Goal: Task Accomplishment & Management: Complete application form

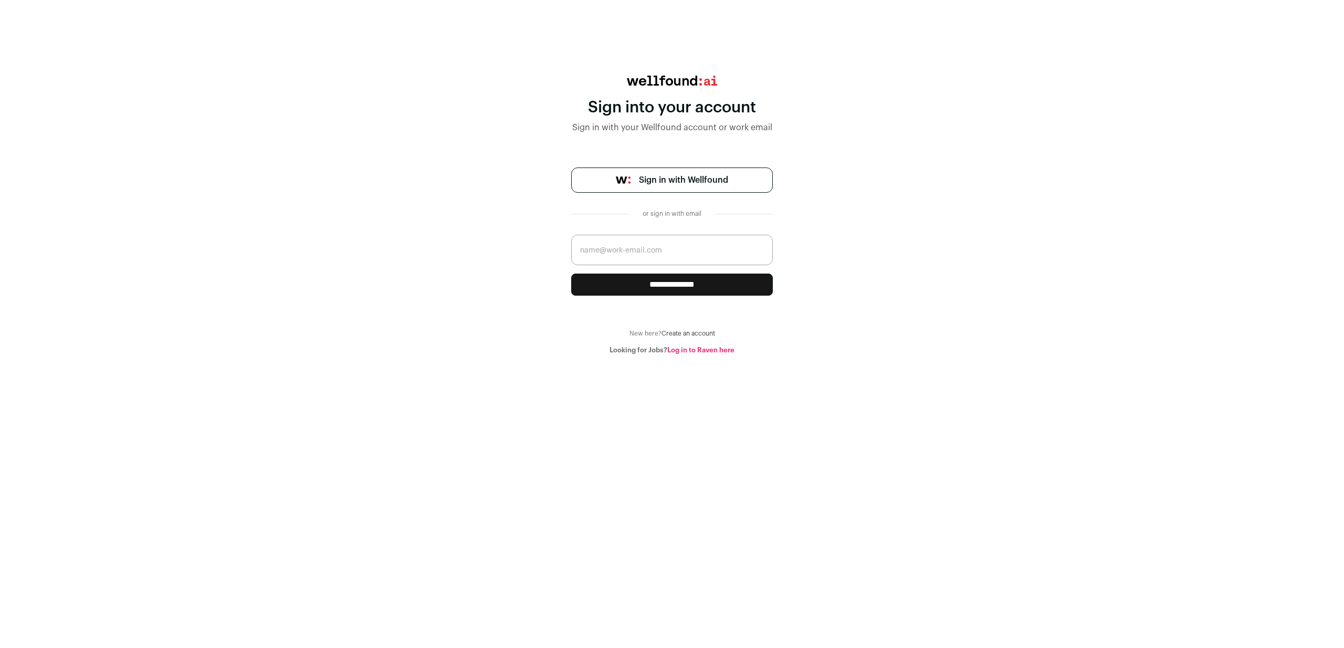
click at [641, 246] on input "email" at bounding box center [672, 250] width 202 height 30
click at [678, 178] on span "Sign in with Wellfound" at bounding box center [683, 180] width 89 height 13
click at [684, 258] on input "email" at bounding box center [672, 250] width 202 height 30
type input "tiago@spexbook.com"
click at [571, 273] on input "**********" at bounding box center [672, 284] width 202 height 22
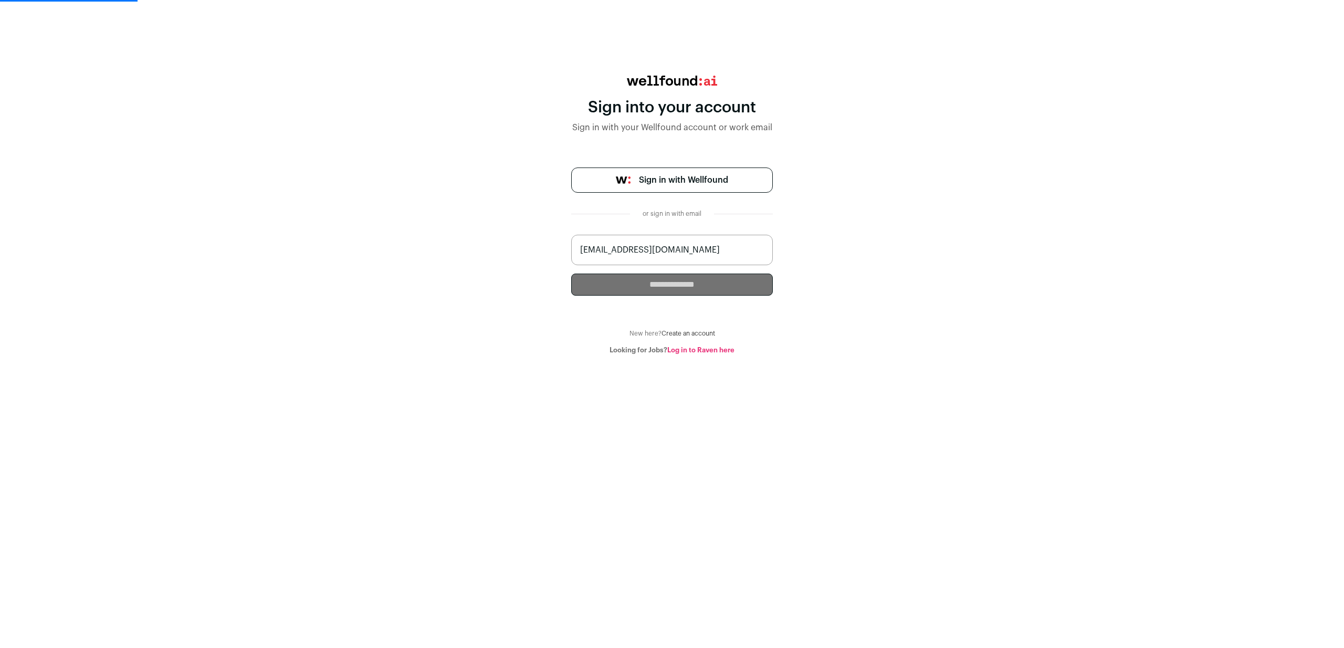
click at [1083, 262] on div "**********" at bounding box center [672, 215] width 1344 height 279
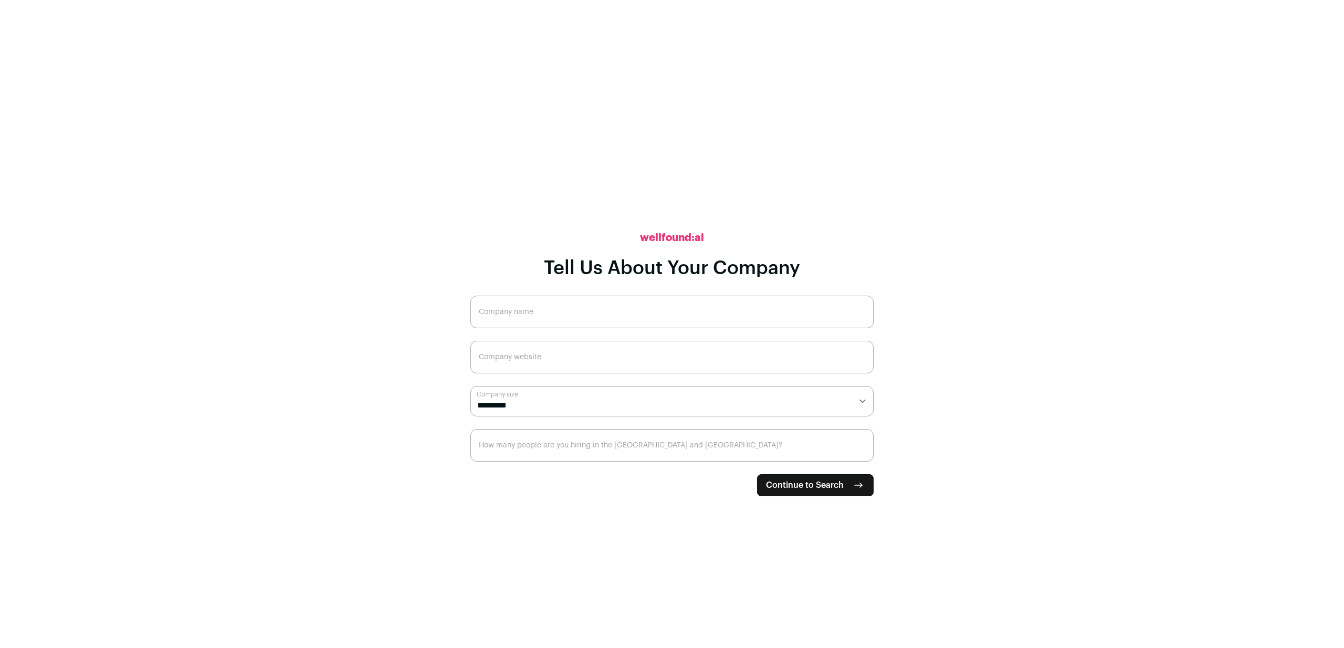
click at [618, 308] on input "Company name" at bounding box center [671, 311] width 403 height 33
type input "Spex"
type input "EVpin"
type input "www.evpin.com"
click at [624, 386] on select "**********" at bounding box center [671, 401] width 403 height 30
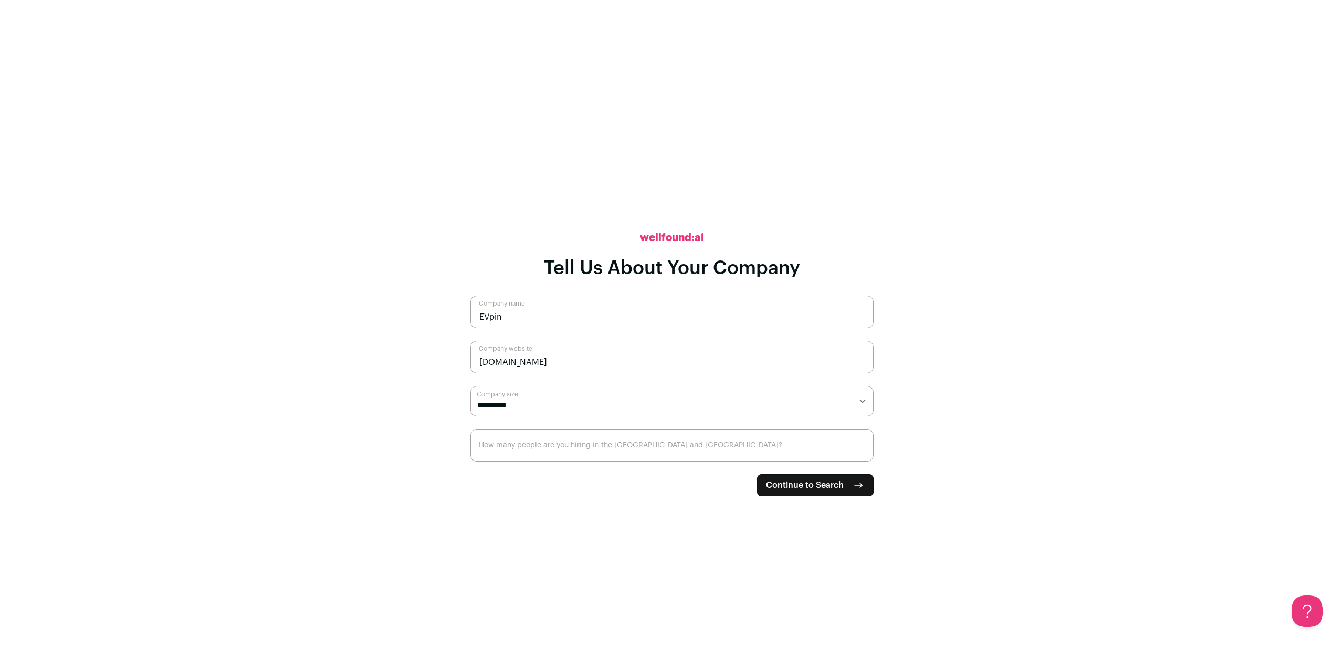
select select "*"
click at [470, 386] on select "**********" at bounding box center [671, 401] width 403 height 30
click at [573, 449] on input "How many people are you hiring in the [GEOGRAPHIC_DATA] and [GEOGRAPHIC_DATA]?" at bounding box center [671, 445] width 403 height 33
click at [845, 483] on button "Continue to Search" at bounding box center [815, 485] width 117 height 22
type input "0"
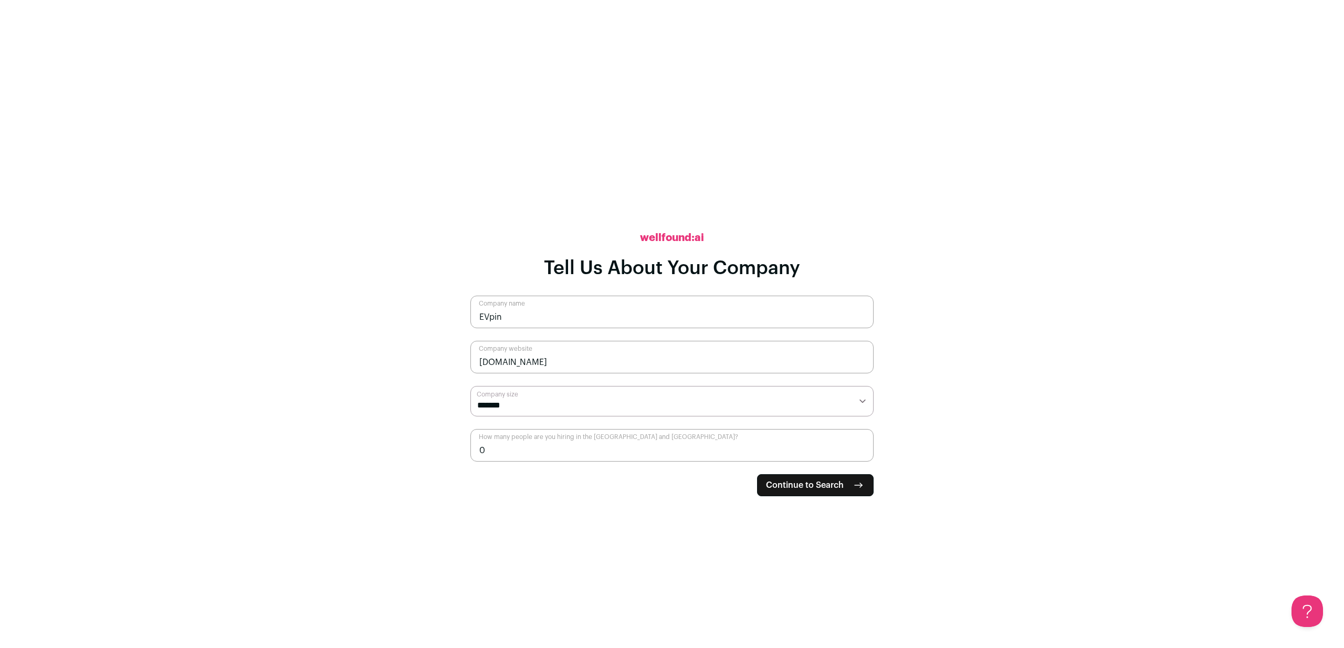
click at [813, 484] on span "Continue to Search" at bounding box center [805, 485] width 78 height 13
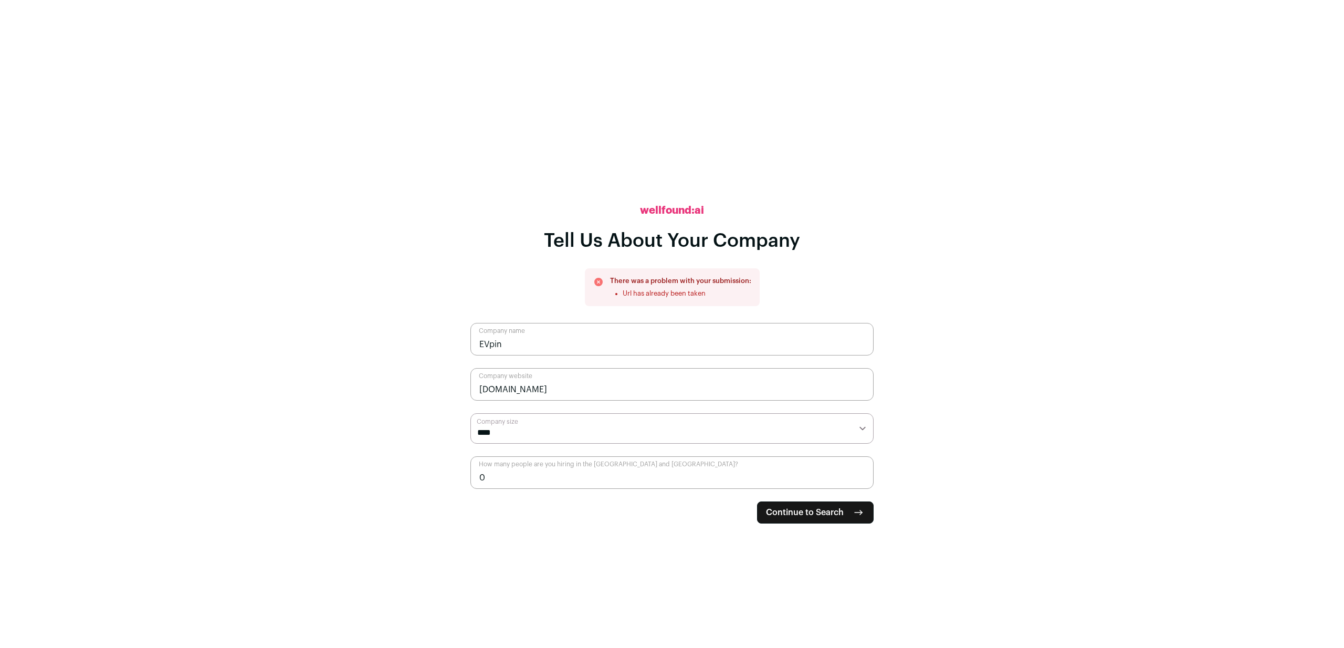
click at [585, 392] on input "www.evpin.com" at bounding box center [671, 384] width 403 height 33
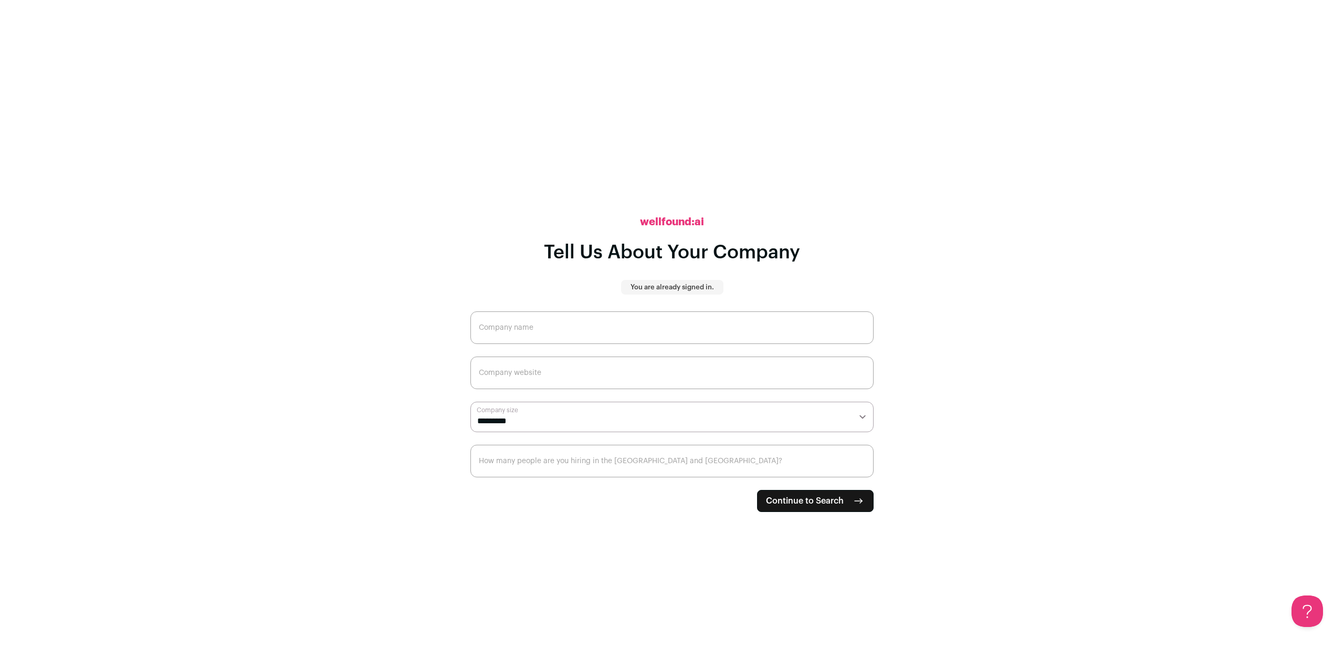
click at [634, 331] on input "Company name" at bounding box center [671, 327] width 403 height 33
type input "Spexbook"
type input "[DOMAIN_NAME]"
click at [664, 415] on select "**********" at bounding box center [671, 417] width 403 height 30
select select "*"
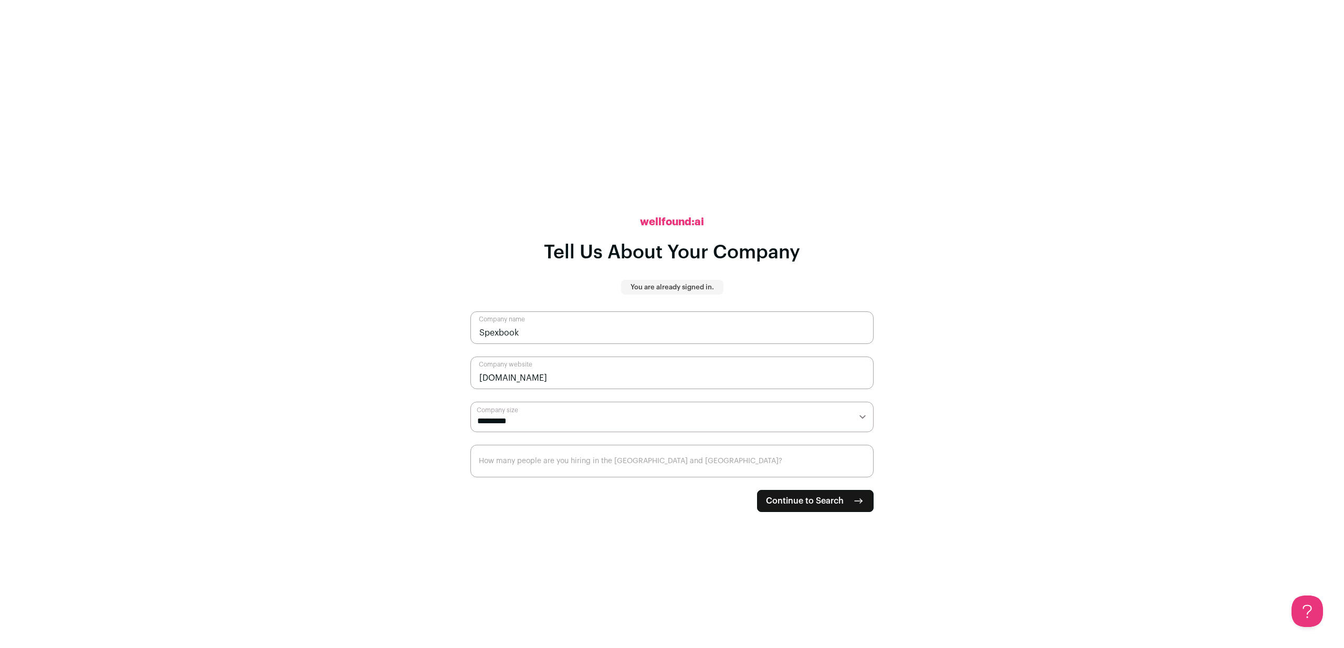
click at [470, 402] on select "**********" at bounding box center [671, 417] width 403 height 30
click at [512, 468] on input "How many people are you hiring in the [GEOGRAPHIC_DATA] and [GEOGRAPHIC_DATA]?" at bounding box center [671, 461] width 403 height 33
type input "0"
click at [797, 495] on span "Continue to Search" at bounding box center [805, 500] width 78 height 13
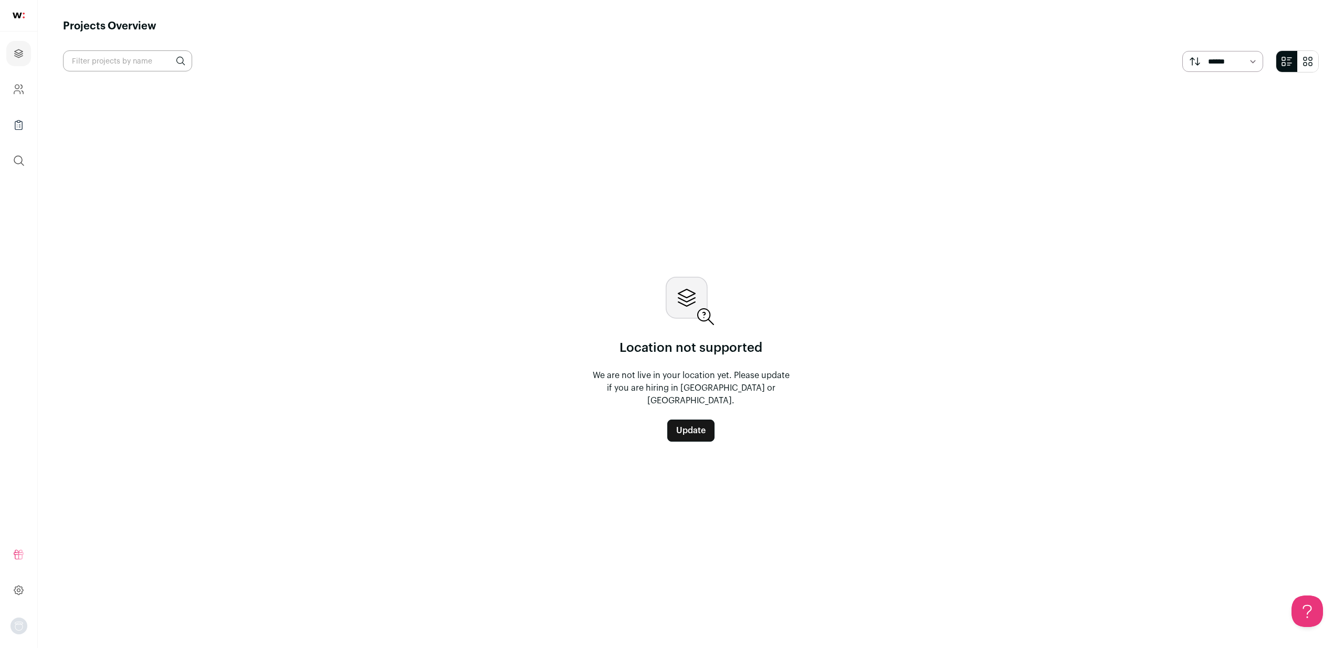
click at [682, 428] on link "Update" at bounding box center [690, 430] width 47 height 22
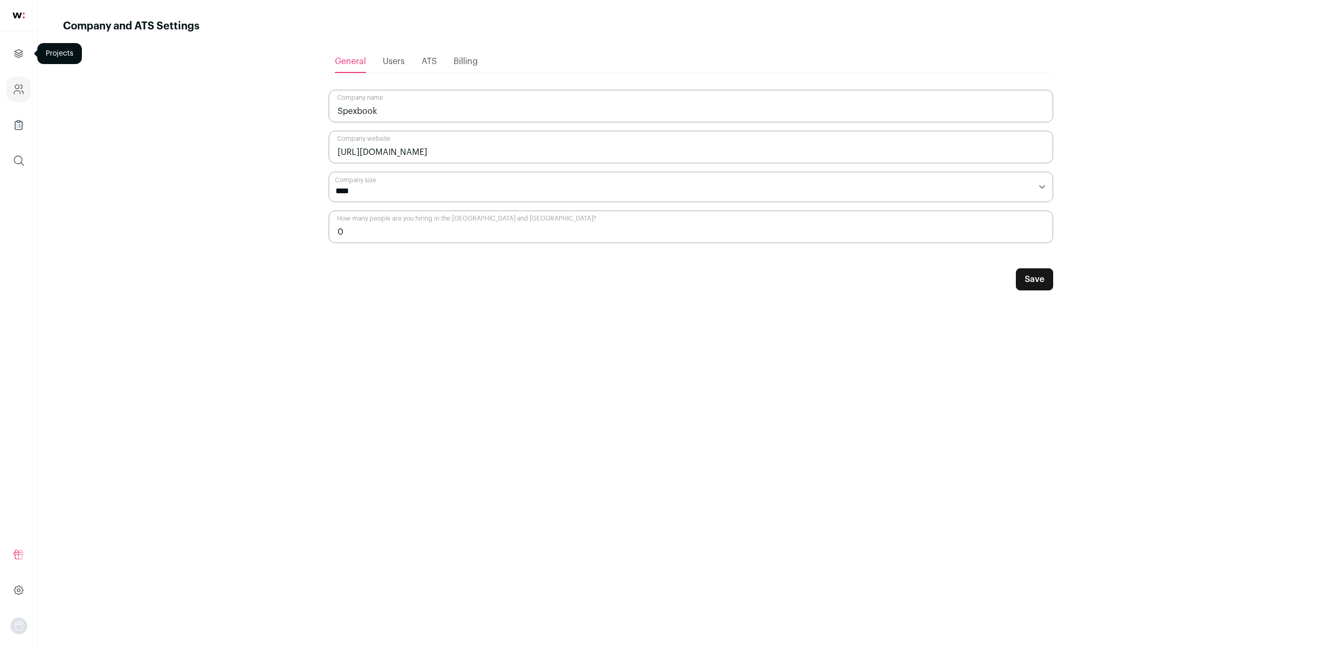
click at [17, 58] on icon "Projects" at bounding box center [19, 53] width 12 height 13
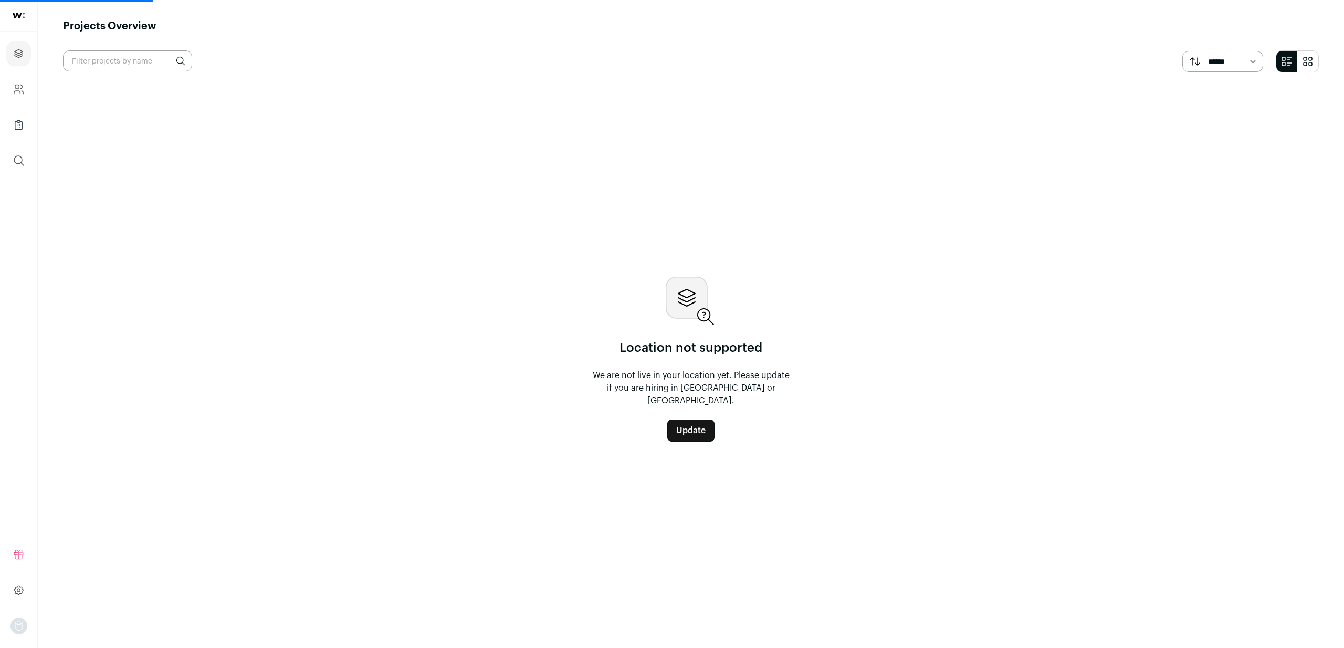
click at [702, 420] on link "Update" at bounding box center [690, 430] width 47 height 22
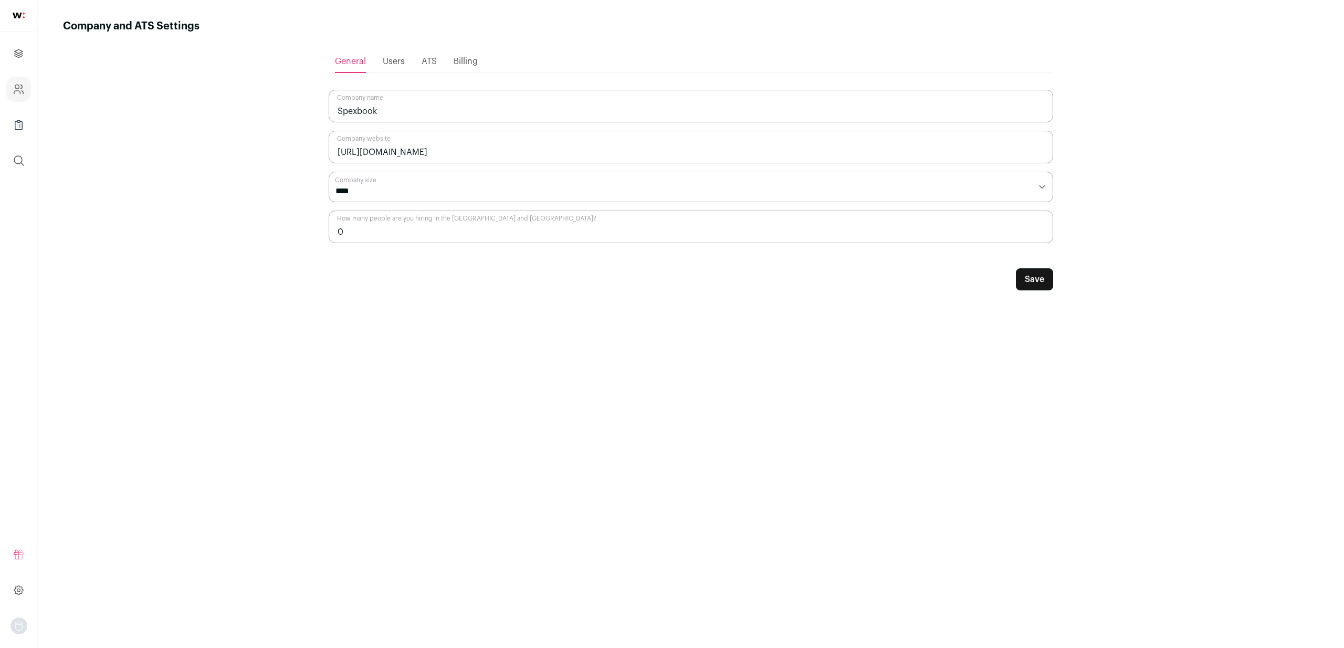
click at [423, 223] on input "0" at bounding box center [691, 226] width 724 height 33
type input "1"
click at [1028, 273] on button "Save" at bounding box center [1034, 279] width 37 height 22
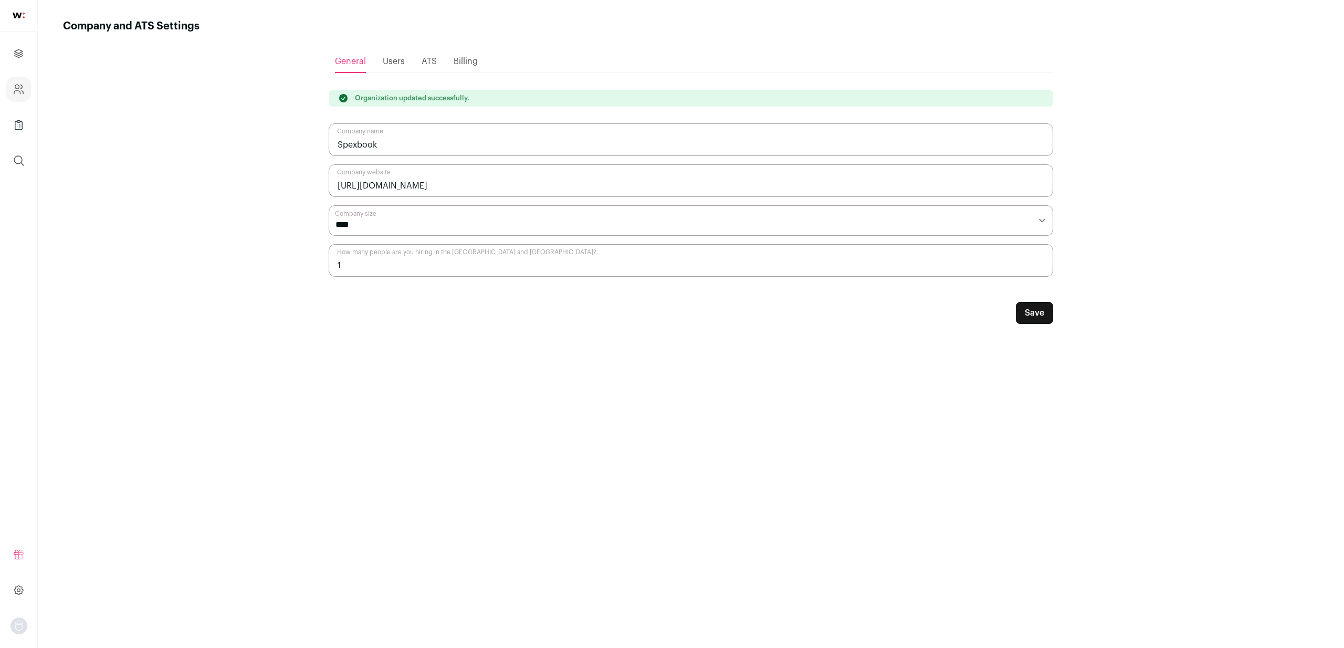
click at [29, 71] on ul "Projects Company and ATS Settings Company Lists (Experimental) Global Search" at bounding box center [18, 106] width 37 height 151
click at [29, 60] on link "Projects" at bounding box center [18, 53] width 25 height 25
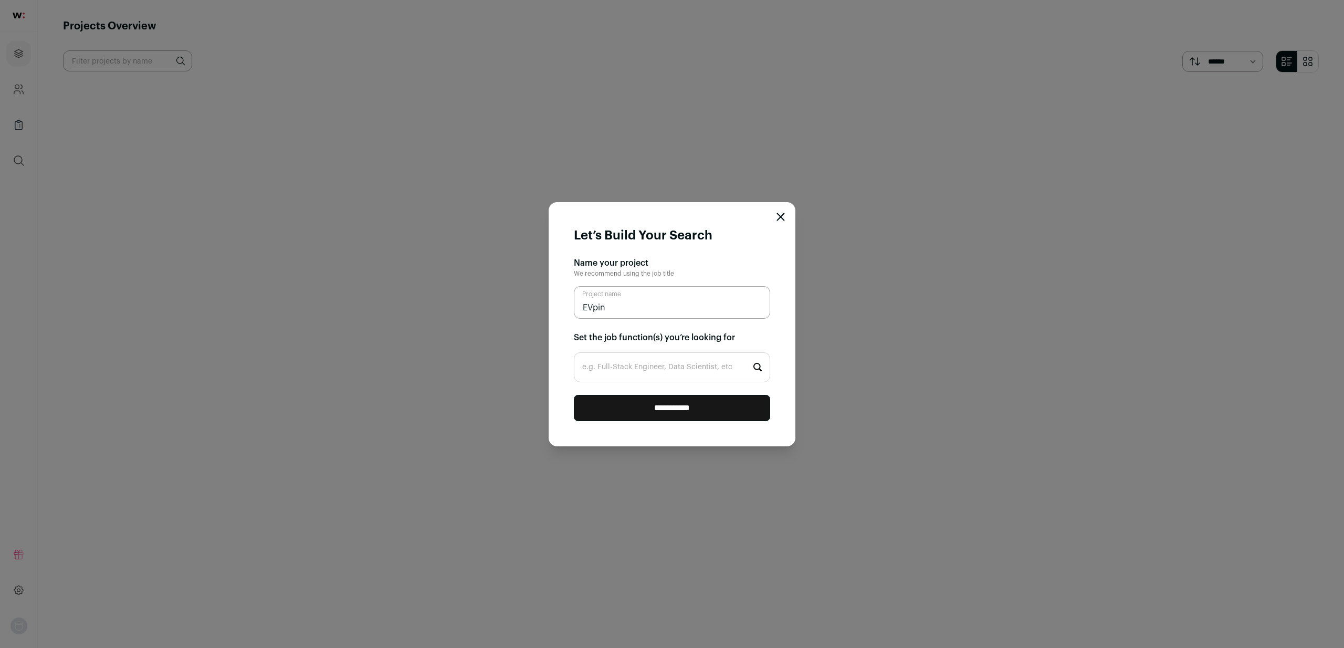
type input "EVpin"
type input "Full-sta"
click at [620, 395] on li "Full-Stack Engineer" at bounding box center [671, 397] width 195 height 28
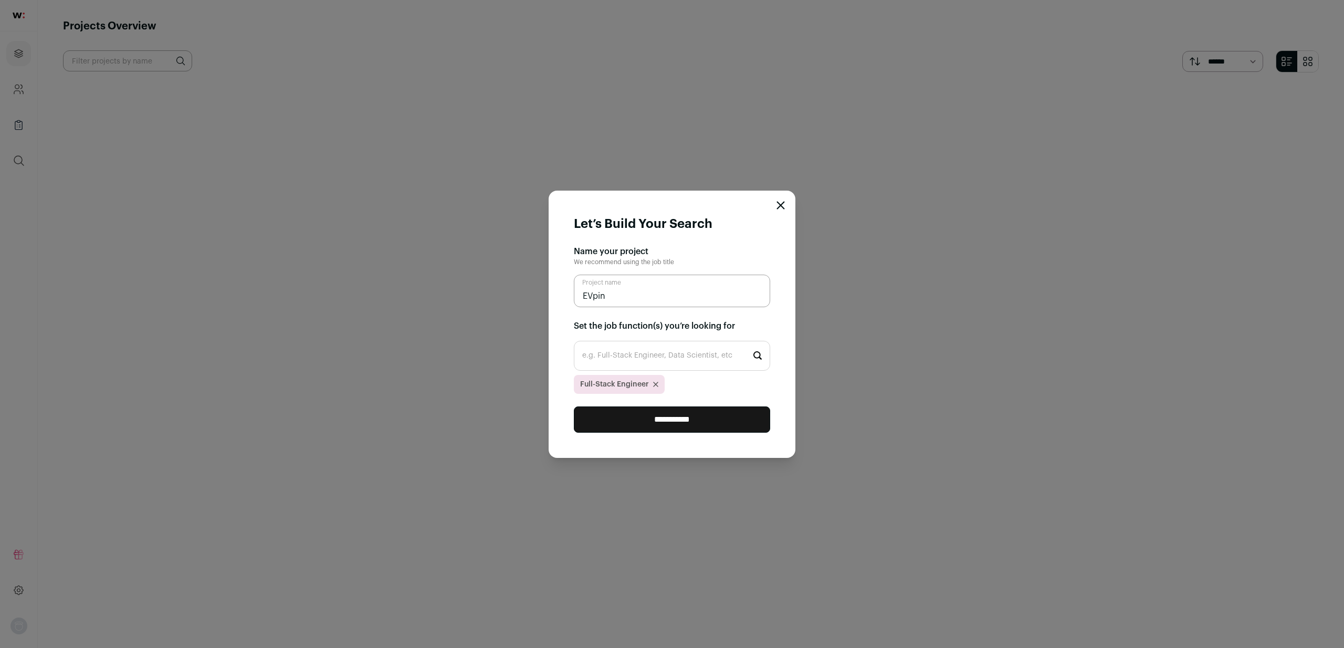
click at [654, 418] on input "**********" at bounding box center [672, 419] width 196 height 26
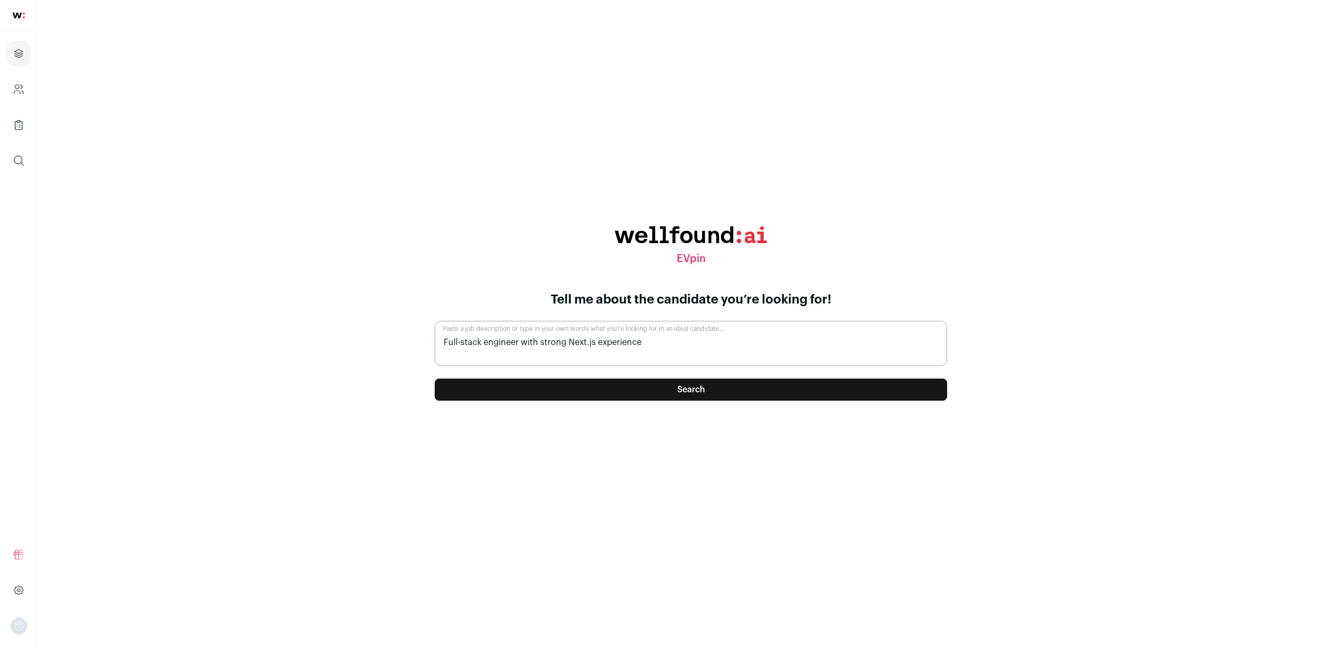
type textarea "Full-stack engineer with strong Next.js experience"
click at [649, 412] on form "Tell me about the candidate you’re looking for! Full-stack engineer with strong…" at bounding box center [690, 356] width 537 height 130
click at [653, 399] on button "Search" at bounding box center [691, 389] width 512 height 22
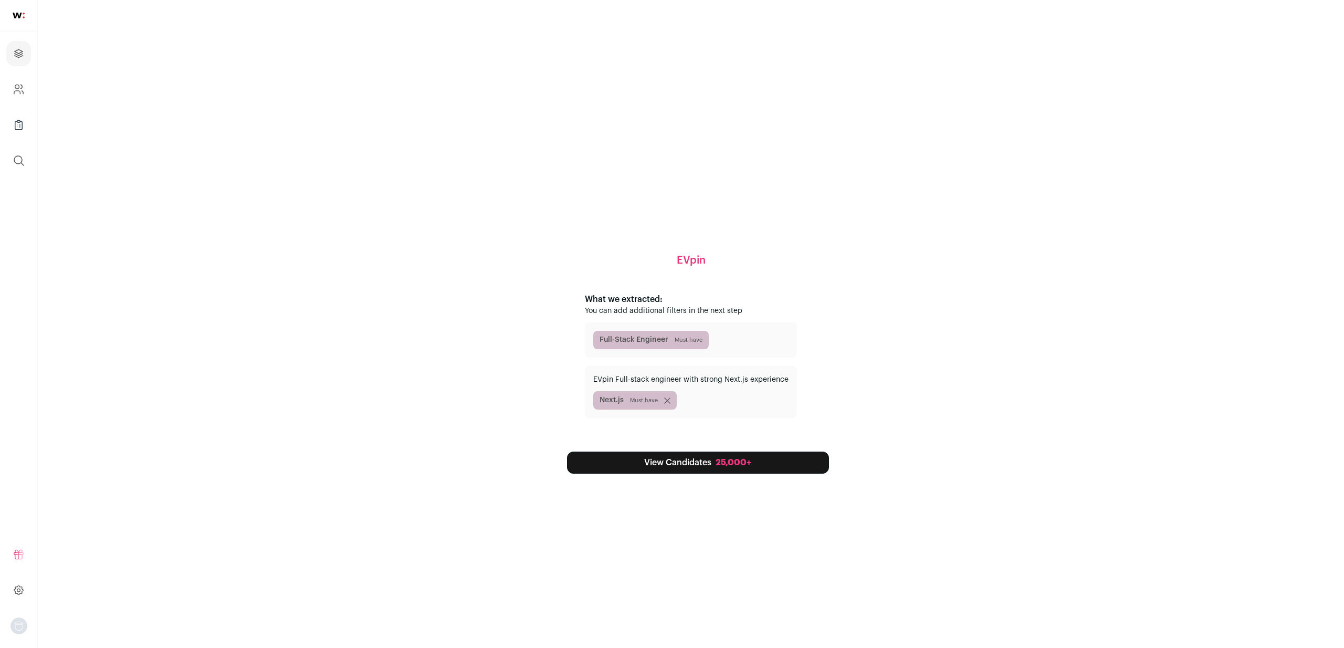
click at [652, 468] on link "View Candidates 25,000+" at bounding box center [698, 462] width 262 height 22
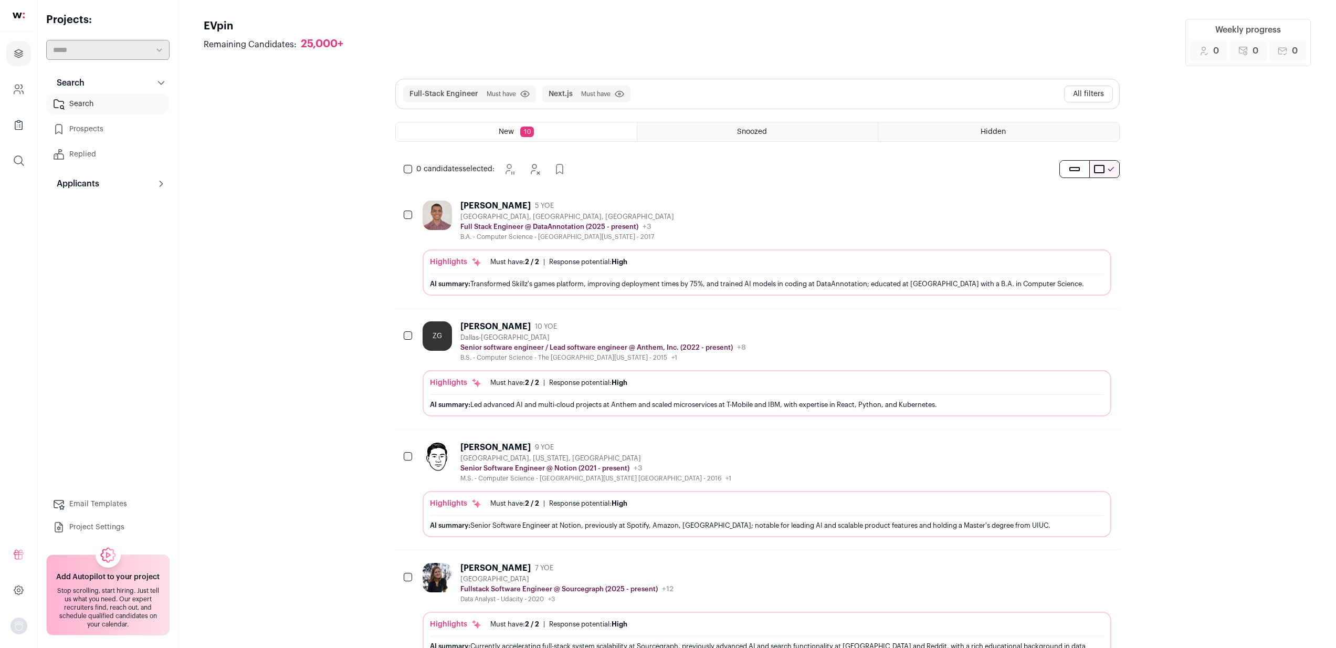
click at [1086, 92] on button "All filters" at bounding box center [1088, 94] width 49 height 17
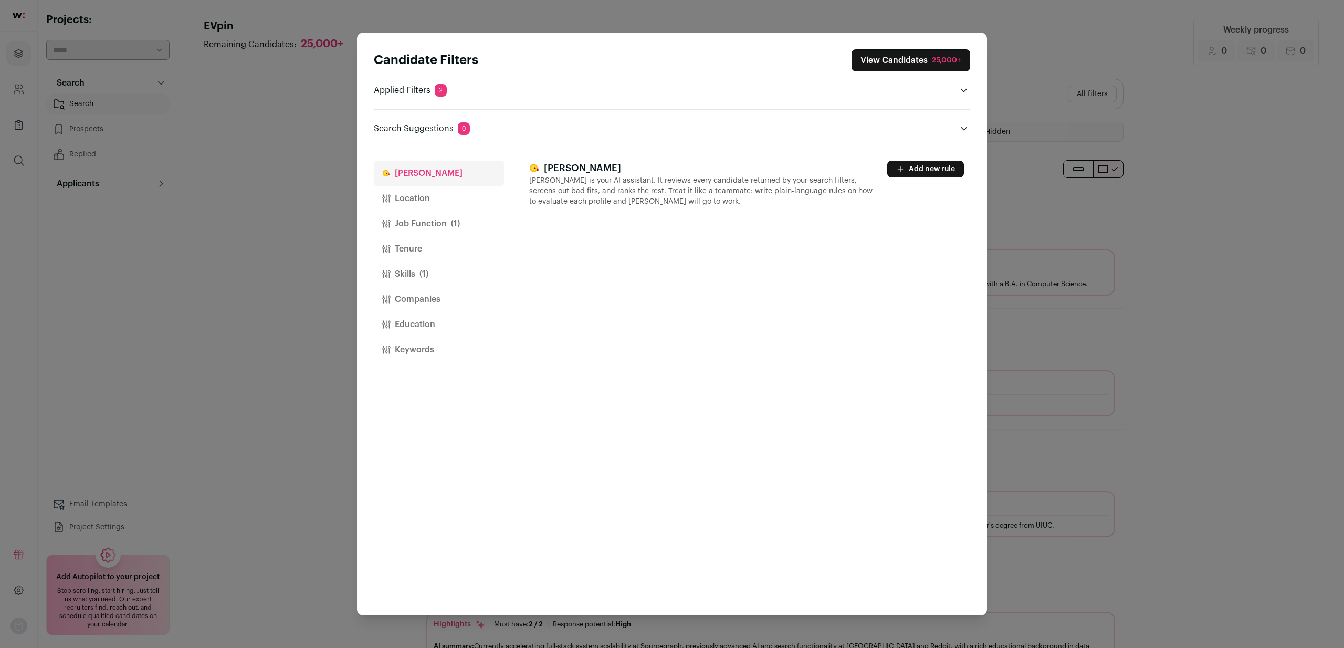
click at [445, 206] on button "Location" at bounding box center [439, 198] width 130 height 25
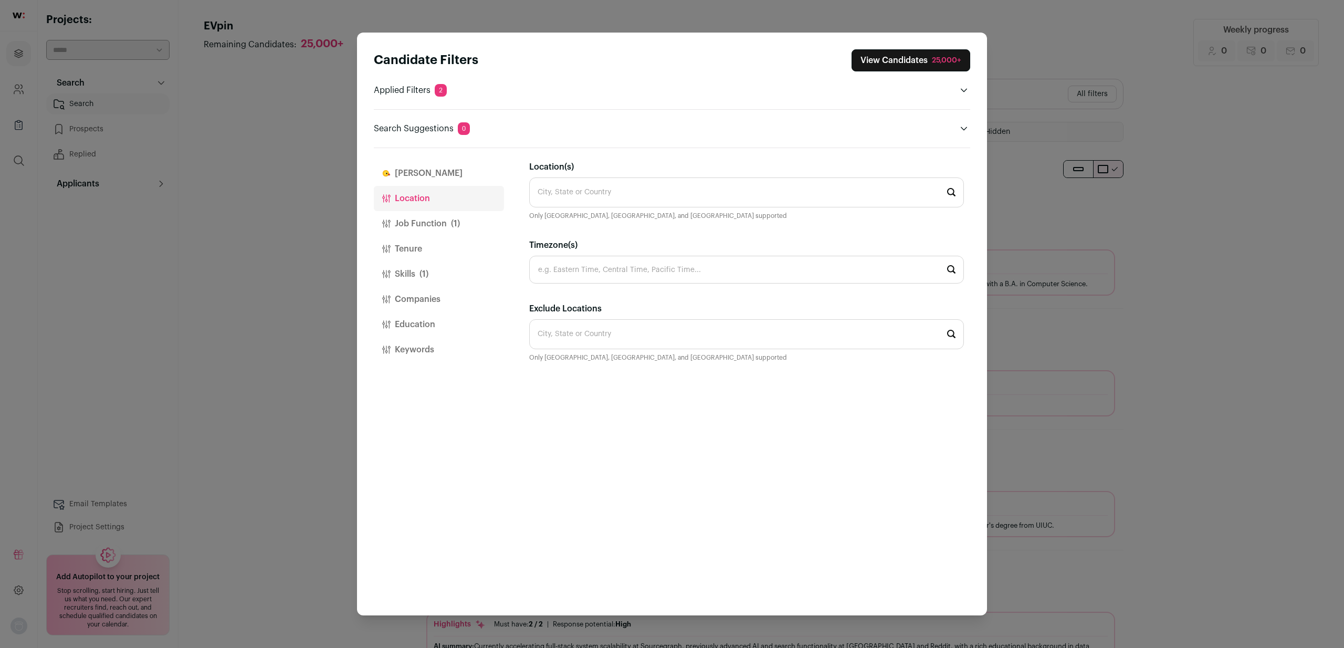
click at [435, 225] on button "Job Function (1)" at bounding box center [439, 223] width 130 height 25
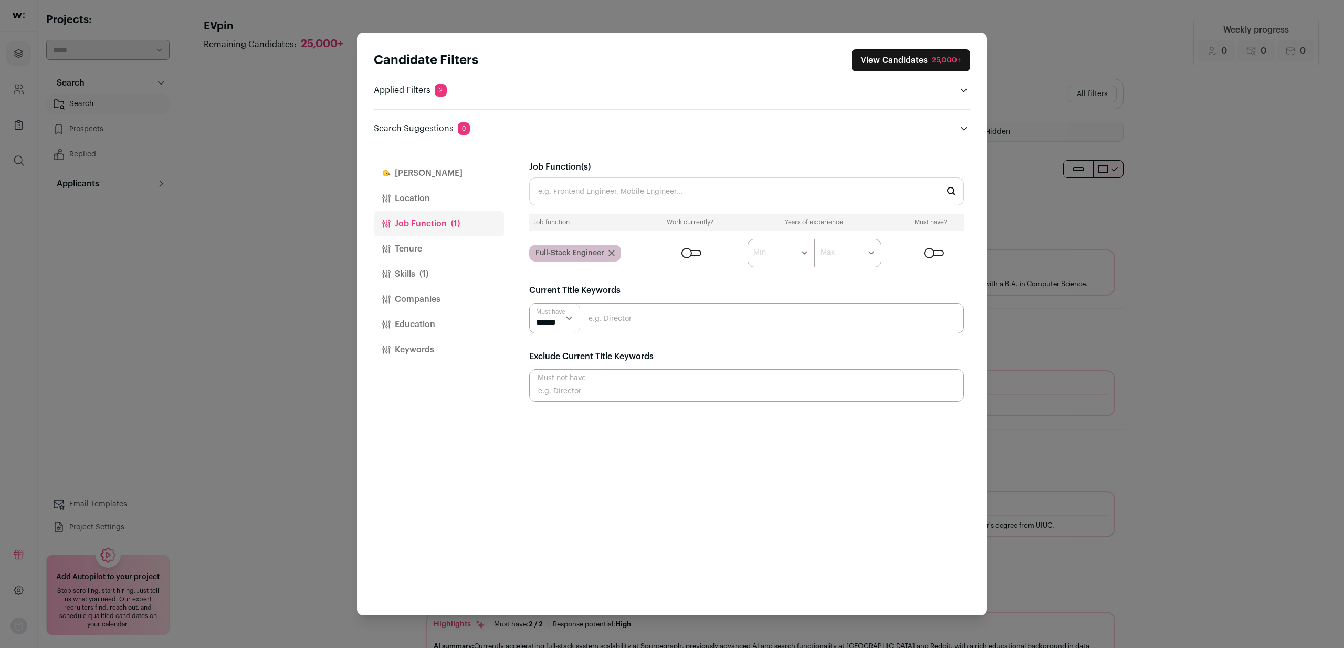
click at [419, 301] on button "Companies" at bounding box center [439, 299] width 130 height 25
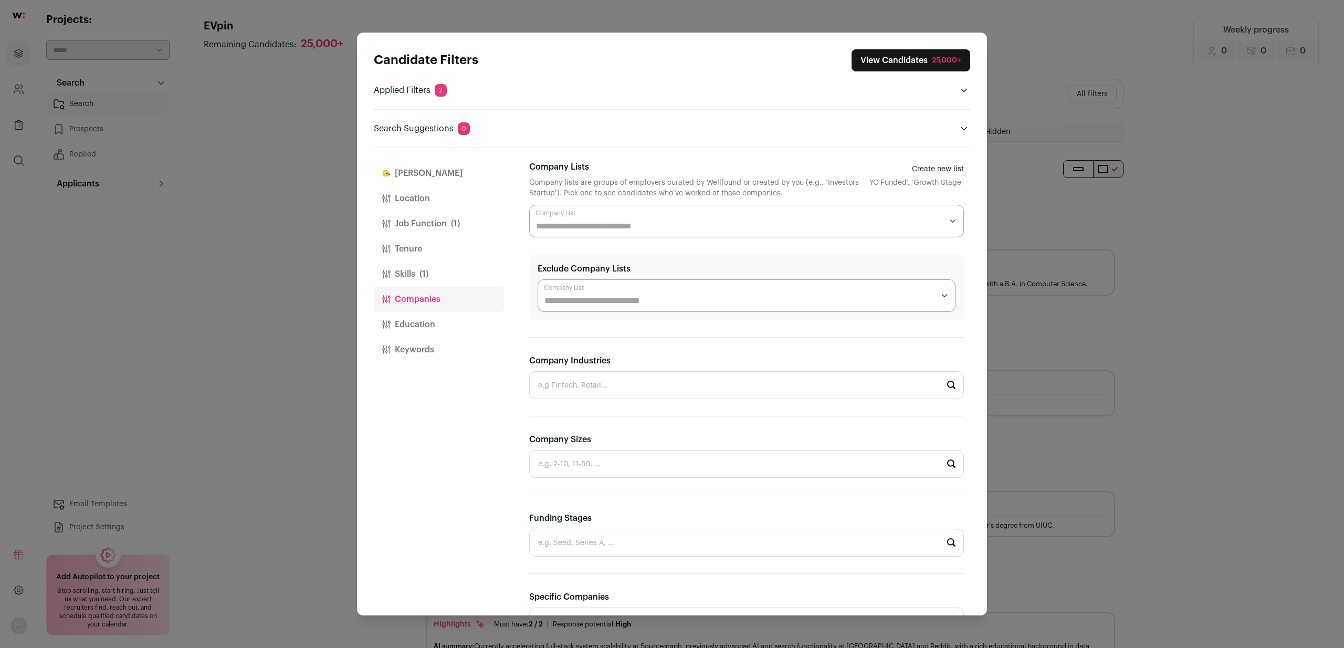
click at [426, 271] on span "(1)" at bounding box center [423, 274] width 9 height 13
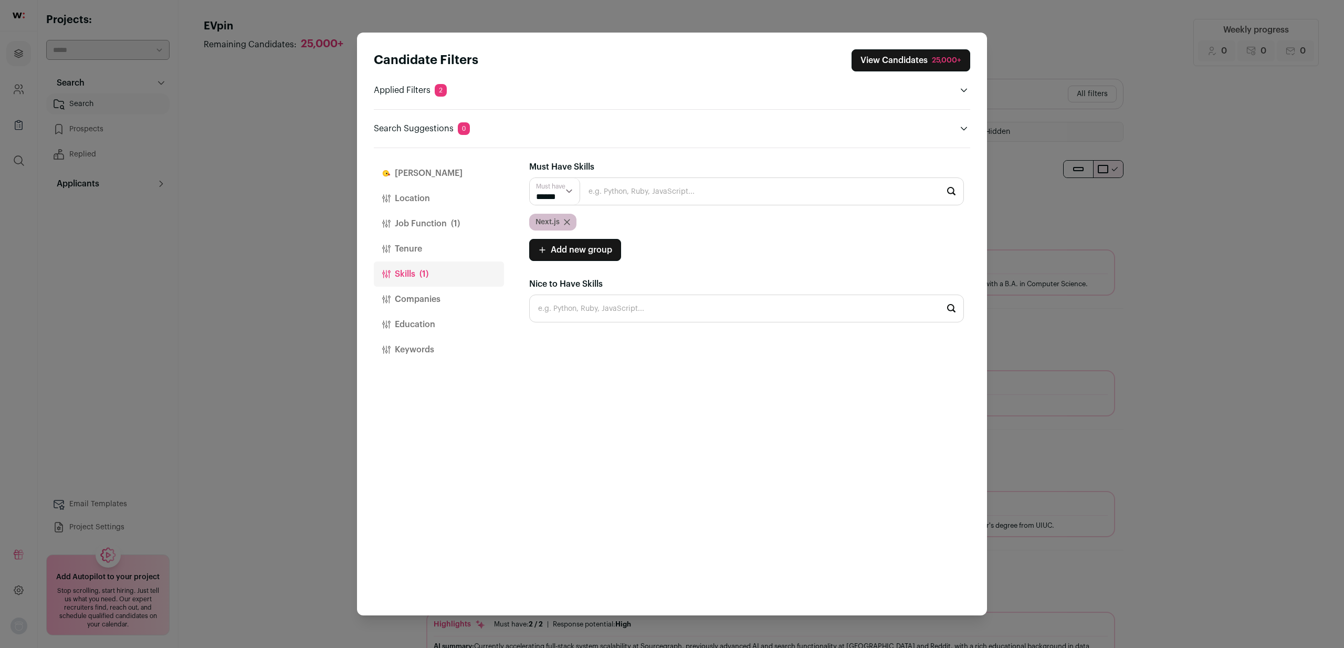
click at [427, 245] on button "Tenure" at bounding box center [439, 248] width 130 height 25
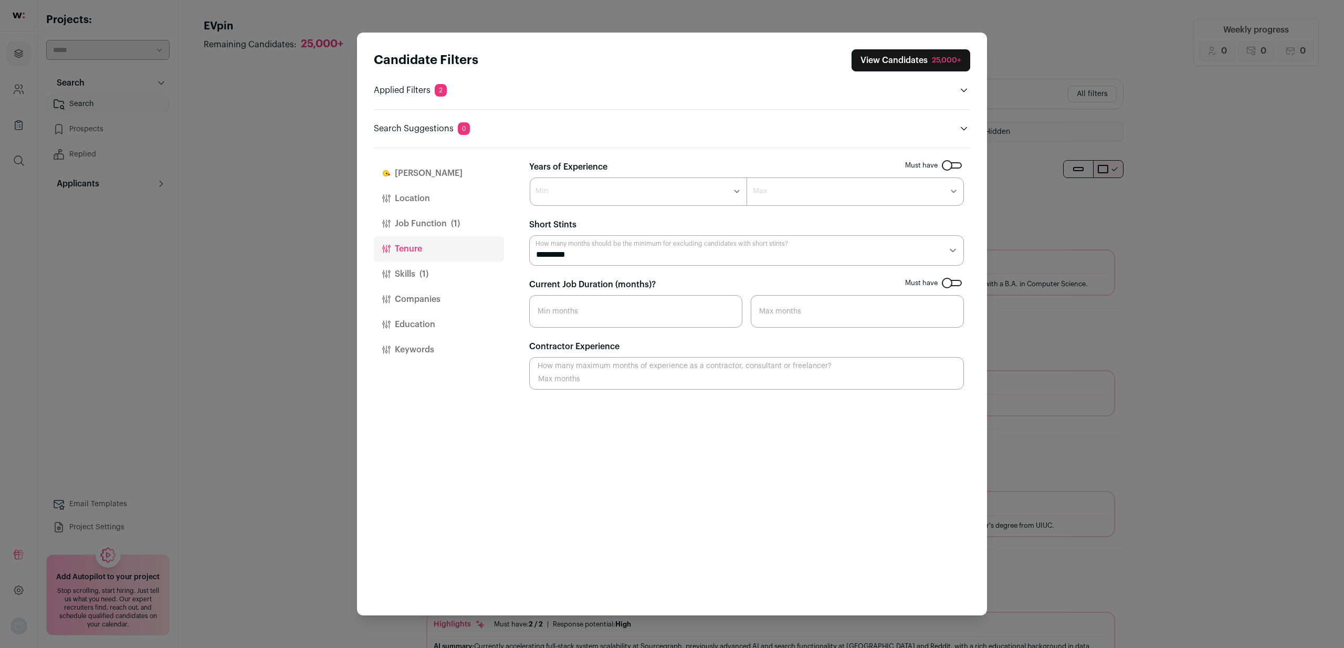
click at [439, 178] on button "[PERSON_NAME]" at bounding box center [439, 173] width 130 height 25
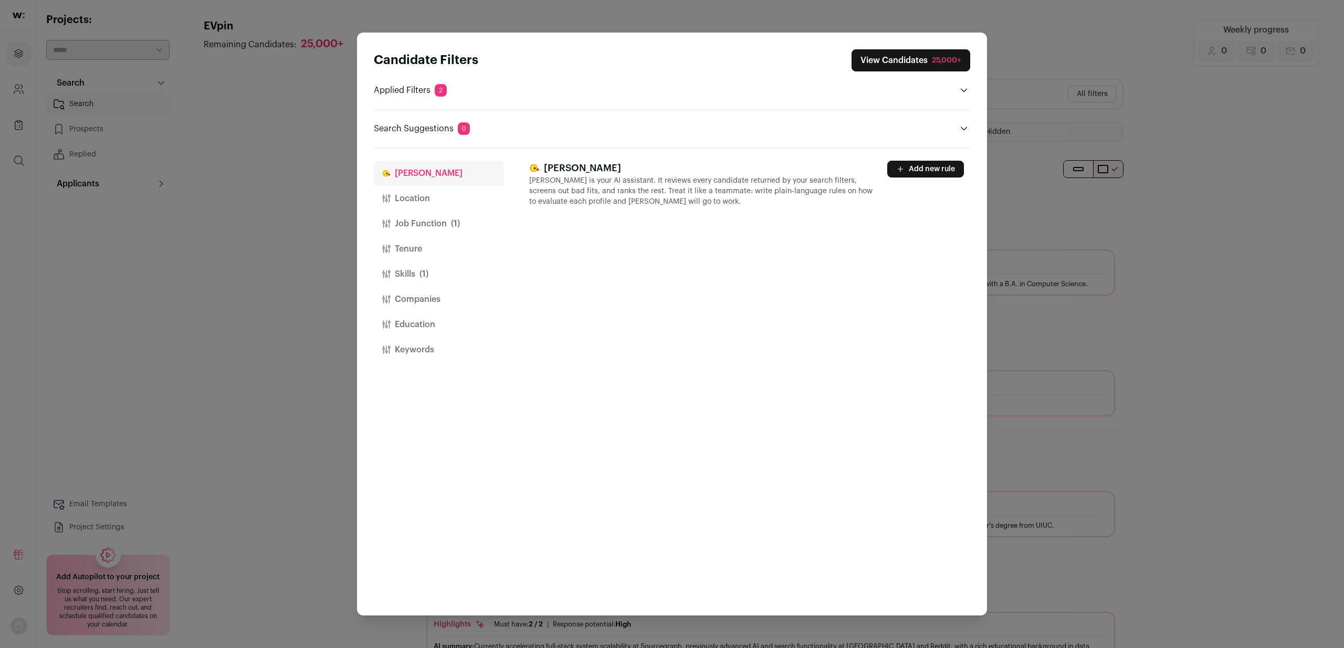
click at [926, 168] on button "Add new rule" at bounding box center [925, 169] width 77 height 17
click at [607, 251] on textarea "Close modal via background" at bounding box center [747, 253] width 434 height 66
type textarea "**********"
drag, startPoint x: 758, startPoint y: 301, endPoint x: 745, endPoint y: 307, distance: 14.8
click at [749, 307] on div "**********" at bounding box center [749, 382] width 441 height 468
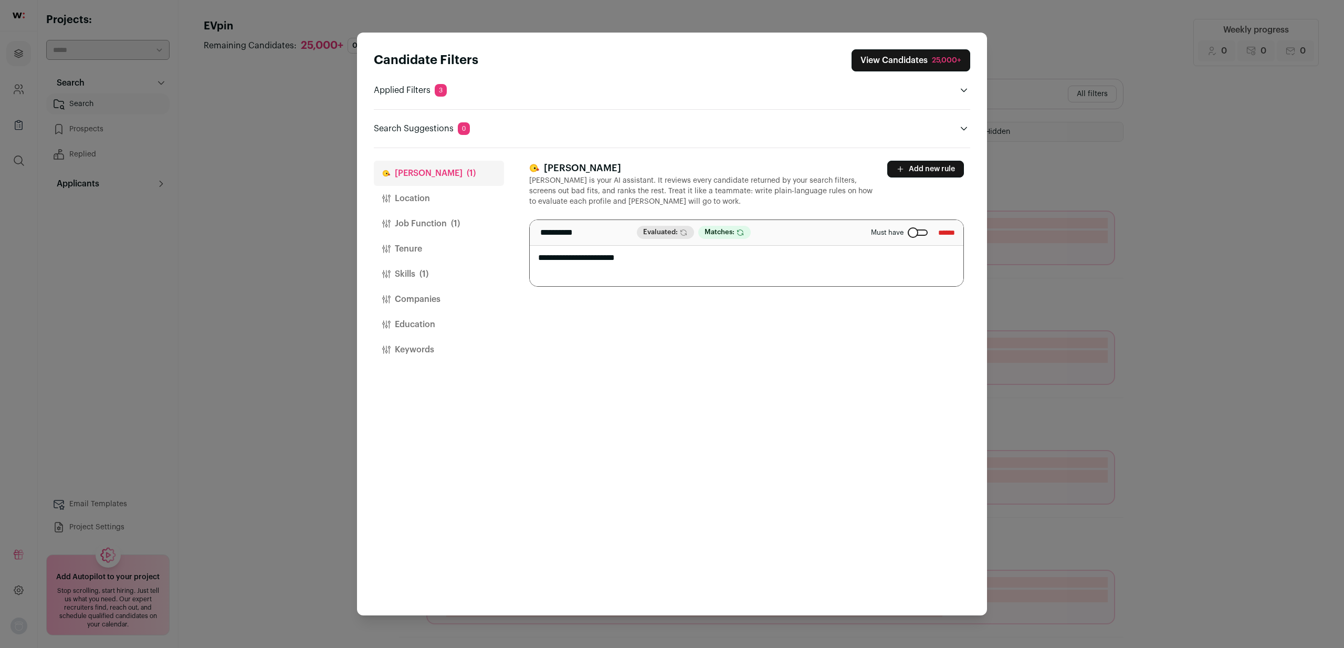
click at [945, 230] on input "******" at bounding box center [946, 232] width 17 height 17
click at [426, 198] on button "Location" at bounding box center [439, 198] width 130 height 25
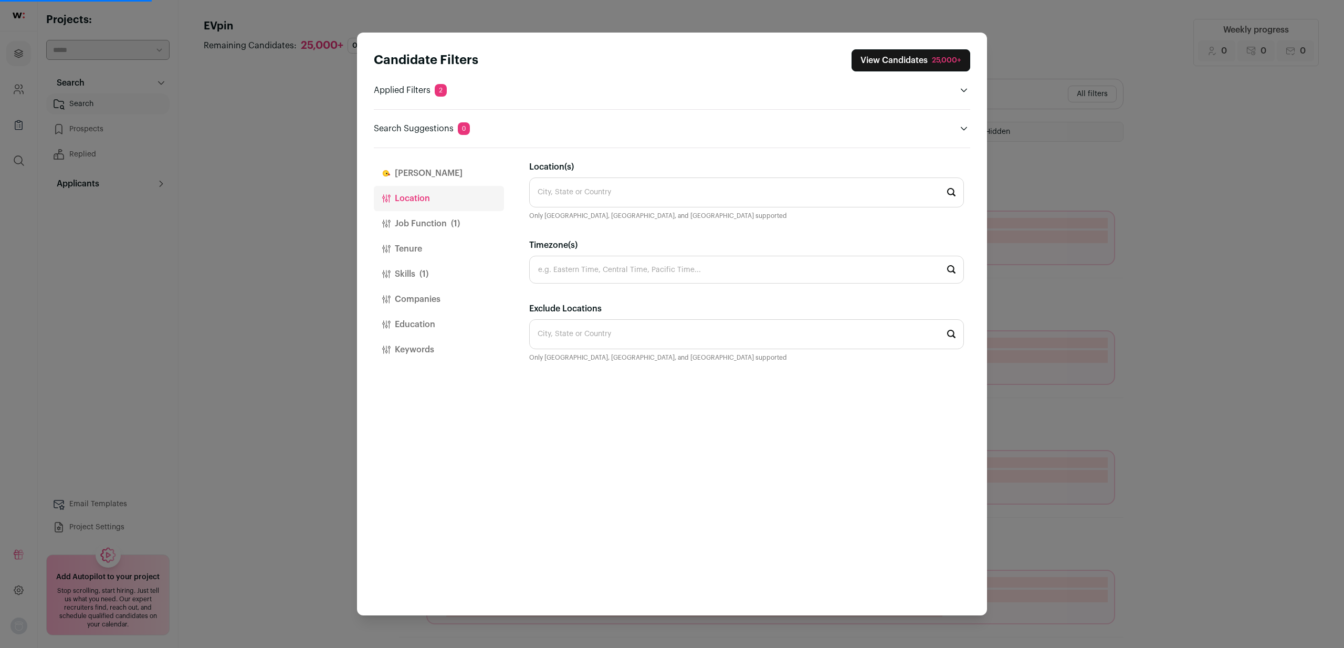
click at [433, 171] on button "[PERSON_NAME]" at bounding box center [439, 173] width 130 height 25
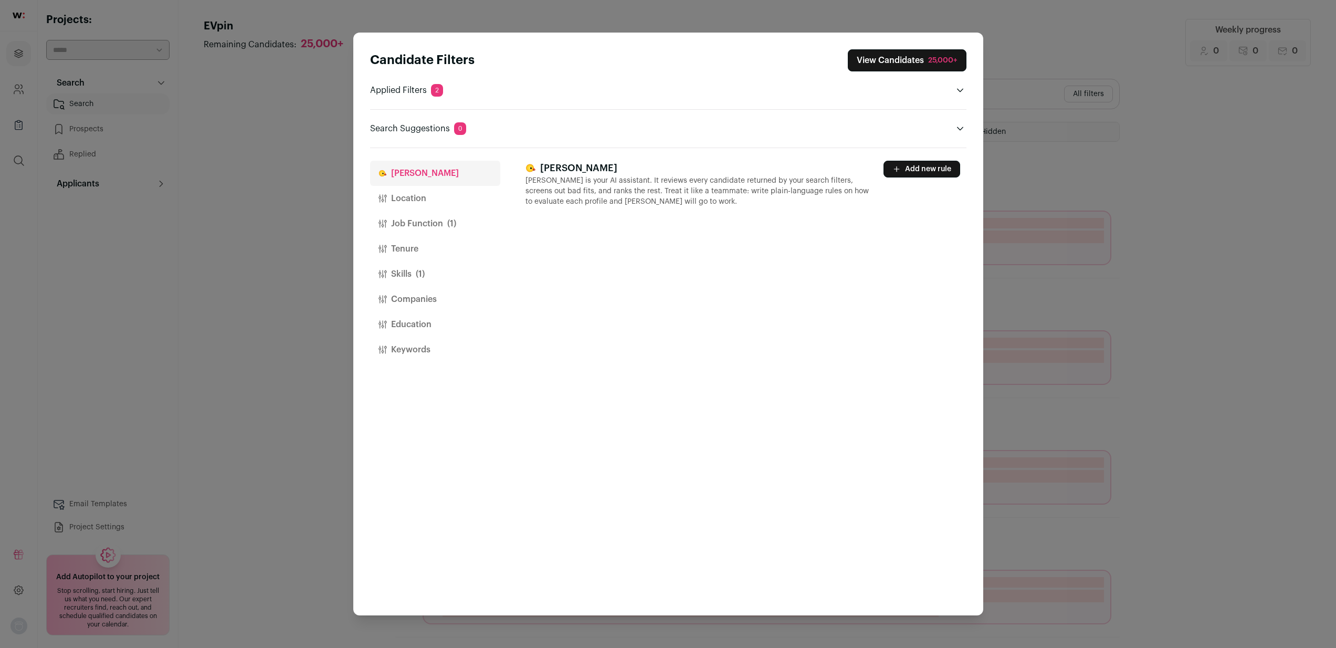
click at [941, 163] on button "Add new rule" at bounding box center [921, 169] width 77 height 17
click at [940, 231] on button "Remove" at bounding box center [936, 232] width 29 height 17
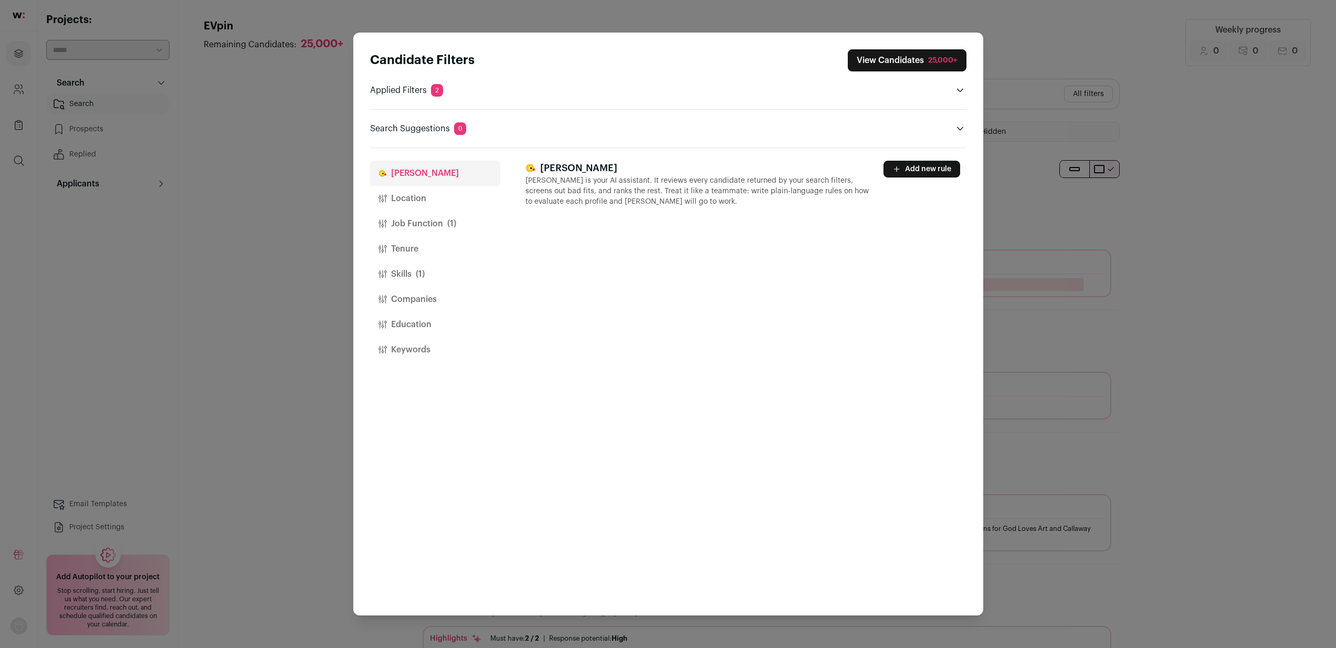
click at [1279, 181] on div "Candidate Filters View Candidates 25,000+ Applied Filters 2 Full-Stack Engineer…" at bounding box center [668, 324] width 1336 height 648
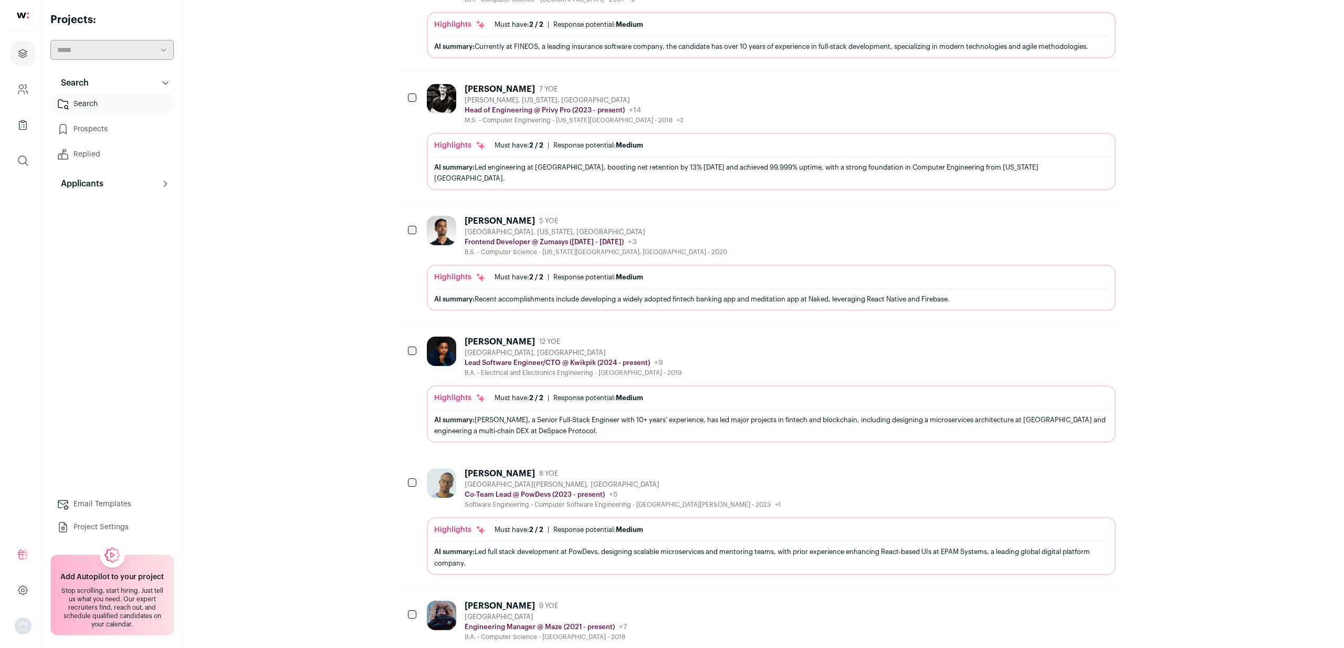
scroll to position [4421, 0]
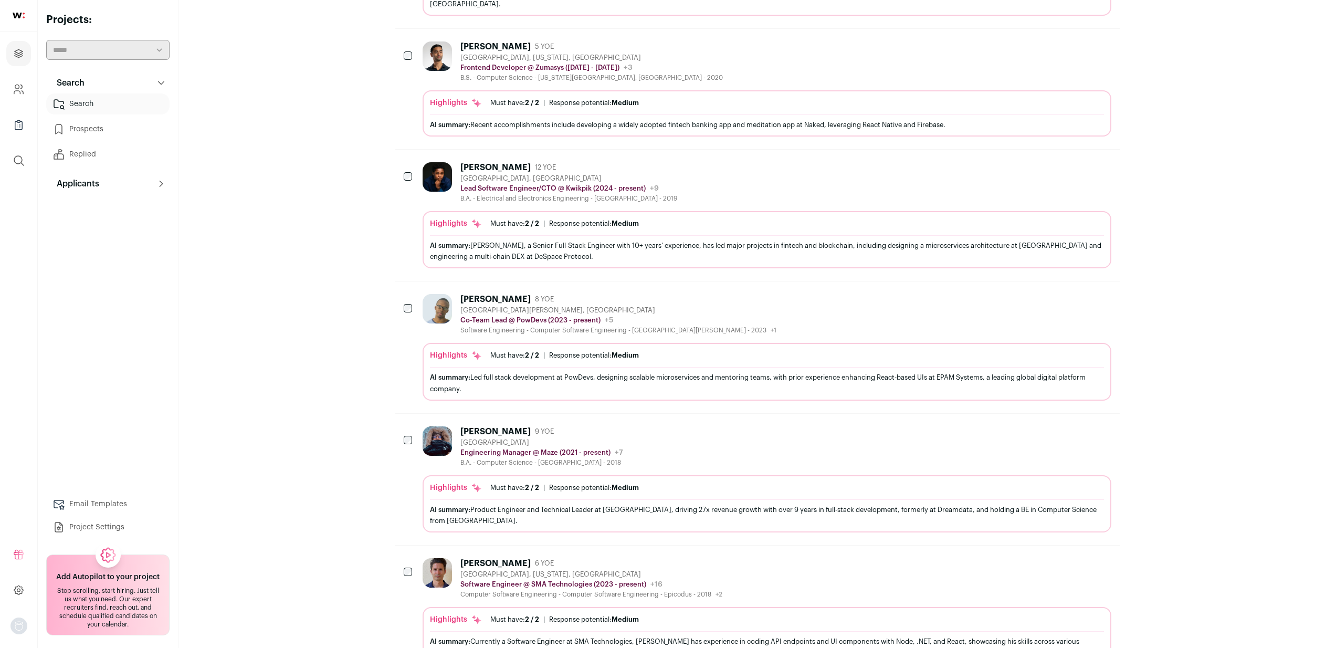
click at [636, 504] on div "AI summary: Product Engineer and Technical Leader at [GEOGRAPHIC_DATA], driving…" at bounding box center [767, 515] width 674 height 22
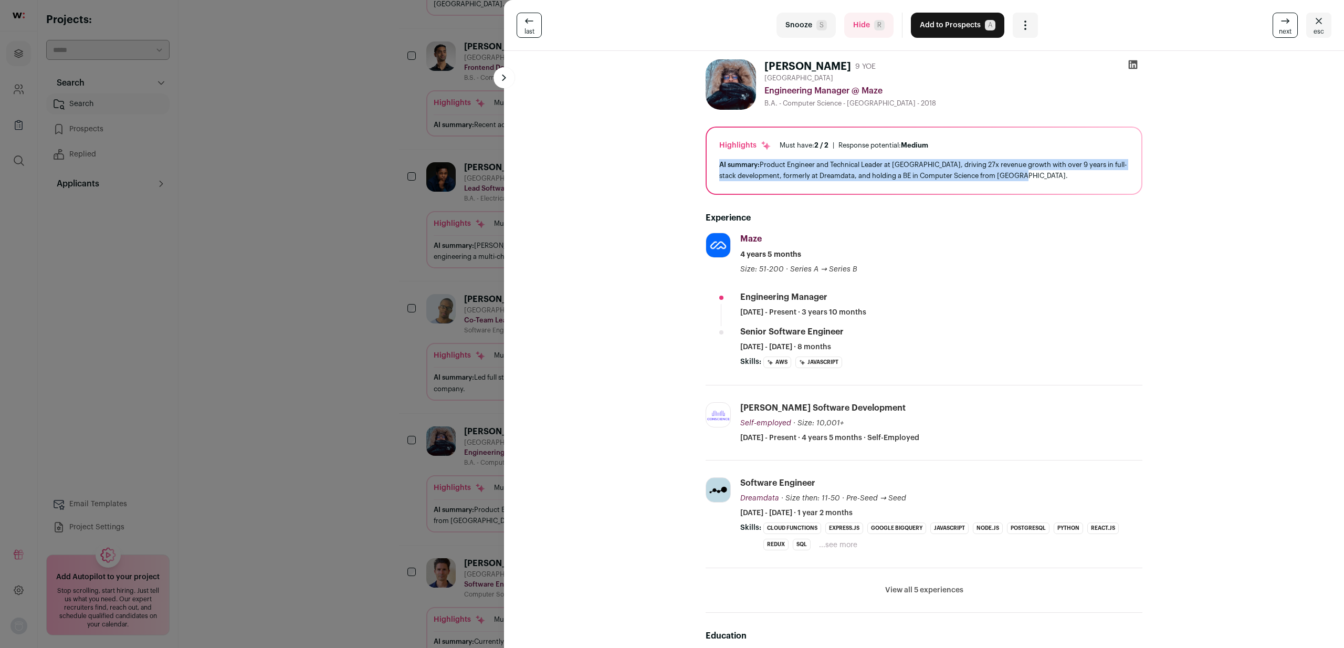
drag, startPoint x: 875, startPoint y: 158, endPoint x: 1042, endPoint y: 177, distance: 168.0
click at [1042, 177] on div "Highlights Must have: 2 / 2 How many must haves have been fulfilled? | Response…" at bounding box center [923, 161] width 435 height 66
click at [1037, 178] on div "AI summary: Product Engineer and Technical Leader at [GEOGRAPHIC_DATA], driving…" at bounding box center [923, 170] width 409 height 22
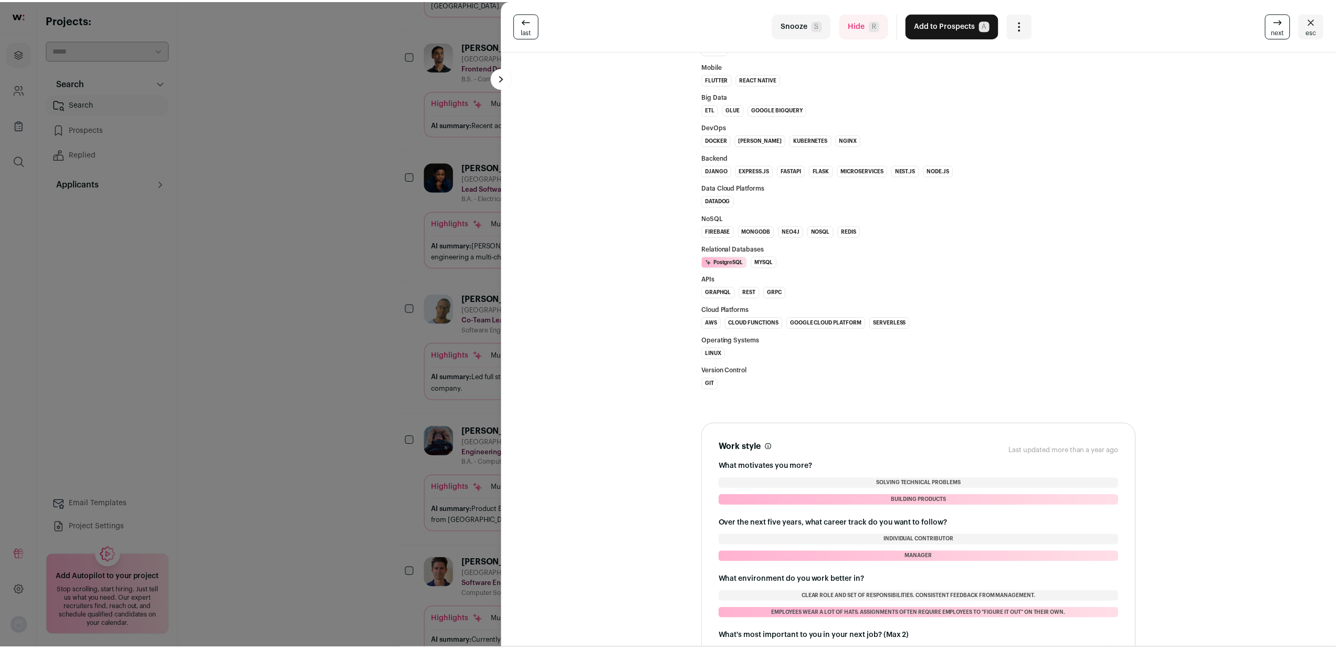
scroll to position [938, 0]
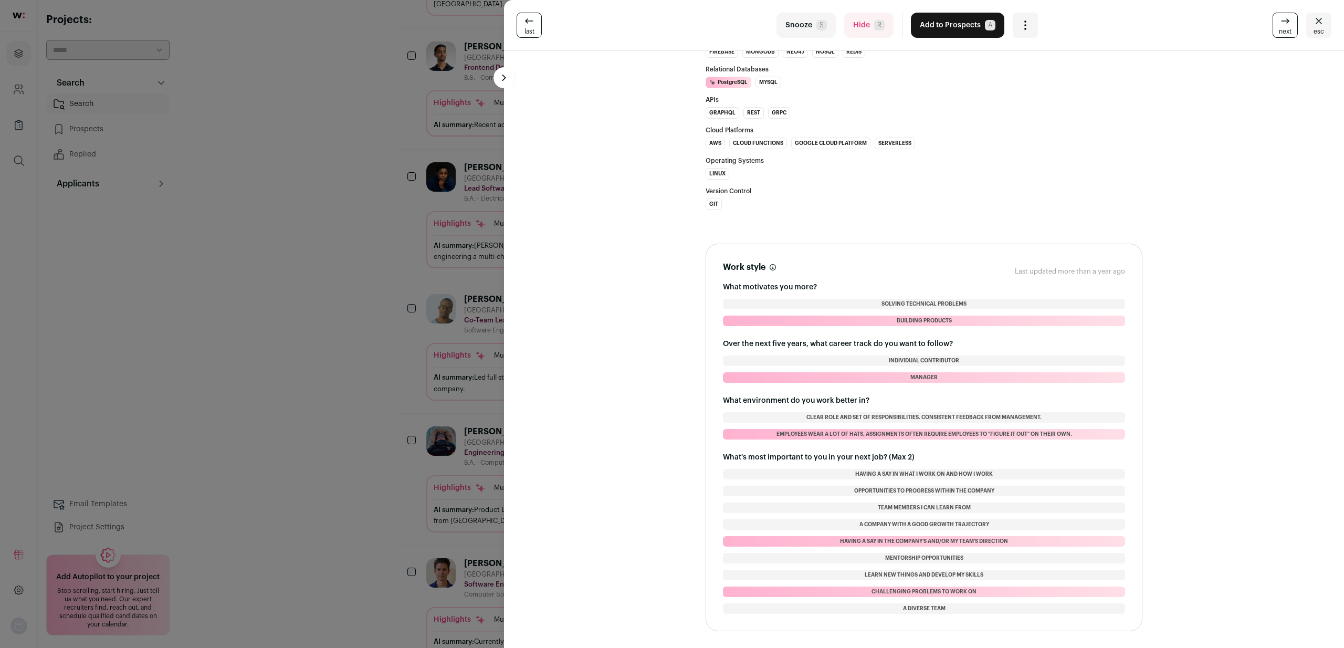
drag, startPoint x: 978, startPoint y: 378, endPoint x: 919, endPoint y: 276, distance: 118.6
click at [919, 276] on div "Work style These preferences are usually not dealbreakers, but we recommend con…" at bounding box center [924, 437] width 402 height 353
click at [919, 275] on header "Work style These preferences are usually not dealbreakers, but we recommend con…" at bounding box center [924, 271] width 402 height 21
drag, startPoint x: 903, startPoint y: 280, endPoint x: 1015, endPoint y: 378, distance: 148.7
click at [1015, 378] on div "Work style These preferences are usually not dealbreakers, but we recommend con…" at bounding box center [924, 437] width 402 height 353
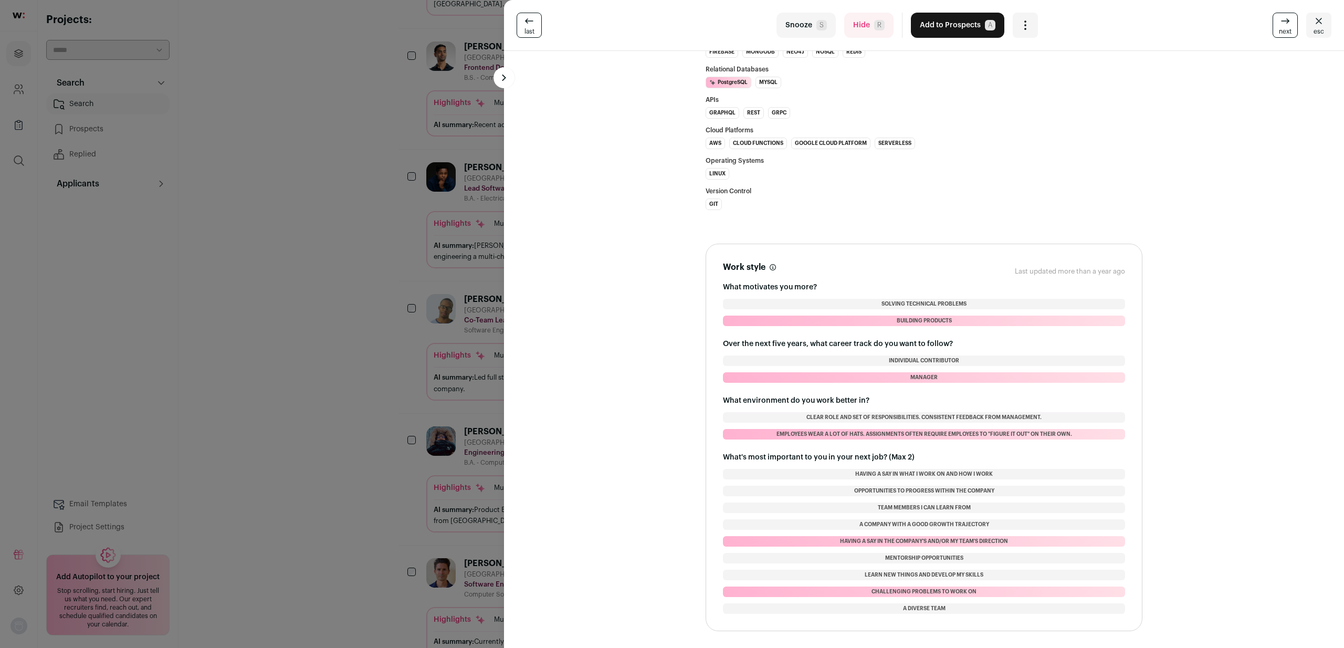
click at [1015, 378] on li "Manager" at bounding box center [924, 377] width 402 height 10
drag, startPoint x: 836, startPoint y: 415, endPoint x: 842, endPoint y: 320, distance: 95.2
click at [842, 329] on div "Work style These preferences are usually not dealbreakers, but we recommend con…" at bounding box center [924, 437] width 402 height 353
click at [842, 320] on li "Building products" at bounding box center [924, 320] width 402 height 10
click at [329, 403] on div "last Snooze S Hide R Add to Prospects A Are you sure? [PERSON_NAME] is already …" at bounding box center [672, 324] width 1344 height 648
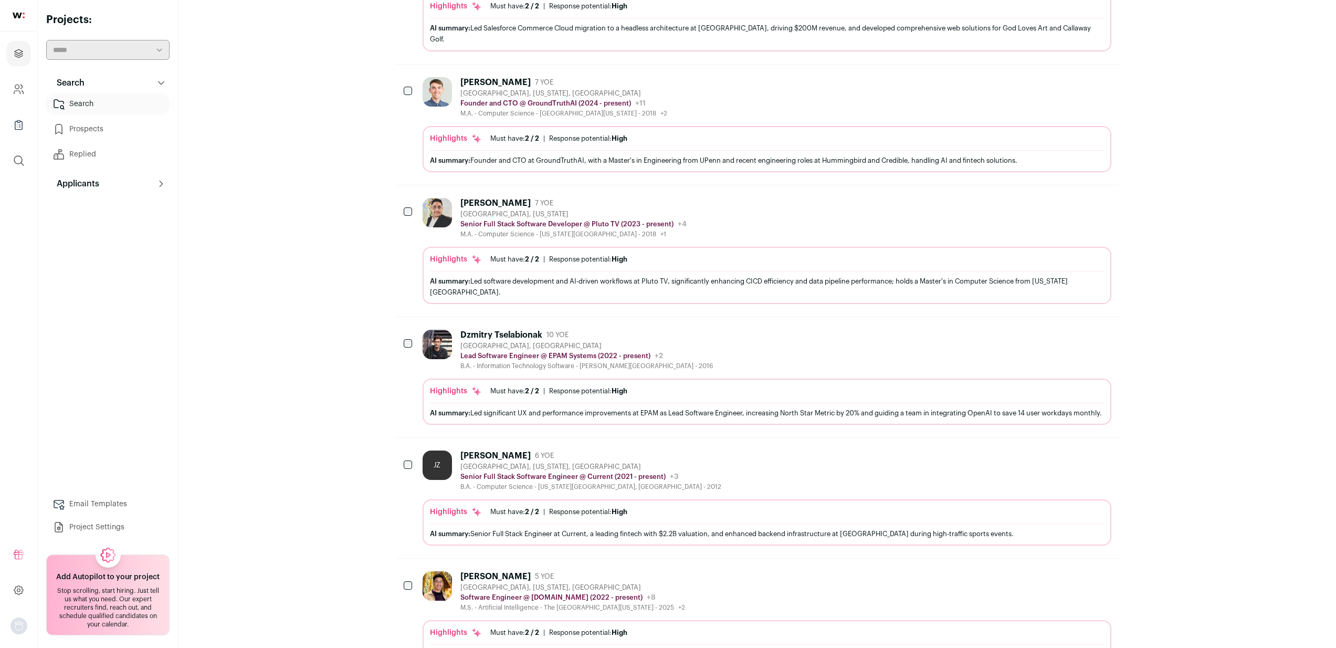
scroll to position [0, 0]
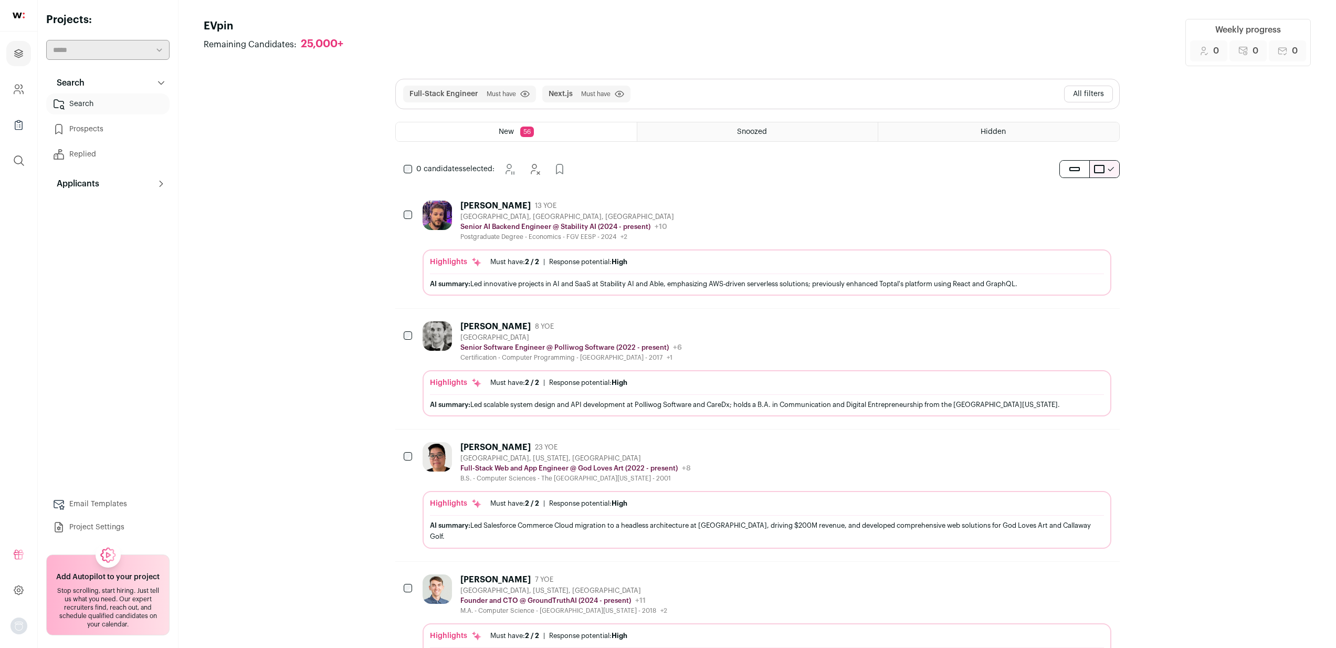
click at [1104, 90] on button "All filters" at bounding box center [1088, 94] width 49 height 17
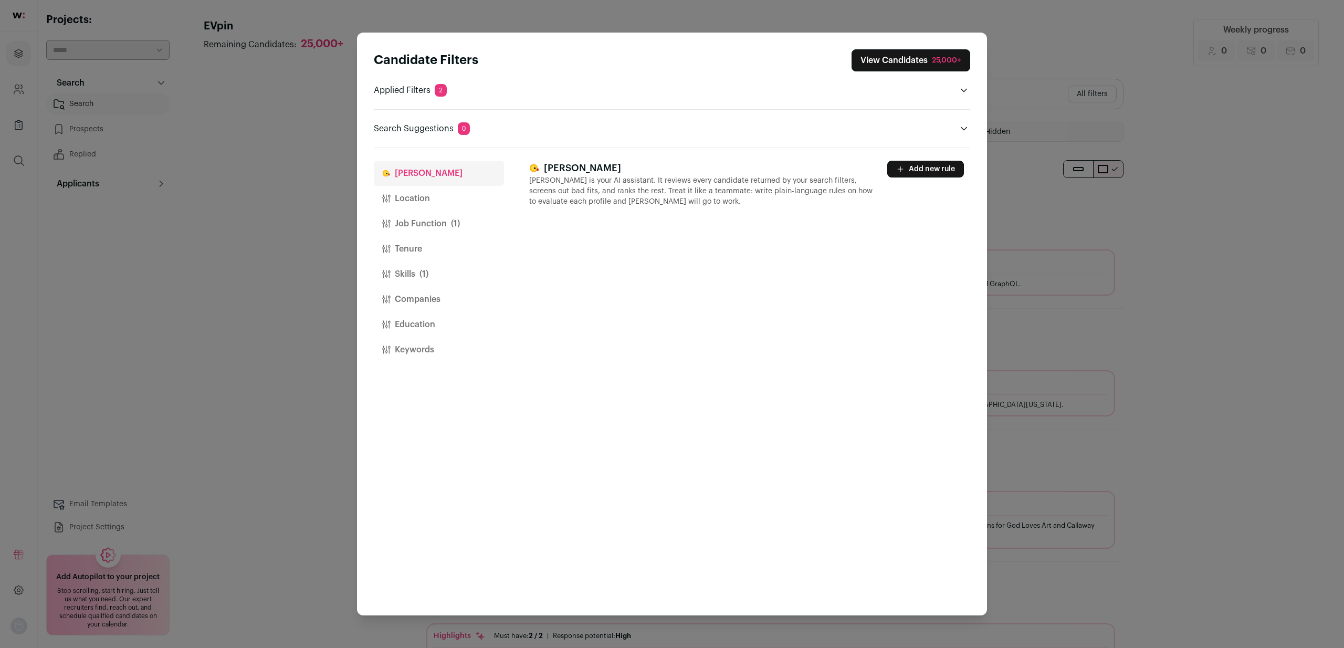
click at [424, 325] on button "Education" at bounding box center [439, 324] width 130 height 25
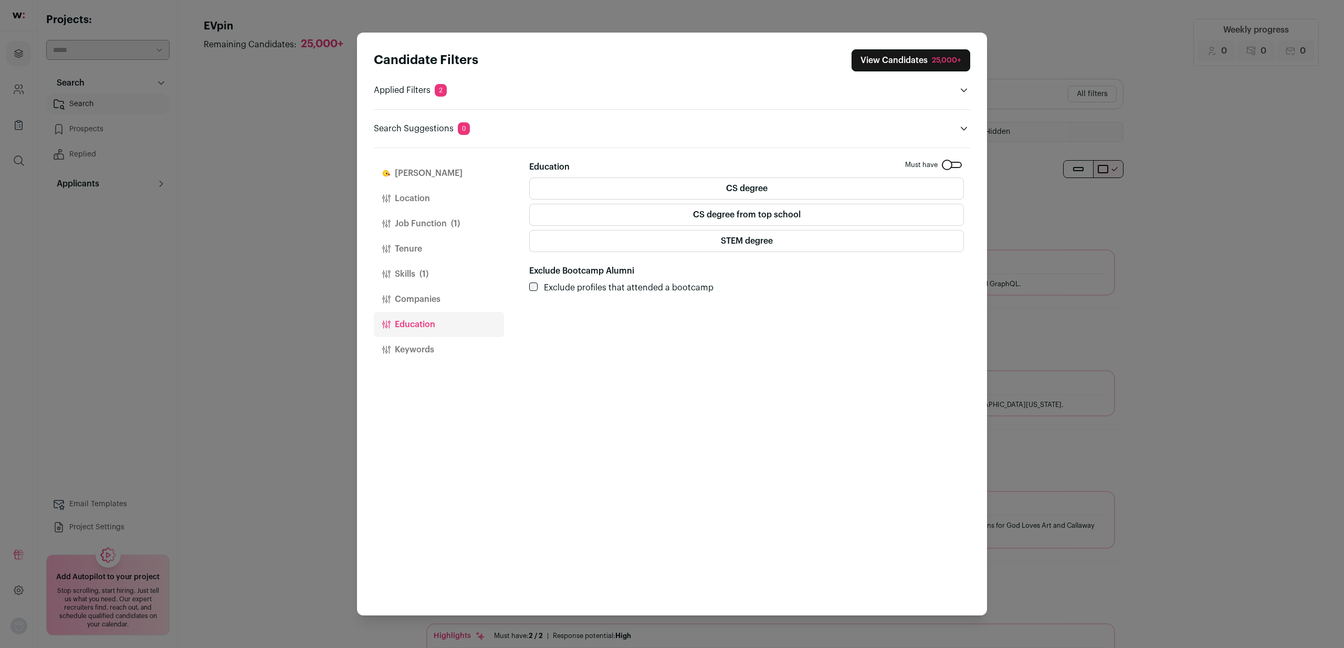
click at [445, 194] on button "Location" at bounding box center [439, 198] width 130 height 25
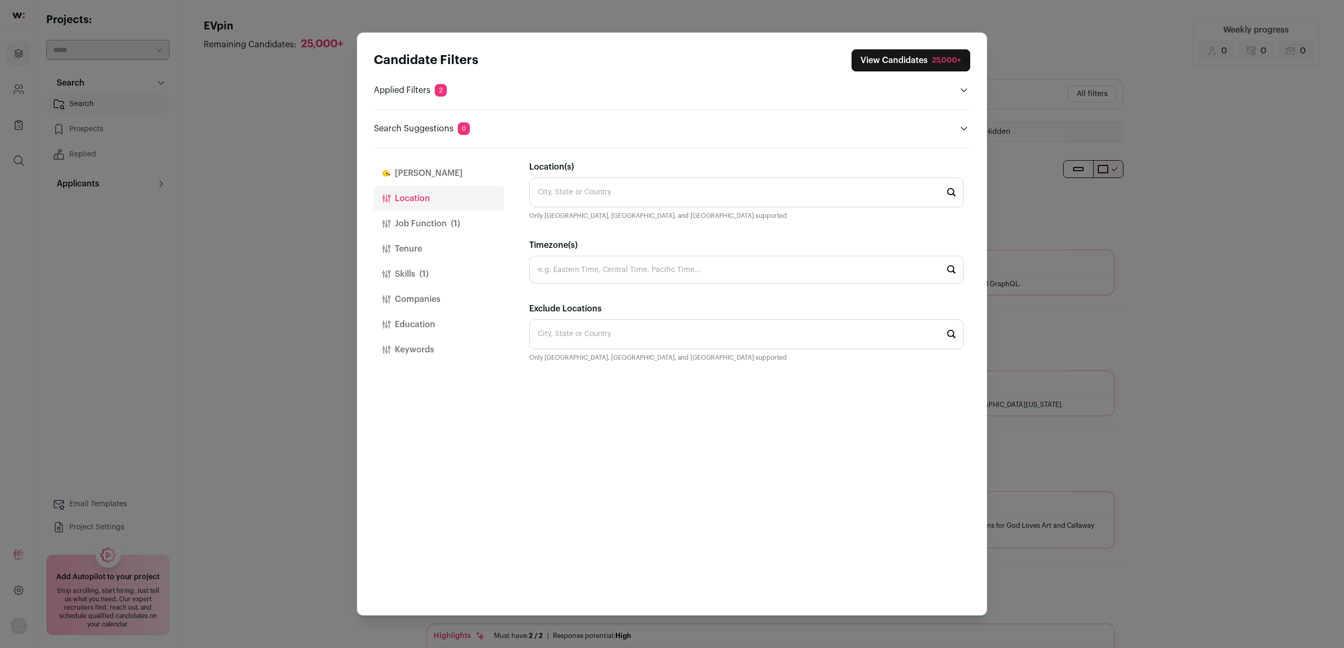
click at [620, 192] on input "Location(s)" at bounding box center [746, 192] width 435 height 30
click at [650, 330] on input "Exclude Locations" at bounding box center [746, 334] width 435 height 30
type input "[GEOGRAPHIC_DATA]"
click at [575, 352] on li "[GEOGRAPHIC_DATA]" at bounding box center [747, 364] width 434 height 28
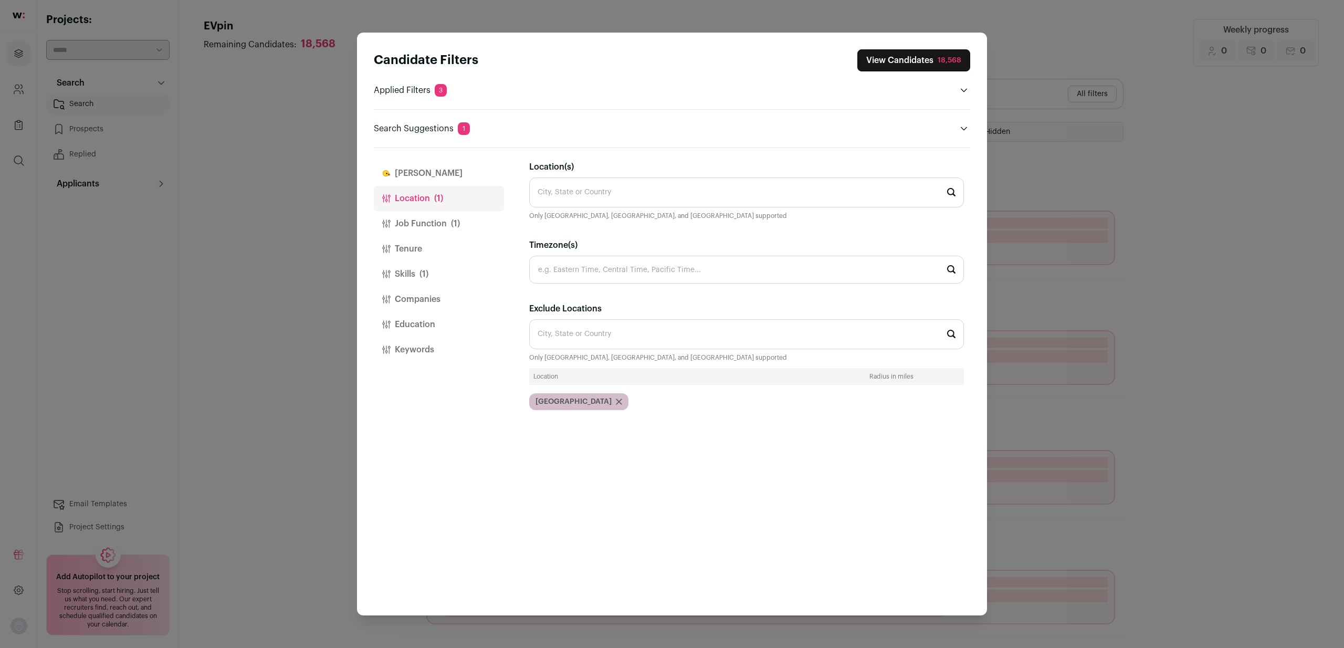
click at [913, 62] on button "View Candidates 18,568" at bounding box center [913, 60] width 113 height 22
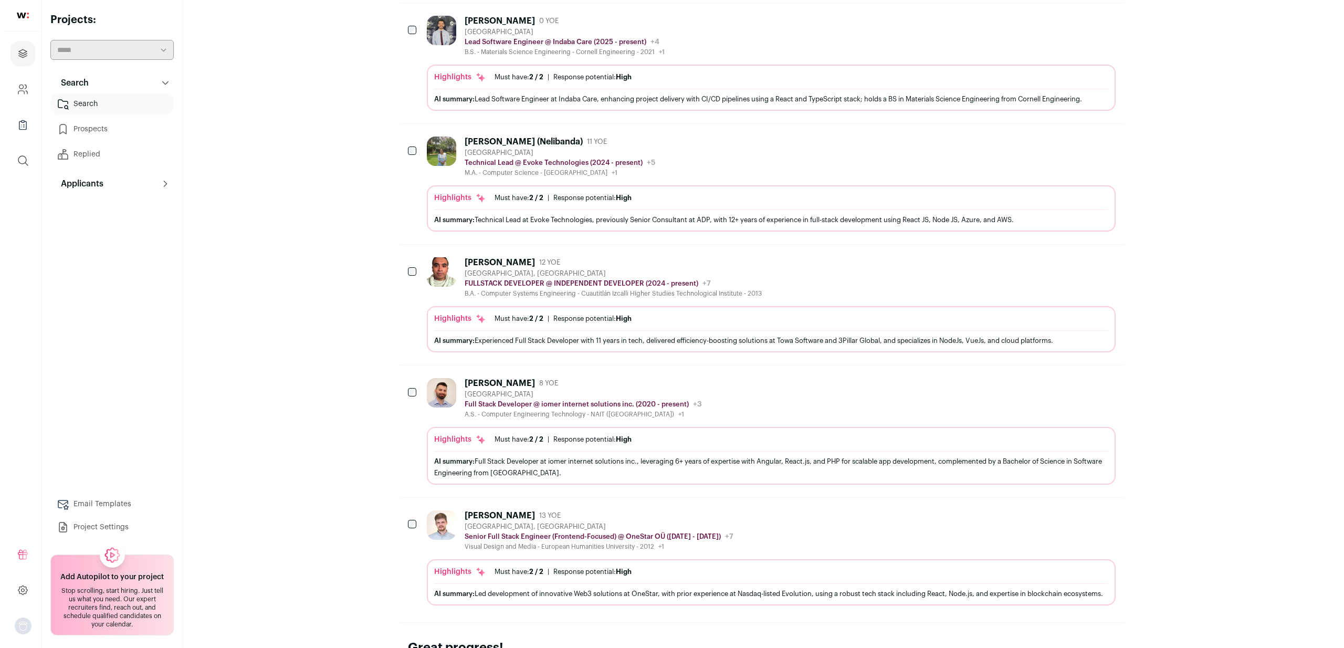
scroll to position [890, 0]
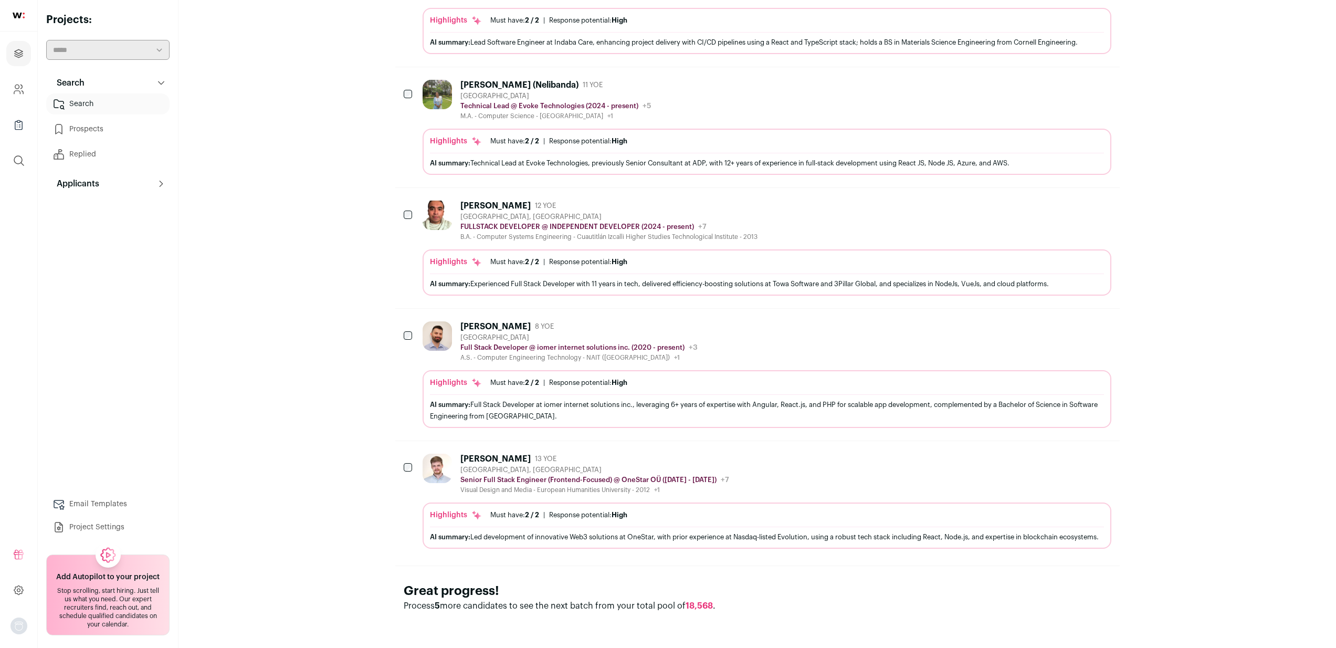
click at [892, 455] on div "[PERSON_NAME] 13 YOE [GEOGRAPHIC_DATA], [GEOGRAPHIC_DATA] Senior Full Stack Eng…" at bounding box center [767, 473] width 689 height 40
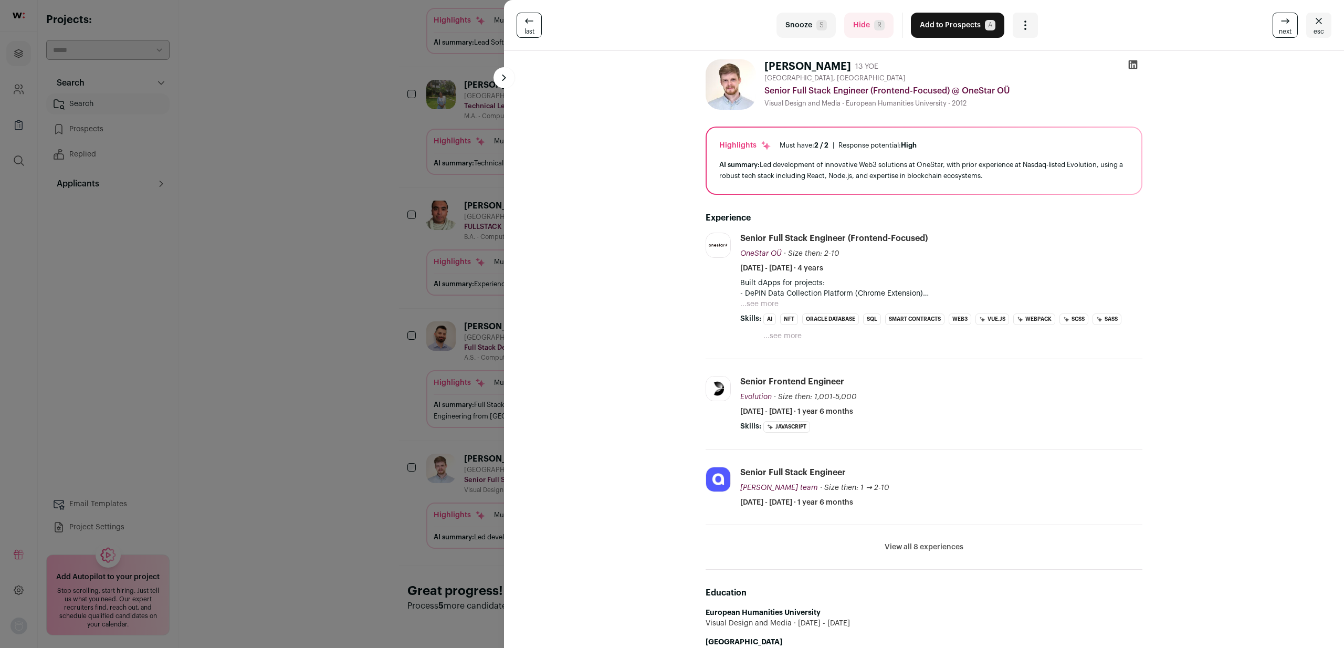
click at [766, 303] on button "...see more" at bounding box center [759, 304] width 38 height 10
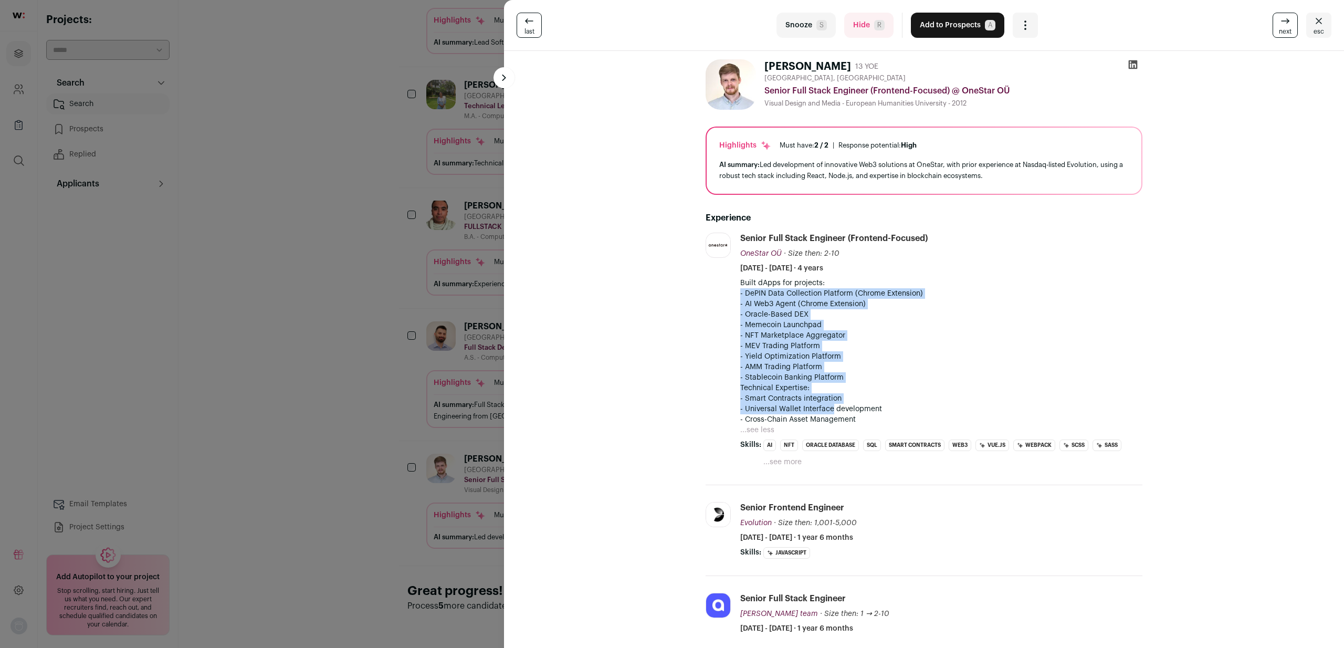
drag, startPoint x: 827, startPoint y: 408, endPoint x: 836, endPoint y: 281, distance: 127.3
click at [836, 281] on div "Built dApps for projects: - DePIN Data Collection Platform (Chrome Extension) -…" at bounding box center [941, 351] width 402 height 147
click at [836, 281] on p "Built dApps for projects:" at bounding box center [941, 283] width 402 height 10
drag, startPoint x: 797, startPoint y: 281, endPoint x: 856, endPoint y: 418, distance: 148.6
click at [855, 418] on div "Built dApps for projects: - DePIN Data Collection Platform (Chrome Extension) -…" at bounding box center [941, 351] width 402 height 147
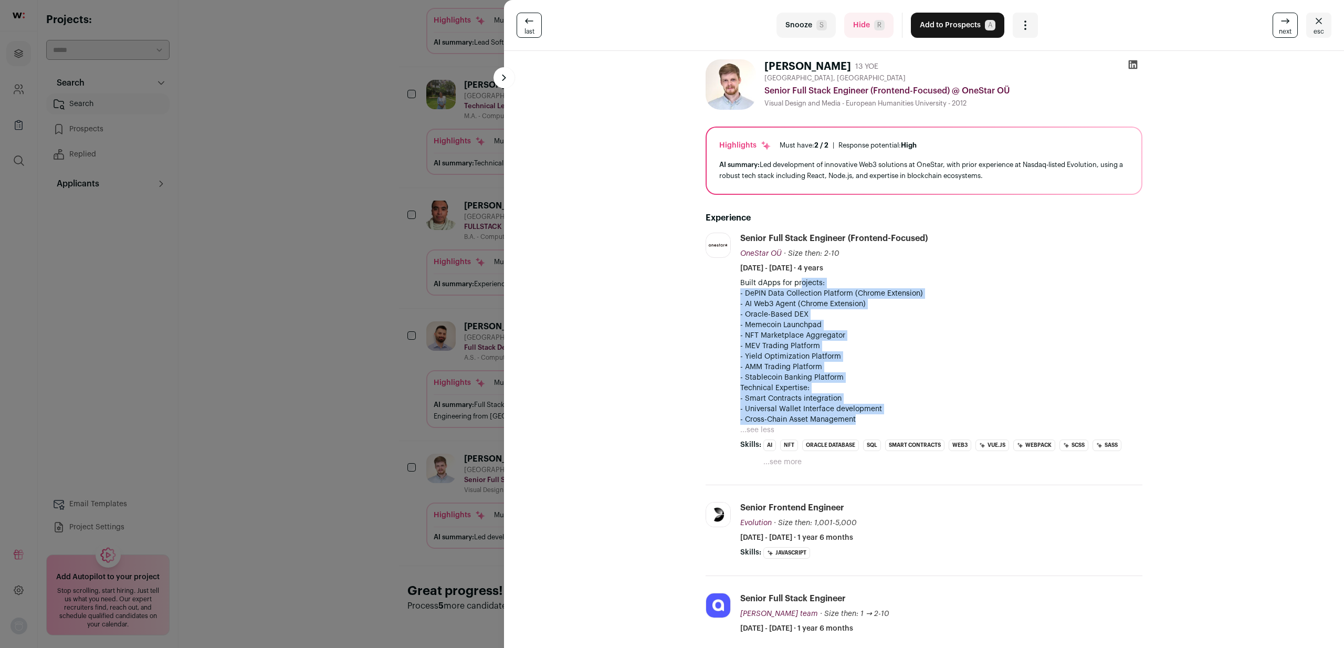
click at [888, 419] on p "- Cross-Chain Asset Management" at bounding box center [941, 419] width 402 height 10
drag, startPoint x: 885, startPoint y: 419, endPoint x: 778, endPoint y: 280, distance: 175.1
click at [781, 281] on div "Built dApps for projects: - DePIN Data Collection Platform (Chrome Extension) -…" at bounding box center [941, 351] width 402 height 147
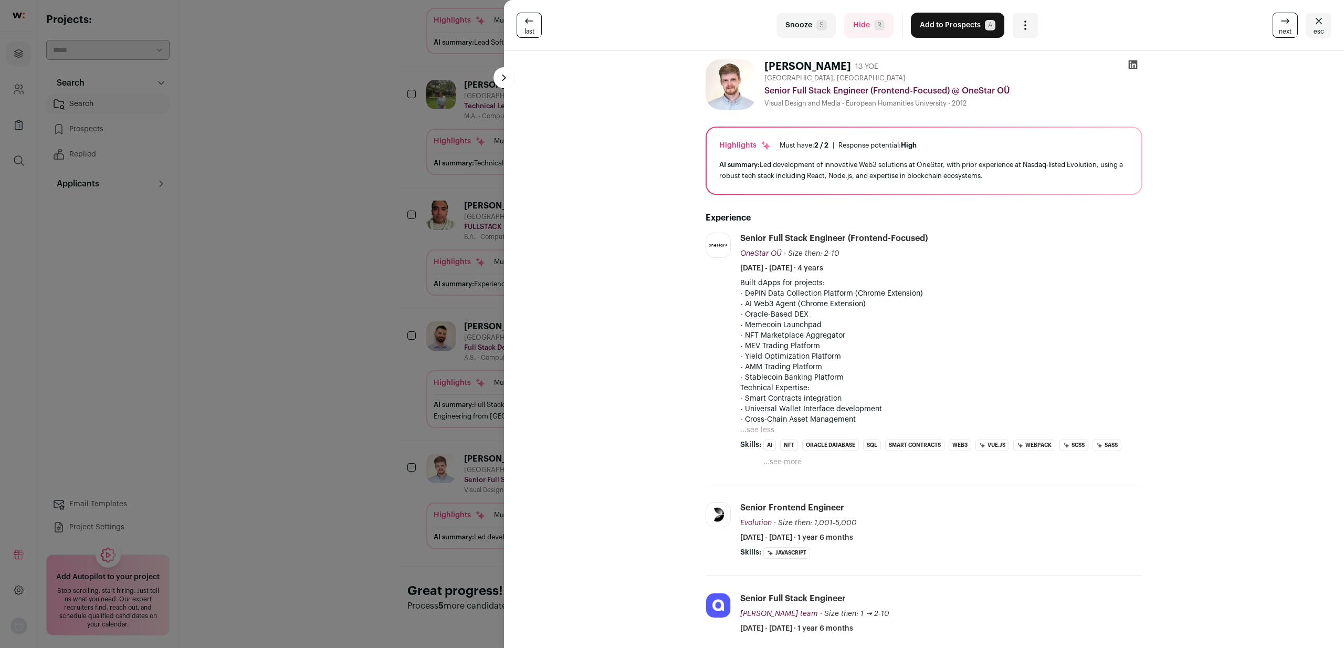
click at [778, 280] on p "Built dApps for projects:" at bounding box center [941, 283] width 402 height 10
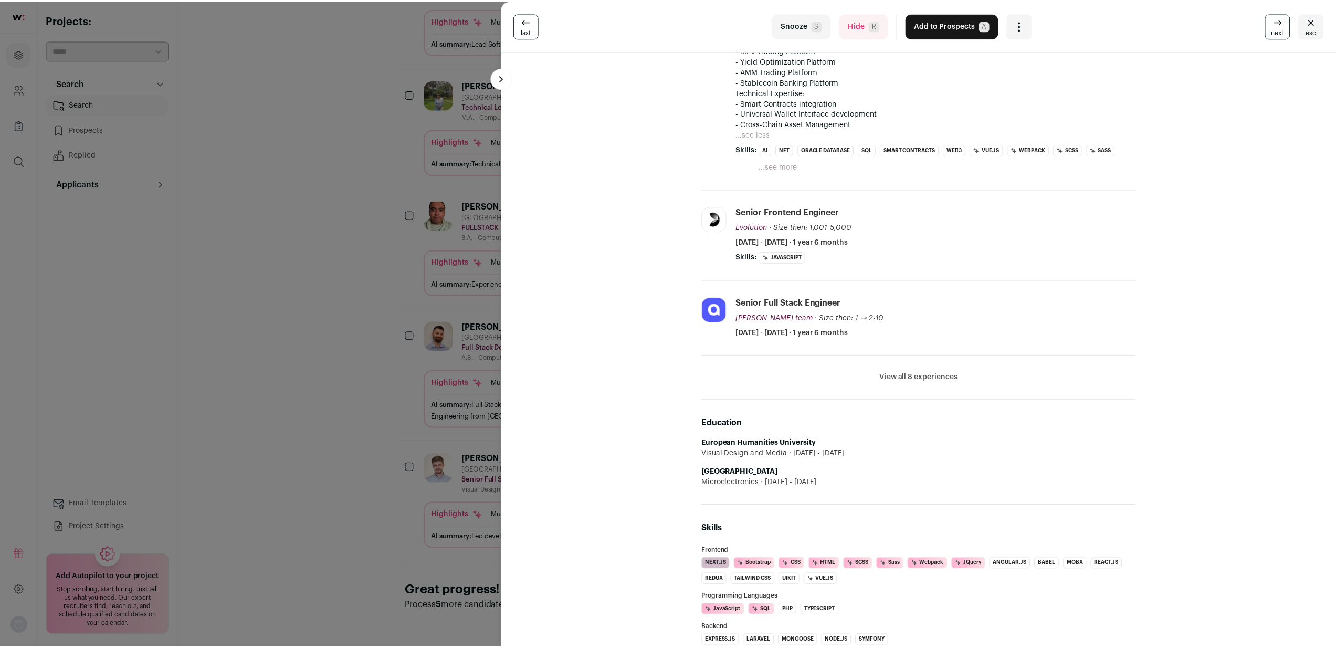
scroll to position [556, 0]
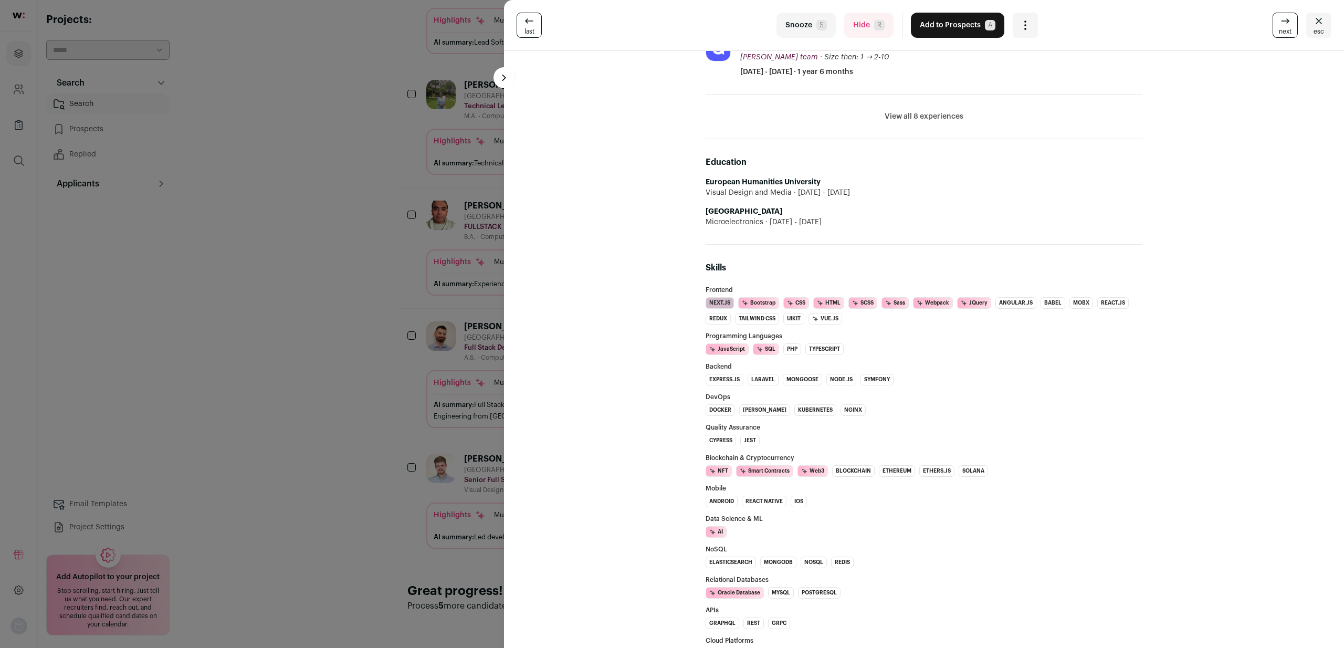
click at [353, 488] on div "last Snooze S Hide R Add to Prospects A Are you sure? [PERSON_NAME] is already …" at bounding box center [672, 324] width 1344 height 648
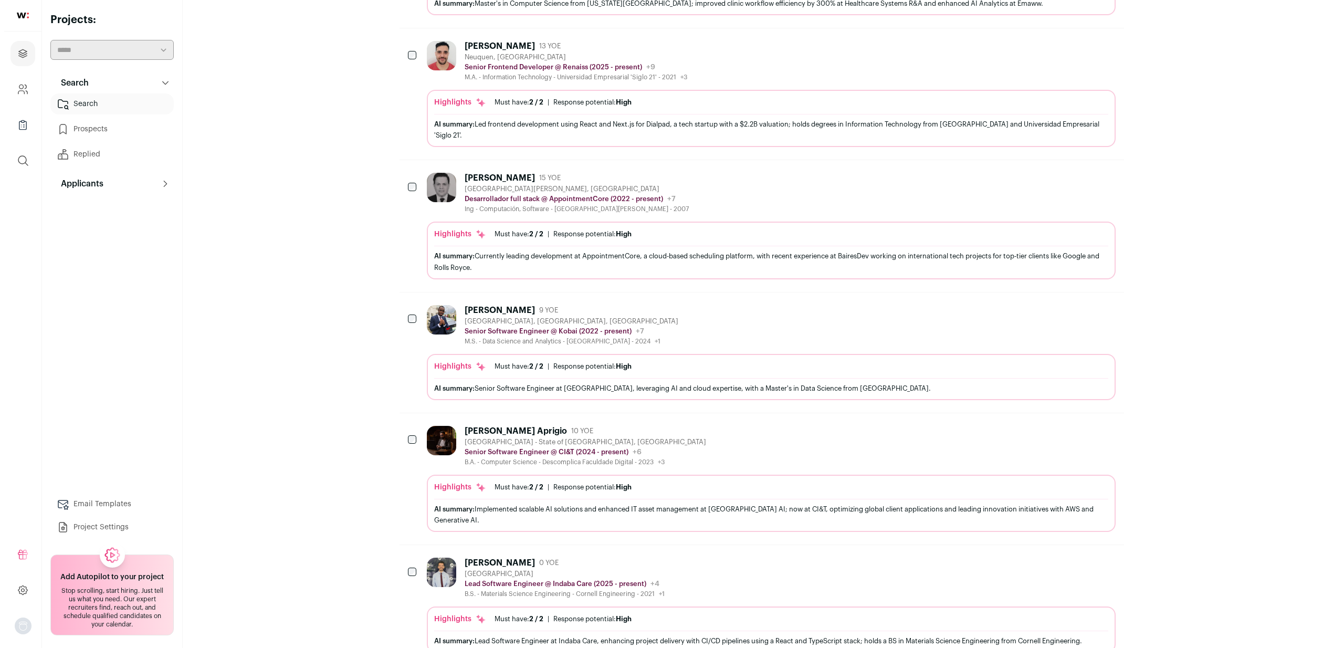
scroll to position [0, 0]
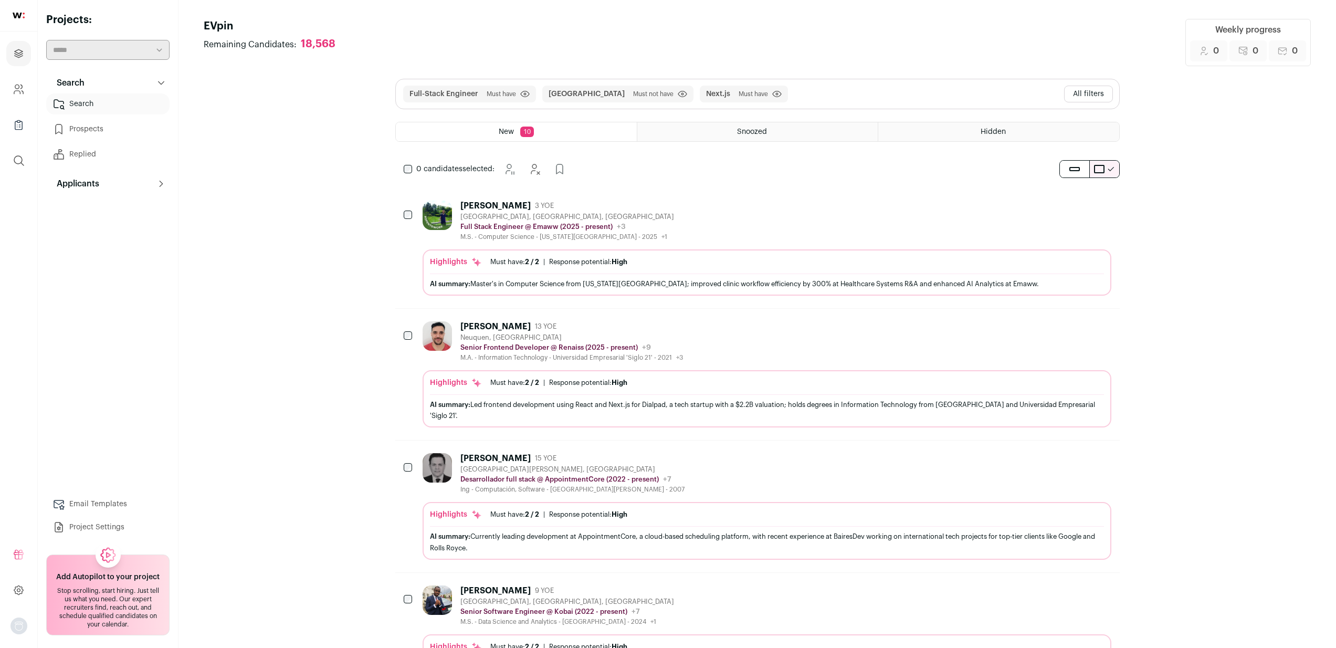
click at [717, 214] on div "[PERSON_NAME] 3 YOE [GEOGRAPHIC_DATA], [GEOGRAPHIC_DATA], [GEOGRAPHIC_DATA] Ful…" at bounding box center [767, 220] width 689 height 40
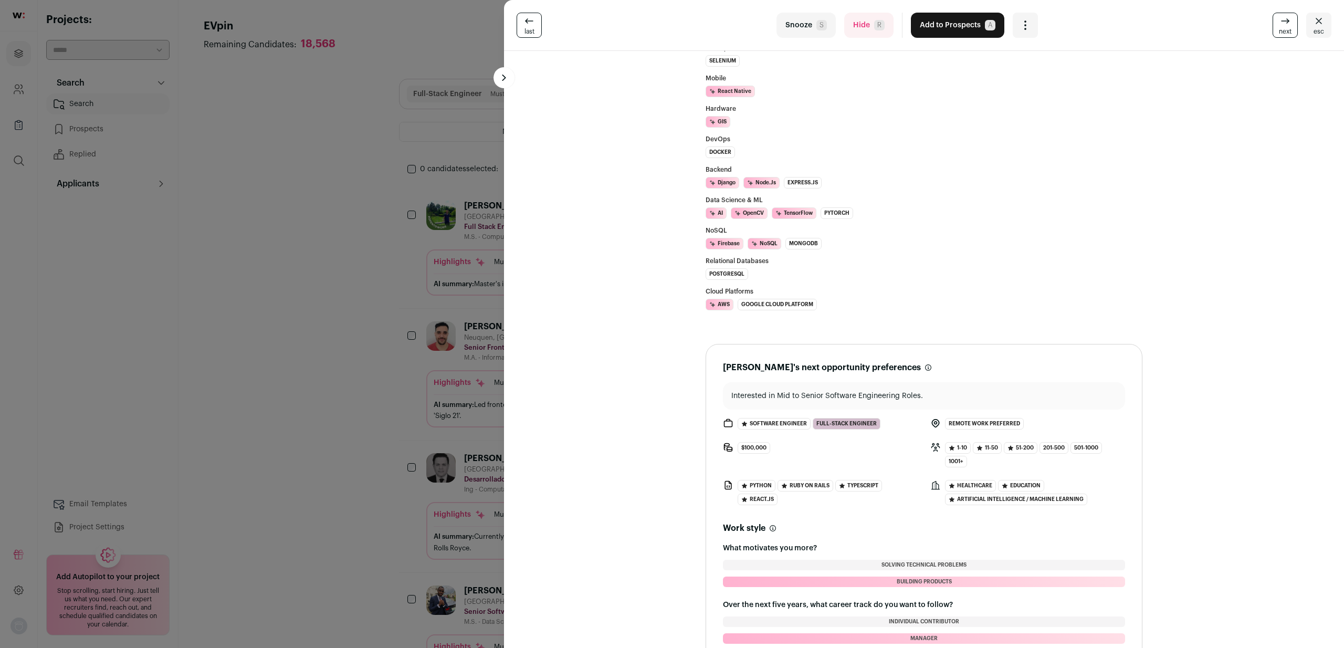
scroll to position [621, 0]
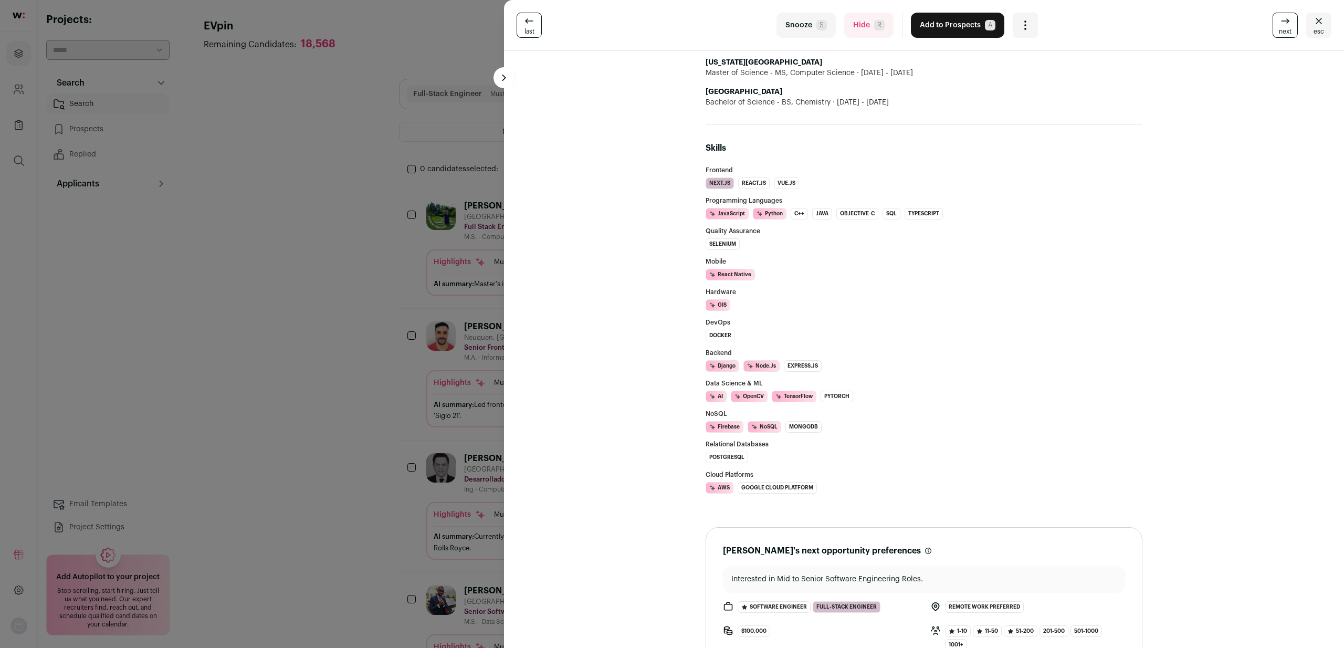
click at [335, 313] on div "last Snooze S Hide R Add to Prospects A Are you sure? [PERSON_NAME] is already …" at bounding box center [672, 324] width 1344 height 648
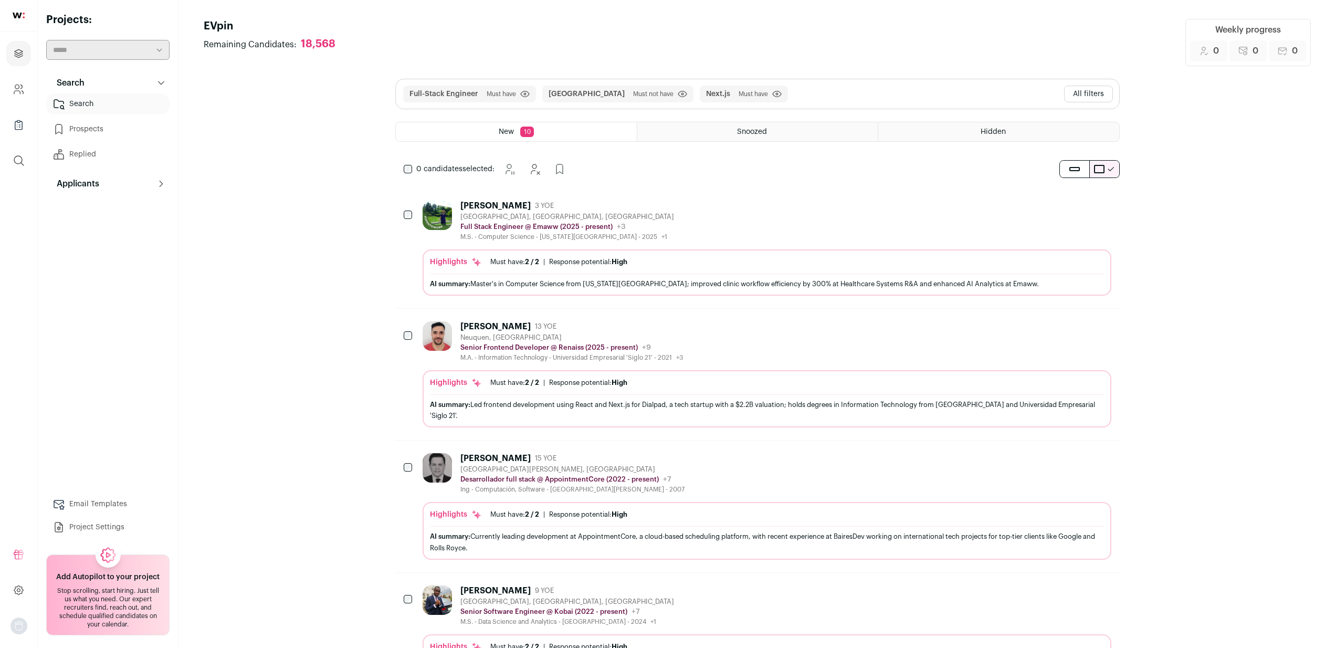
click at [769, 348] on div "[PERSON_NAME] 13 YOE [GEOGRAPHIC_DATA], [GEOGRAPHIC_DATA] Senior Frontend Devel…" at bounding box center [767, 341] width 689 height 40
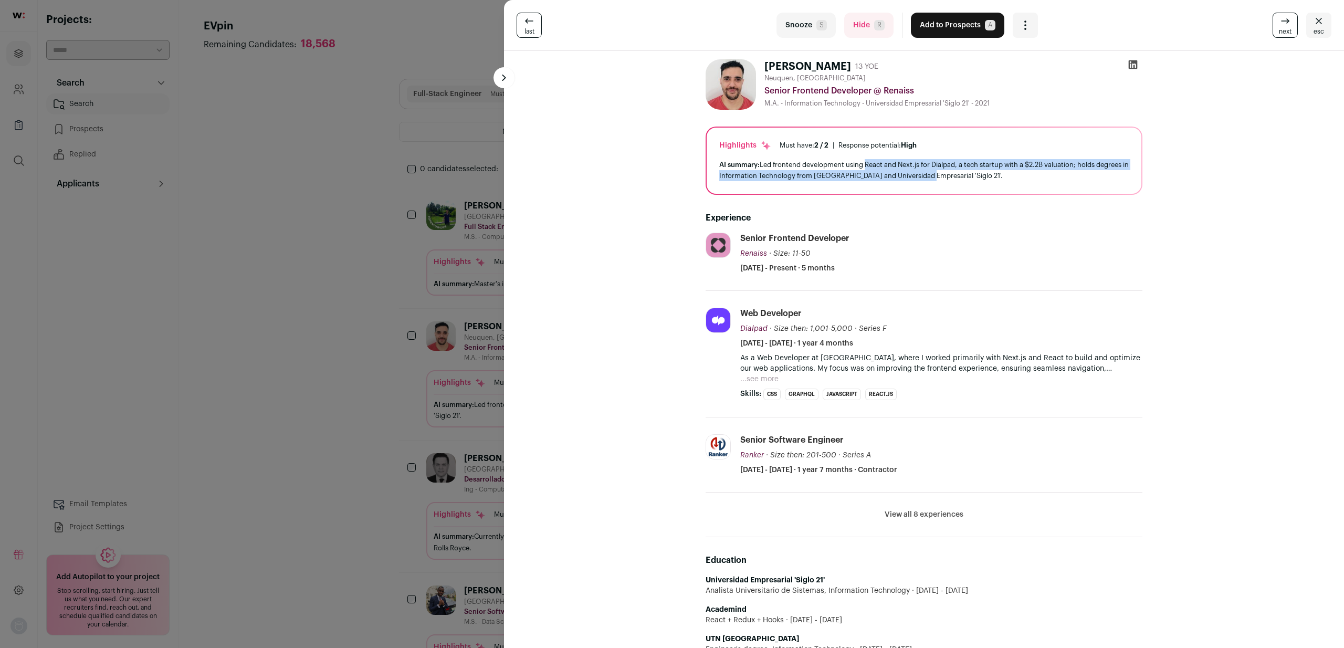
drag, startPoint x: 876, startPoint y: 165, endPoint x: 957, endPoint y: 172, distance: 81.1
click at [957, 172] on div "AI summary: Led frontend development using React and Next.js for Dialpad, a tec…" at bounding box center [923, 170] width 409 height 22
drag, startPoint x: 957, startPoint y: 172, endPoint x: 851, endPoint y: 163, distance: 105.9
click at [851, 163] on div "AI summary: Led frontend development using React and Next.js for Dialpad, a tec…" at bounding box center [923, 170] width 409 height 22
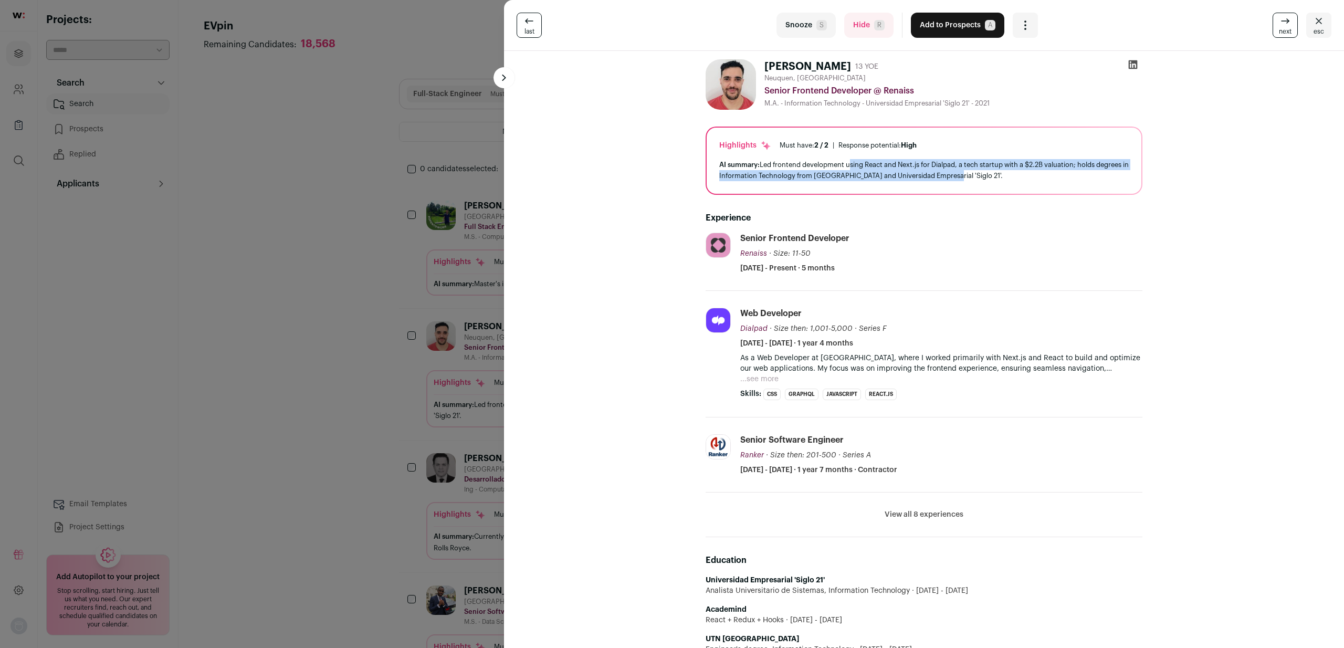
click at [851, 163] on div "AI summary: Led frontend development using React and Next.js for Dialpad, a tec…" at bounding box center [923, 170] width 409 height 22
drag, startPoint x: 836, startPoint y: 169, endPoint x: 959, endPoint y: 171, distance: 123.9
click at [959, 170] on div "AI summary: Led frontend development using React and Next.js for Dialpad, a tec…" at bounding box center [923, 170] width 409 height 22
click at [959, 171] on div "AI summary: Led frontend development using React and Next.js for Dialpad, a tec…" at bounding box center [923, 170] width 409 height 22
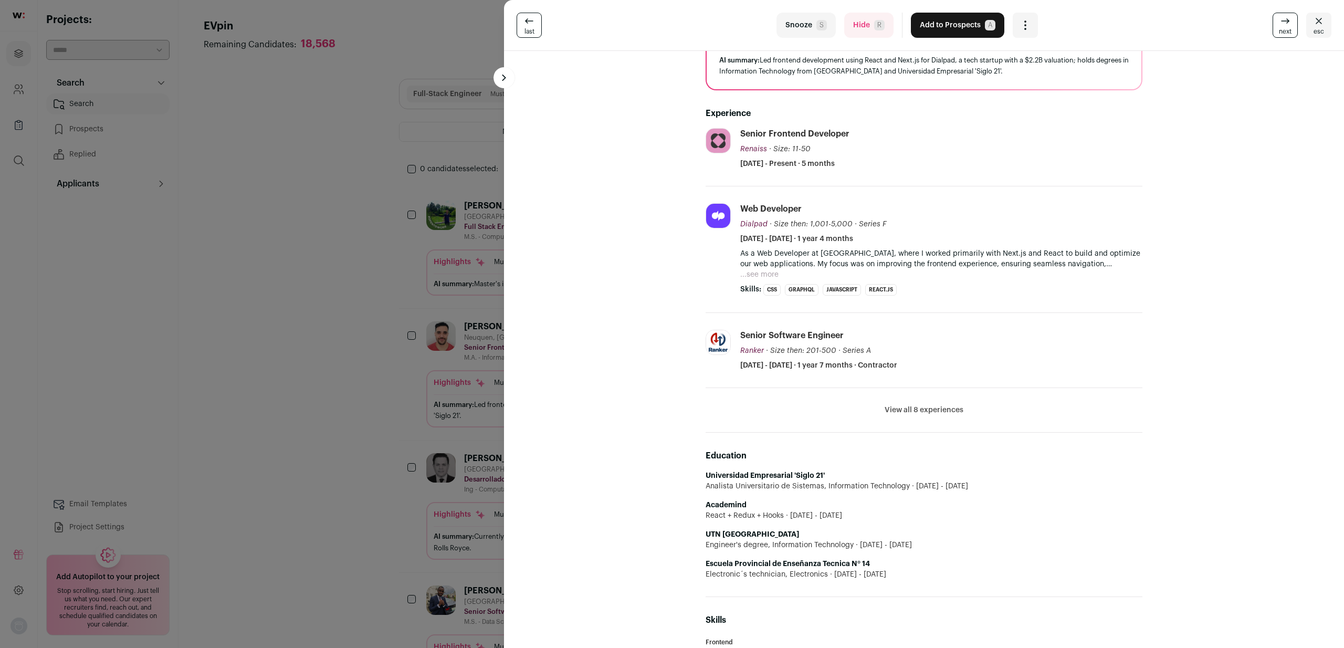
click at [751, 271] on button "...see more" at bounding box center [759, 274] width 38 height 10
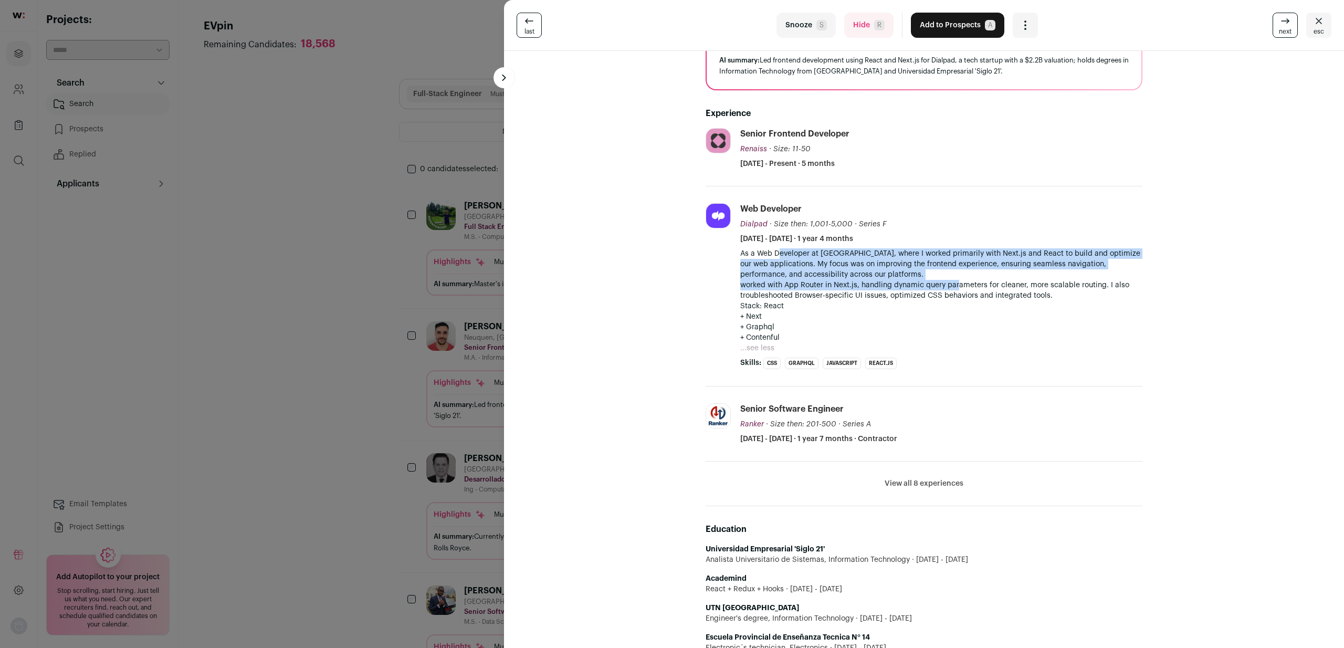
drag, startPoint x: 793, startPoint y: 257, endPoint x: 968, endPoint y: 287, distance: 178.4
click at [964, 287] on p "As a Web Developer at [GEOGRAPHIC_DATA], where I worked primarily with Next.js …" at bounding box center [941, 274] width 402 height 52
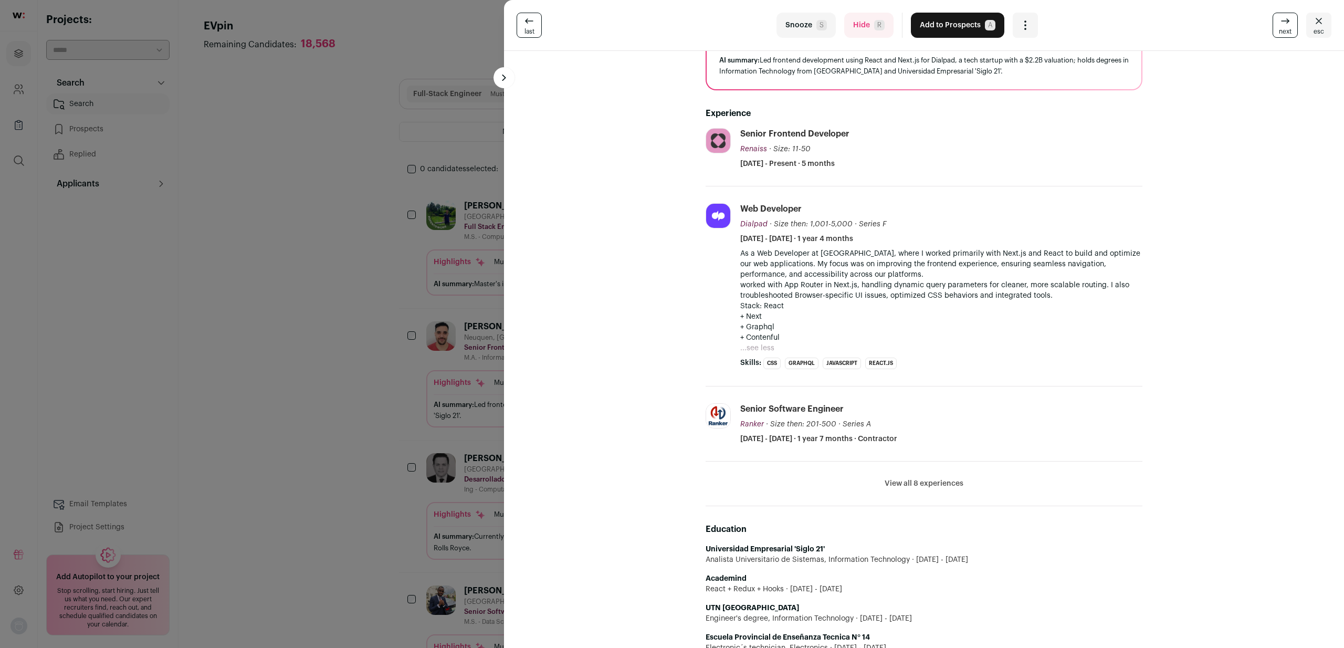
click at [968, 287] on p "As a Web Developer at [GEOGRAPHIC_DATA], where I worked primarily with Next.js …" at bounding box center [941, 274] width 402 height 52
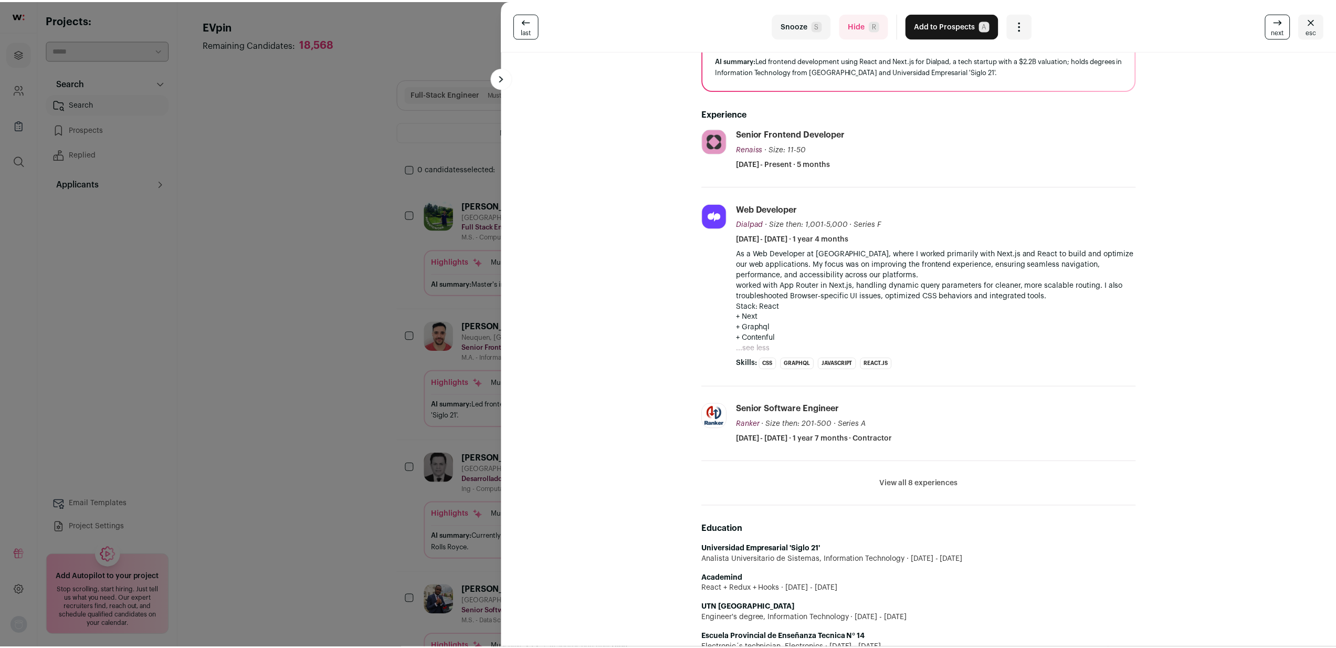
scroll to position [270, 0]
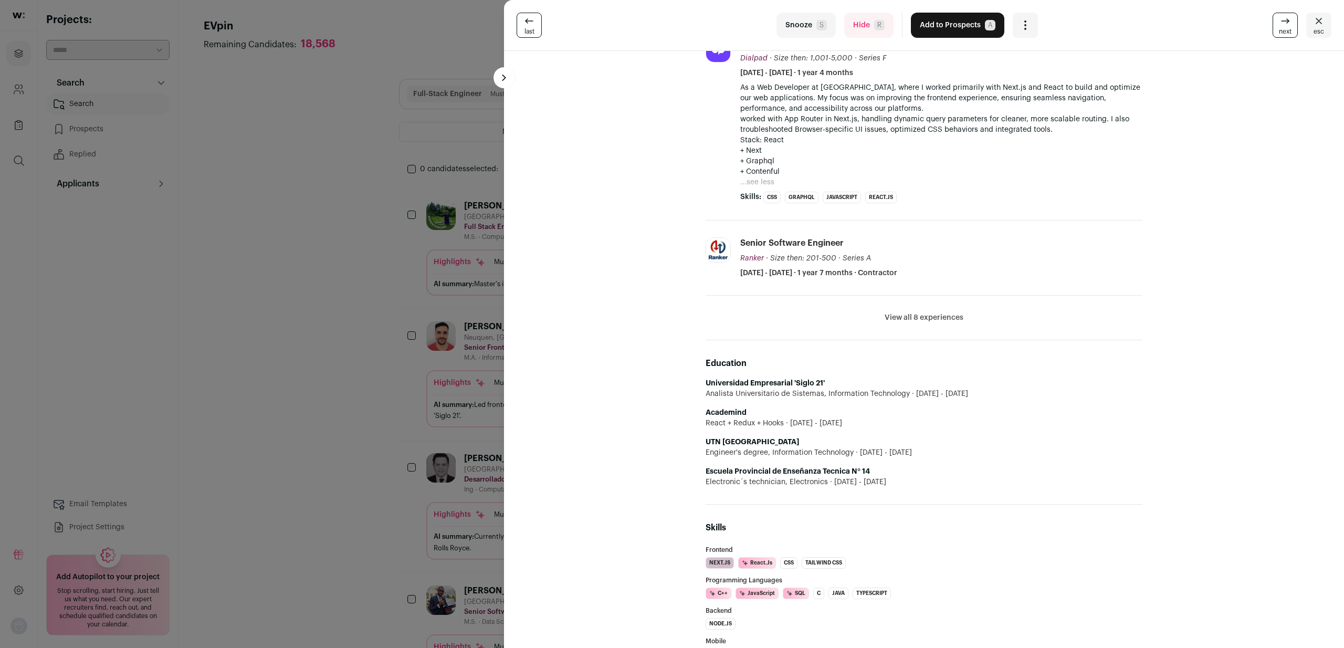
click at [318, 332] on div "last Snooze S Hide R Add to Prospects A Are you sure? [PERSON_NAME] is already …" at bounding box center [672, 324] width 1344 height 648
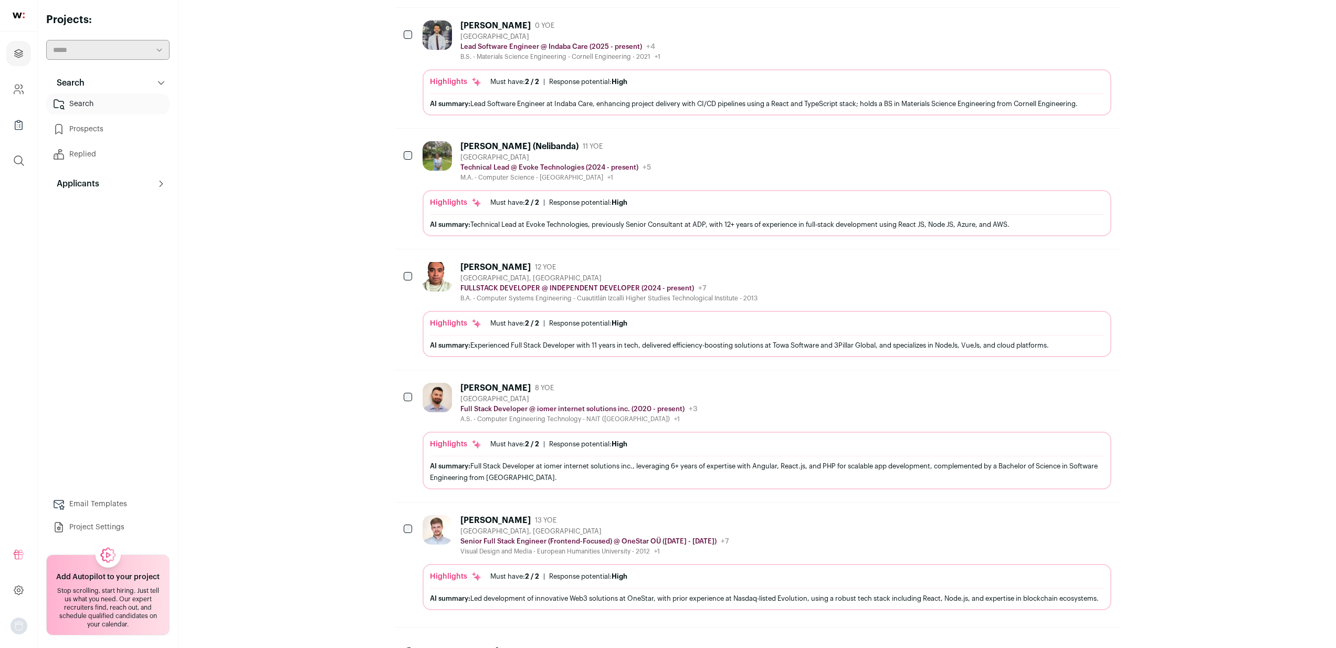
scroll to position [890, 0]
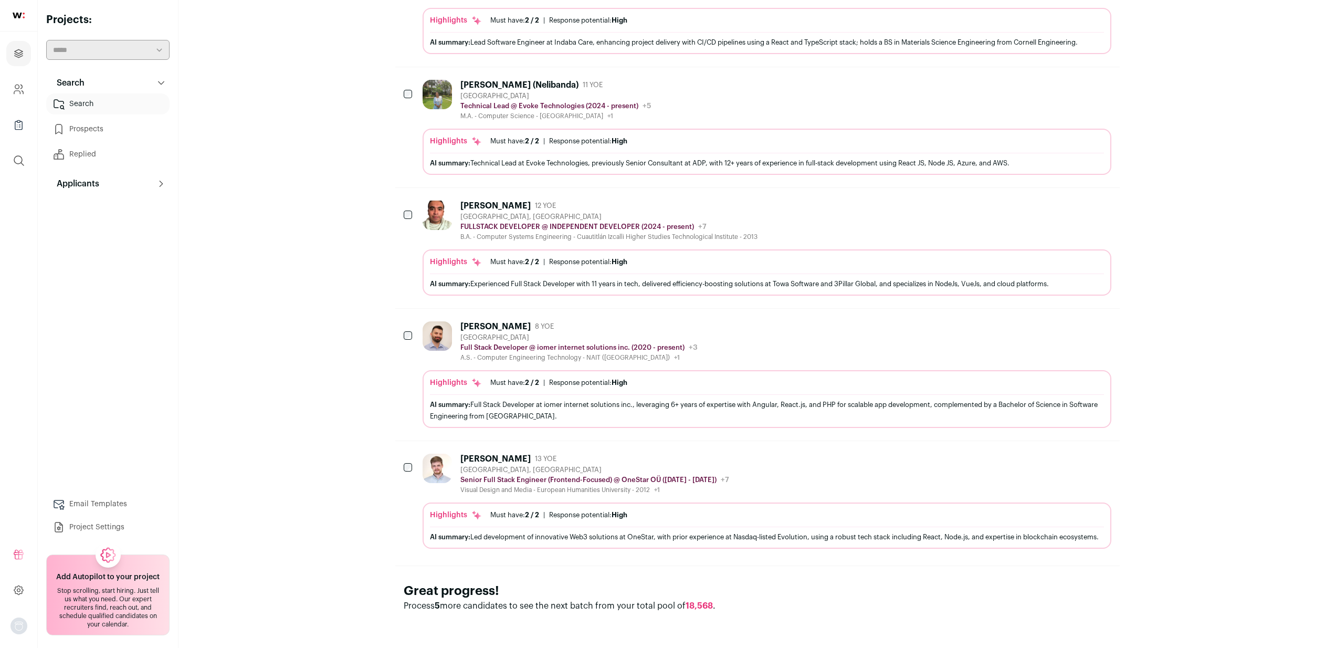
click at [1074, 199] on icon "Hide" at bounding box center [1074, 205] width 13 height 13
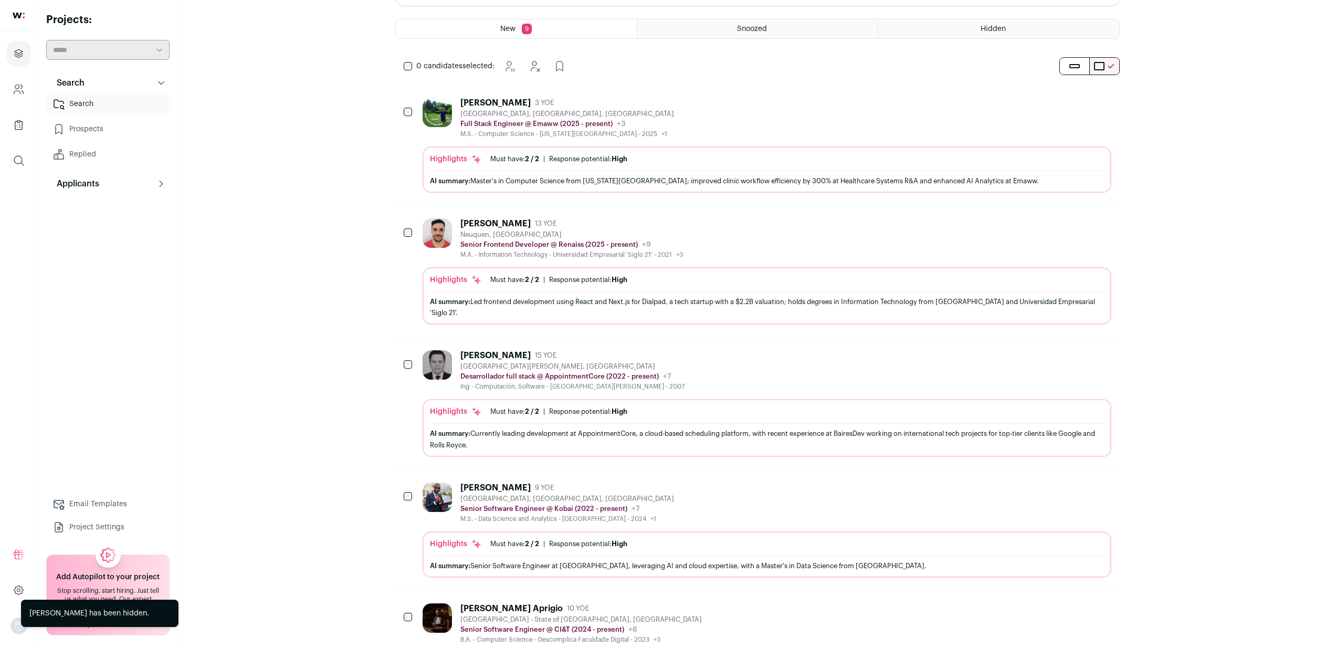
scroll to position [205, 0]
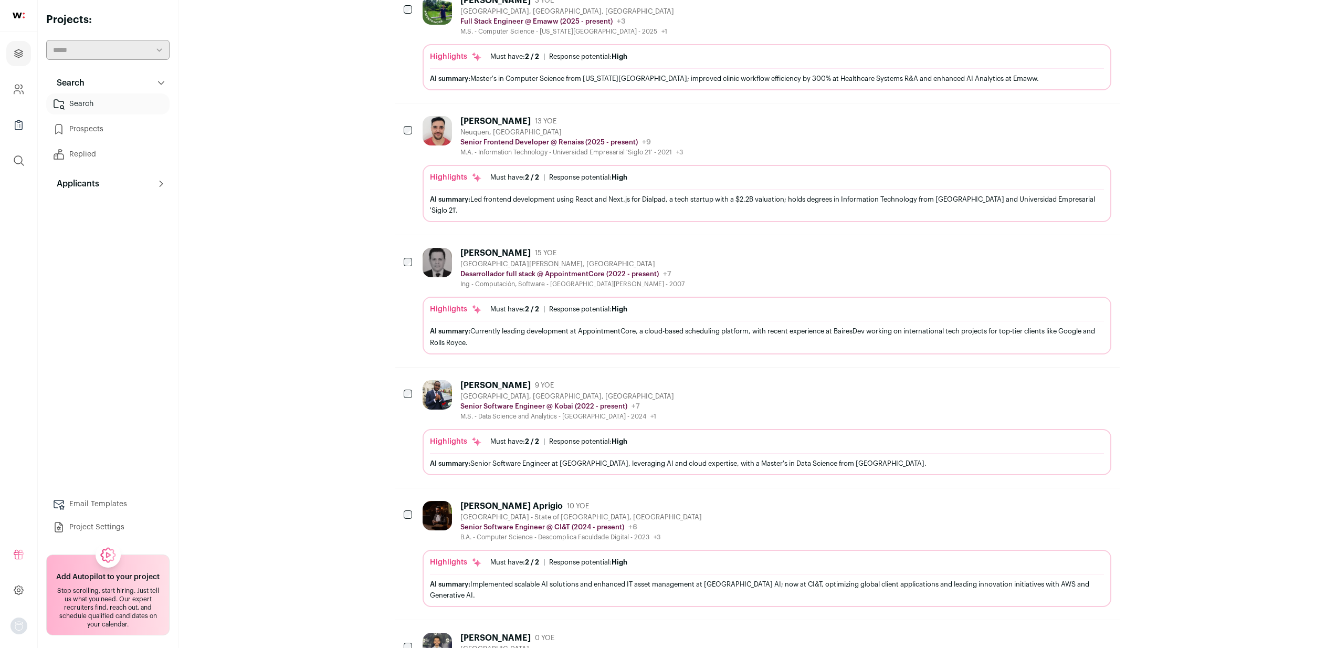
click at [764, 515] on div "[PERSON_NAME] Aprigio 10 YOE [GEOGRAPHIC_DATA] - State of [GEOGRAPHIC_DATA], [G…" at bounding box center [767, 521] width 689 height 40
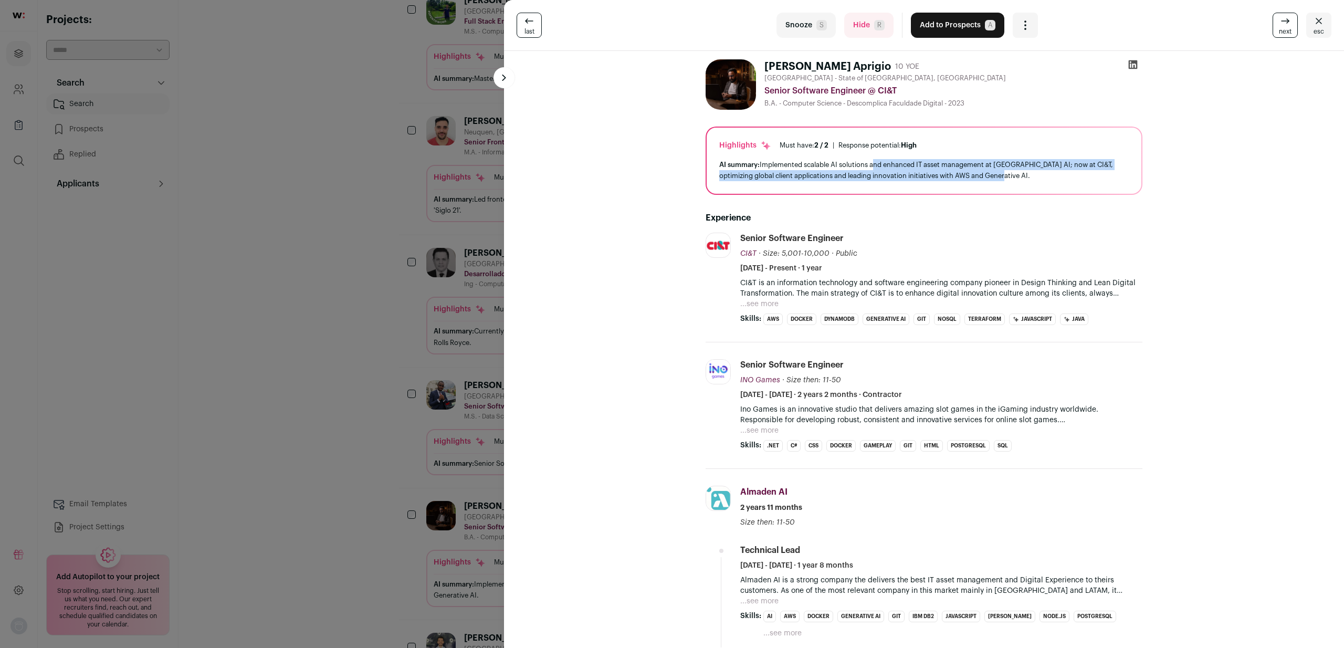
drag, startPoint x: 869, startPoint y: 161, endPoint x: 1078, endPoint y: 172, distance: 209.2
click at [1076, 172] on div "AI summary: Implemented scalable AI solutions and enhanced IT asset management …" at bounding box center [923, 170] width 409 height 22
click at [1079, 172] on div "AI summary: Implemented scalable AI solutions and enhanced IT asset management …" at bounding box center [923, 170] width 409 height 22
drag, startPoint x: 1060, startPoint y: 177, endPoint x: 868, endPoint y: 173, distance: 192.1
click at [869, 173] on div "AI summary: Implemented scalable AI solutions and enhanced IT asset management …" at bounding box center [923, 170] width 409 height 22
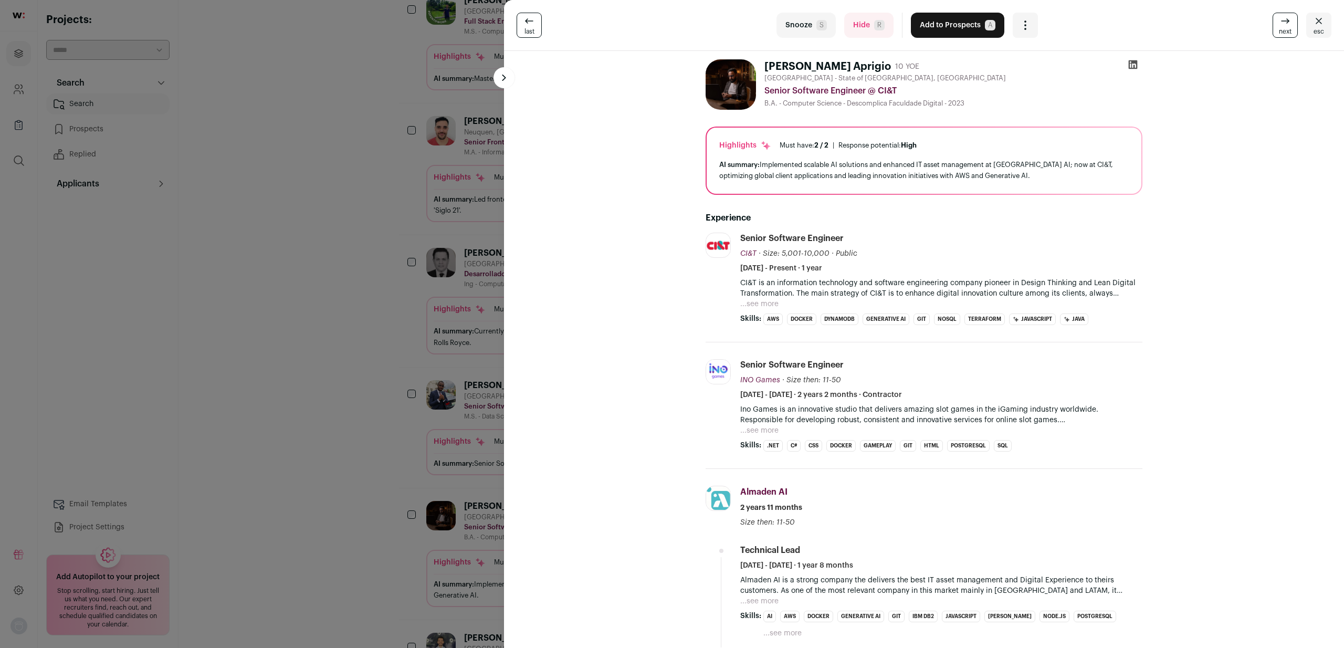
click at [868, 173] on div "AI summary: Implemented scalable AI solutions and enhanced IT asset management …" at bounding box center [923, 170] width 409 height 22
click at [763, 301] on button "...see more" at bounding box center [759, 304] width 38 height 10
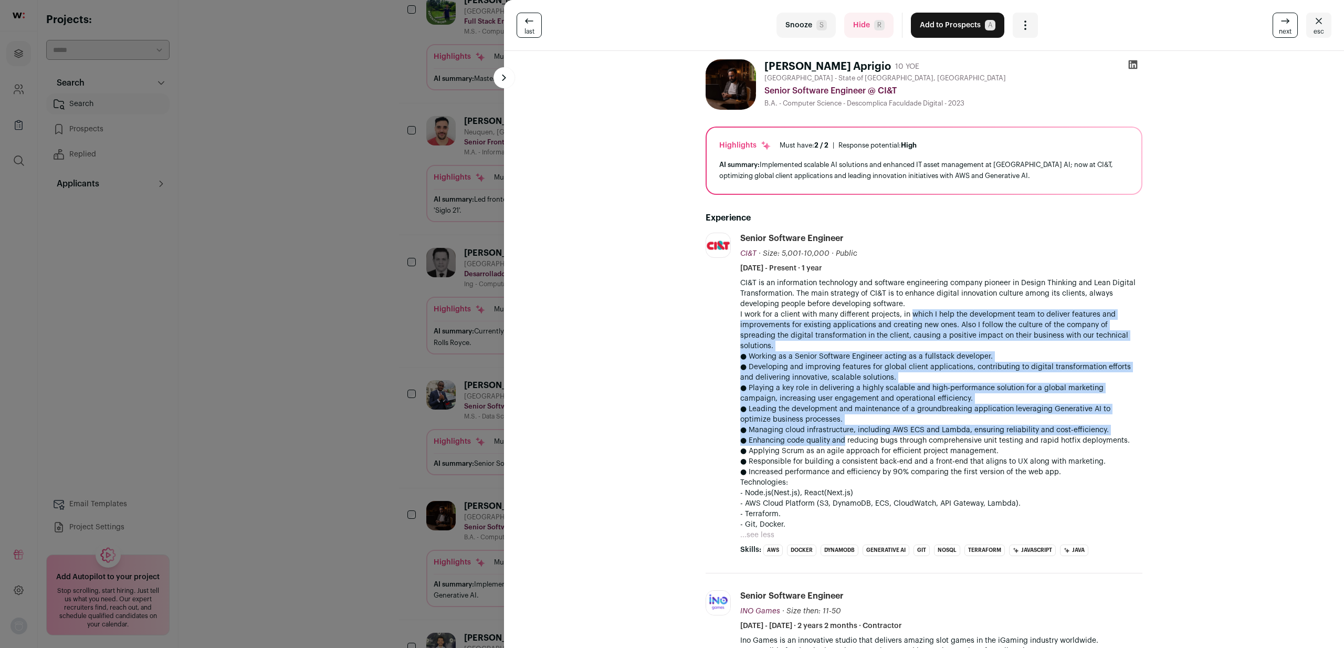
drag, startPoint x: 840, startPoint y: 429, endPoint x: 923, endPoint y: 301, distance: 152.6
click at [917, 304] on div "CI&T is an information technology and software engineering company pioneer in D…" at bounding box center [941, 404] width 402 height 252
click at [923, 301] on p "CI&T is an information technology and software engineering company pioneer in D…" at bounding box center [941, 293] width 402 height 31
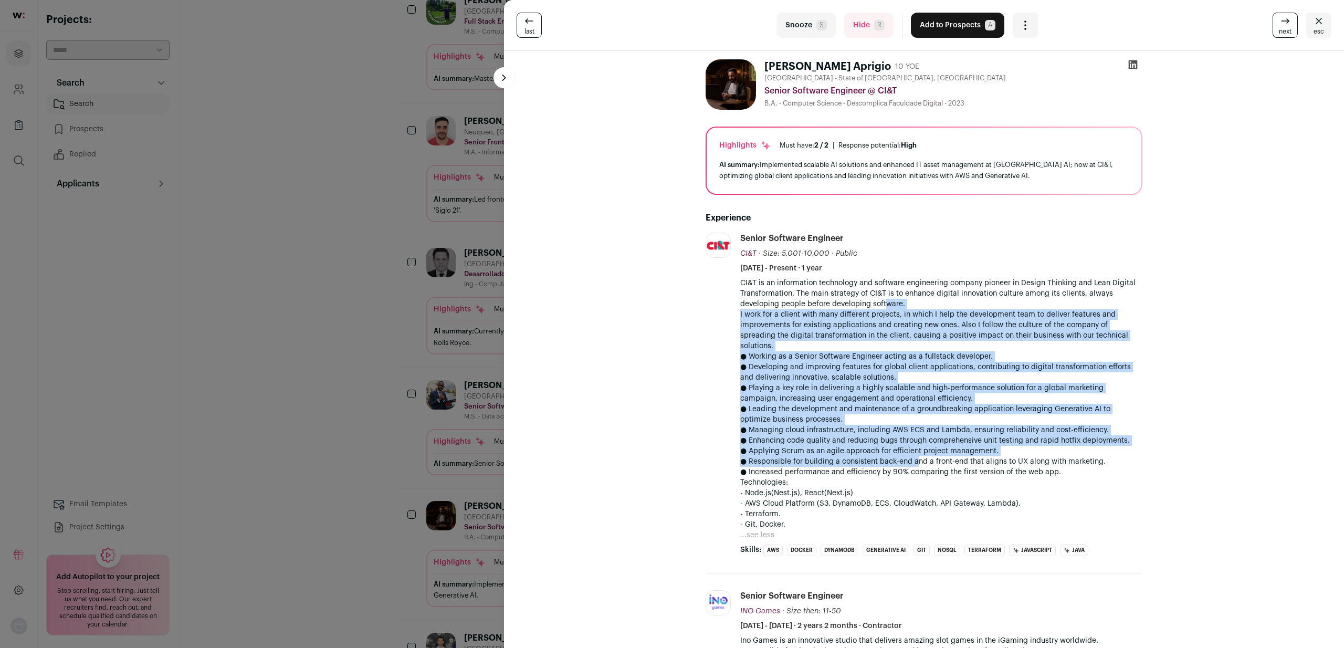
drag, startPoint x: 883, startPoint y: 303, endPoint x: 907, endPoint y: 448, distance: 147.5
click at [907, 448] on div "CI&T is an information technology and software engineering company pioneer in D…" at bounding box center [941, 404] width 402 height 252
click at [907, 456] on p "● Responsible for building a consistent back-end and a front-end that aligns to…" at bounding box center [941, 461] width 402 height 10
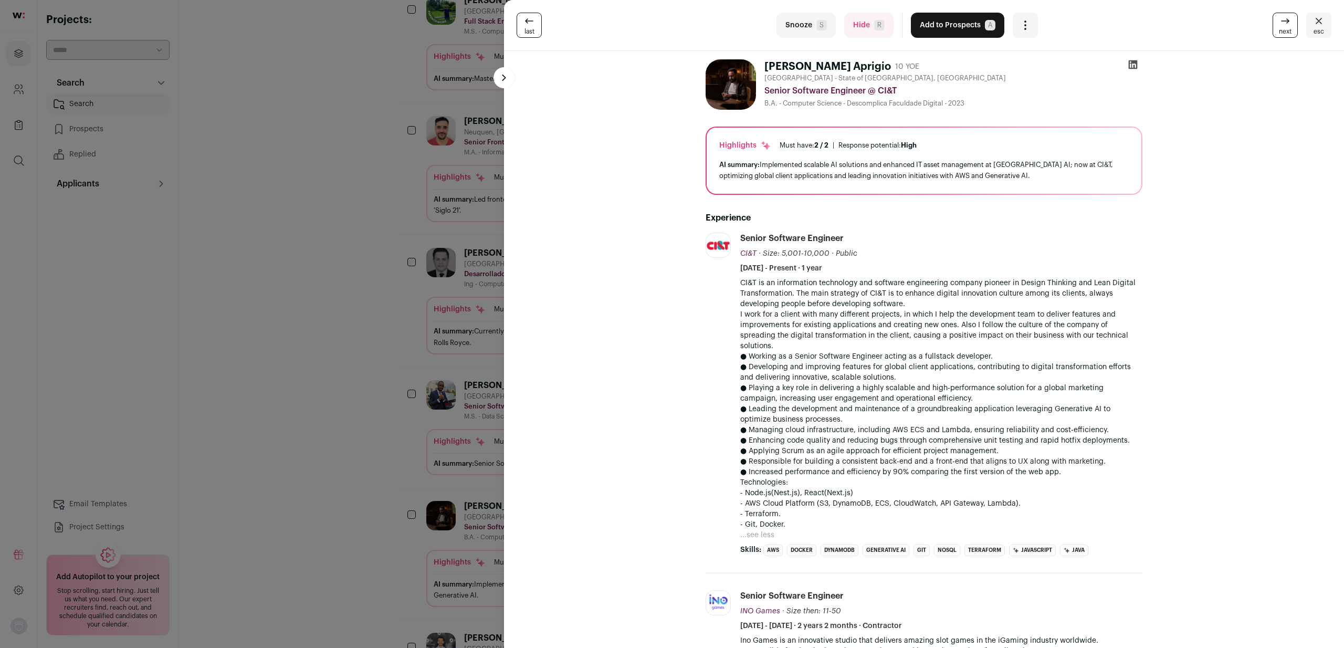
click at [427, 435] on div "last Snooze S Hide R Add to Prospects A Are you sure? [PERSON_NAME] Aprigio is …" at bounding box center [672, 324] width 1344 height 648
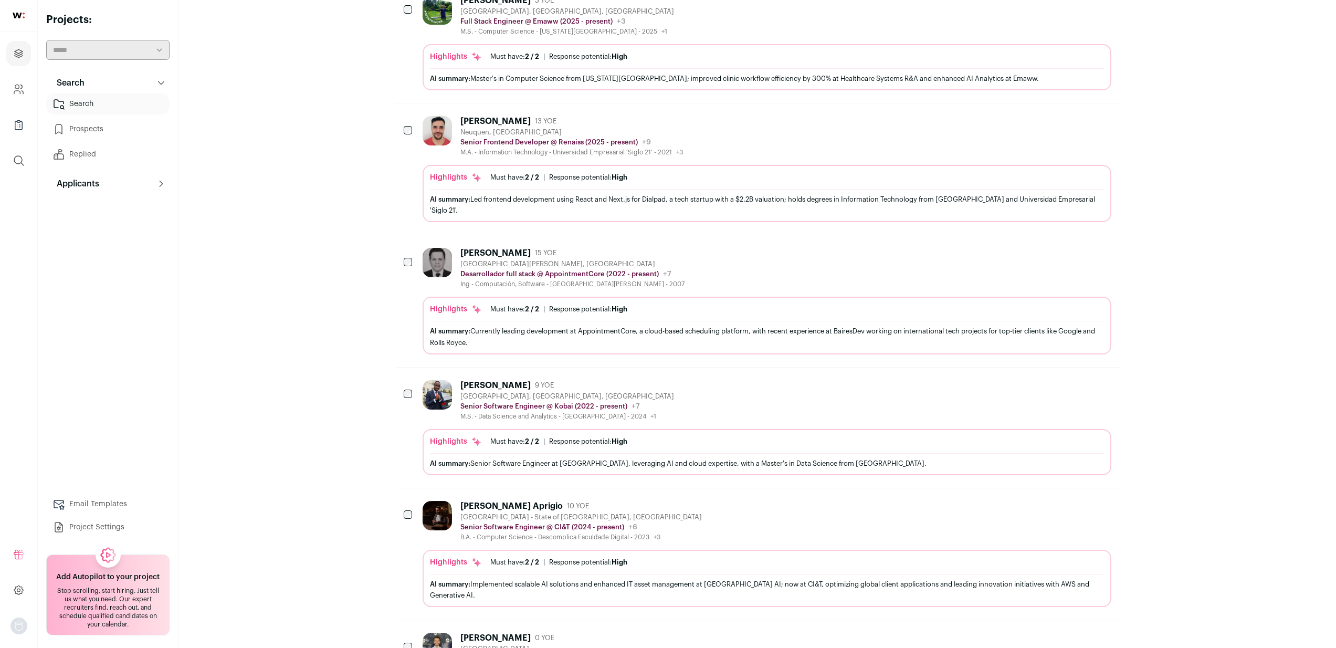
click at [1076, 504] on icon "Hide" at bounding box center [1074, 505] width 13 height 13
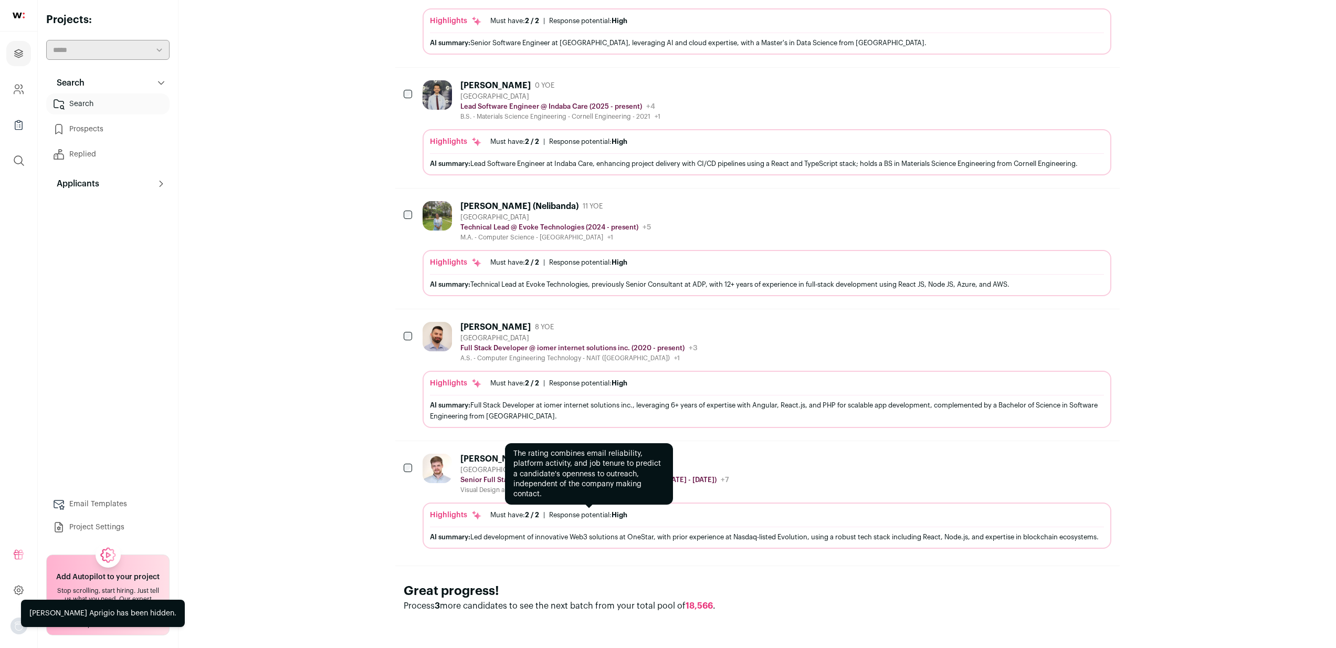
scroll to position [0, 0]
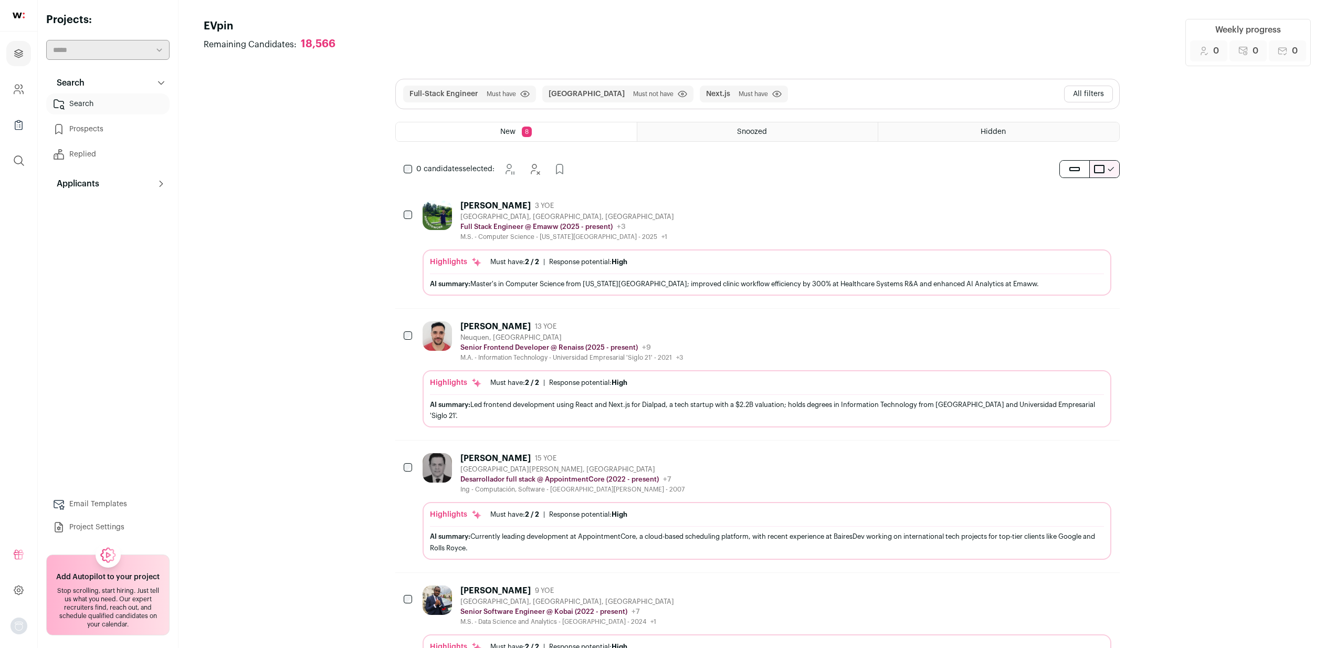
click at [1074, 466] on button "Hide" at bounding box center [1074, 458] width 22 height 22
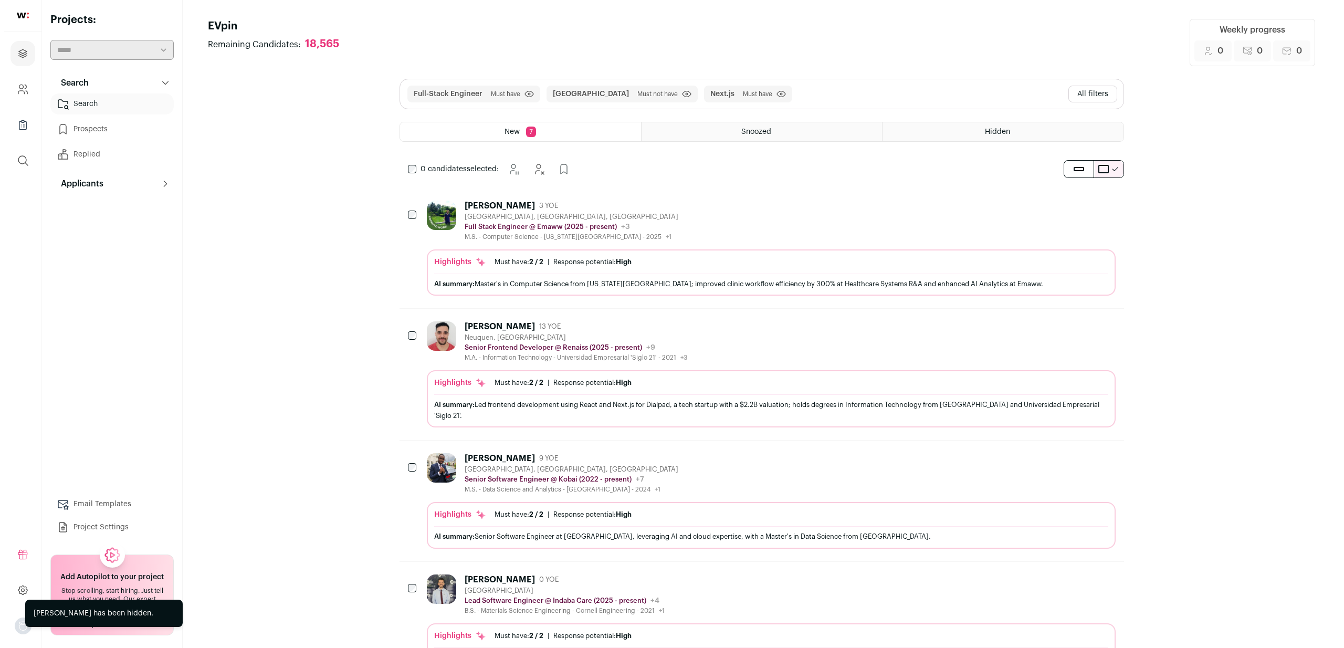
scroll to position [104, 0]
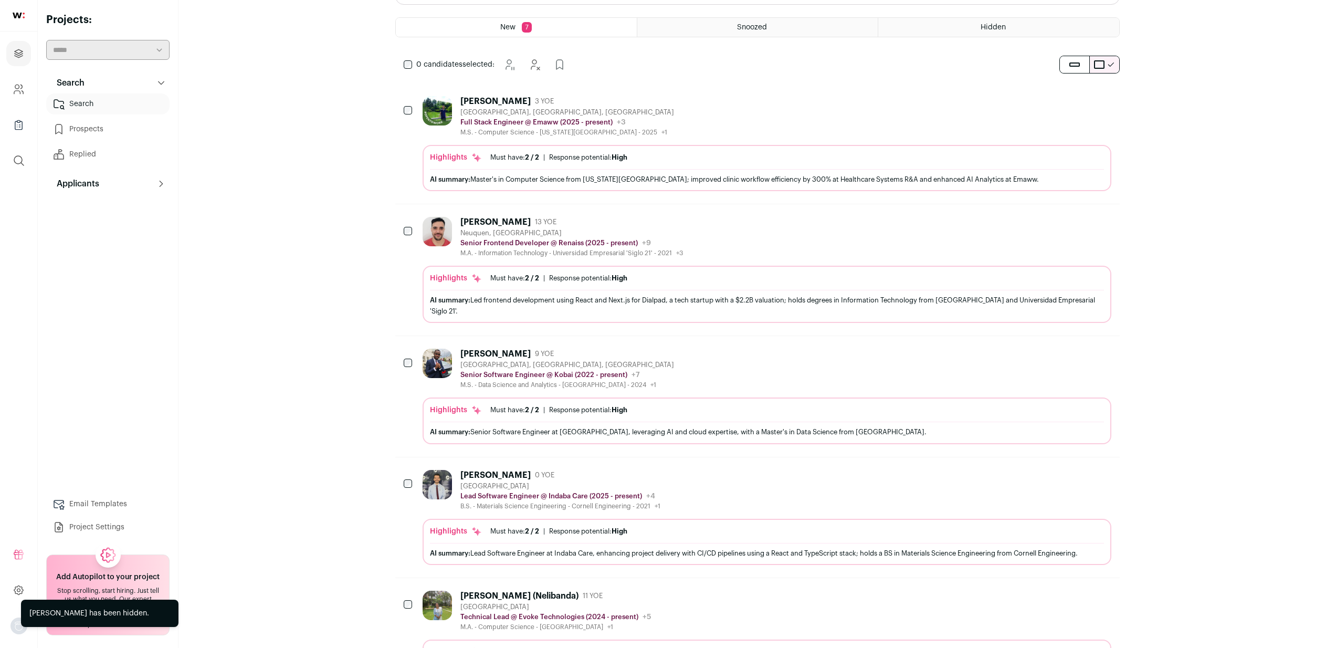
click at [837, 434] on div "AI summary: Senior Software Engineer at [GEOGRAPHIC_DATA], leveraging AI and cl…" at bounding box center [767, 431] width 674 height 11
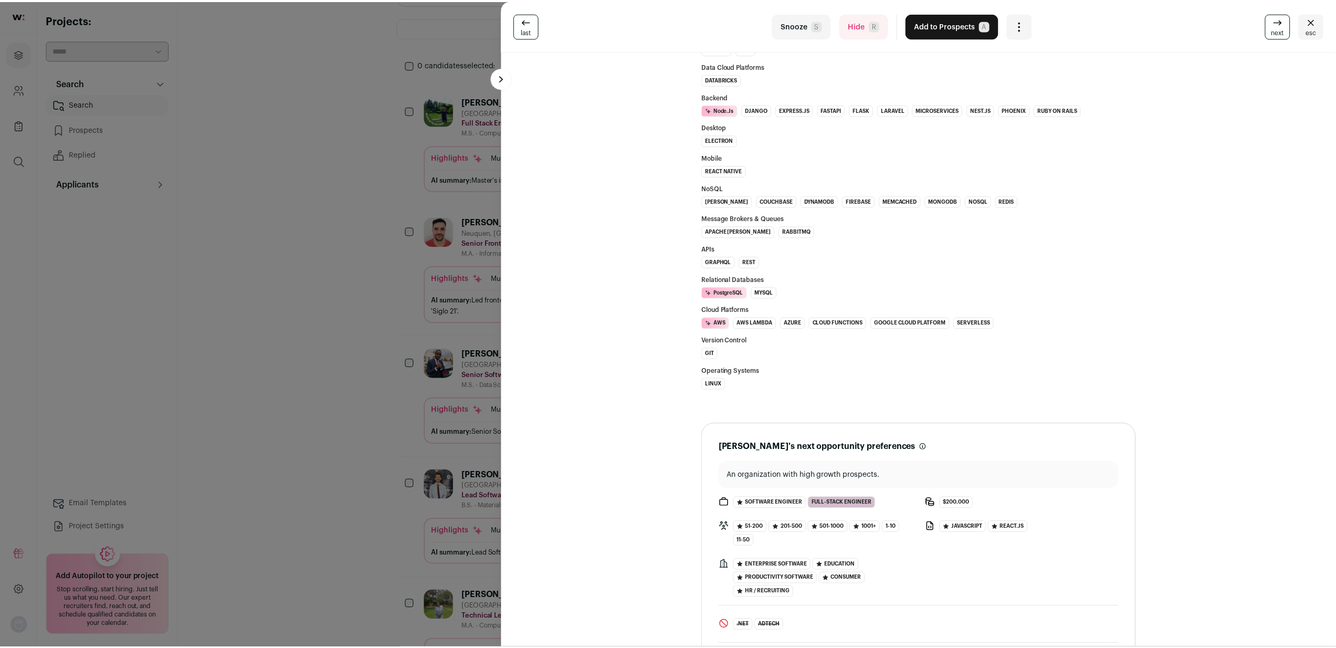
scroll to position [1075, 0]
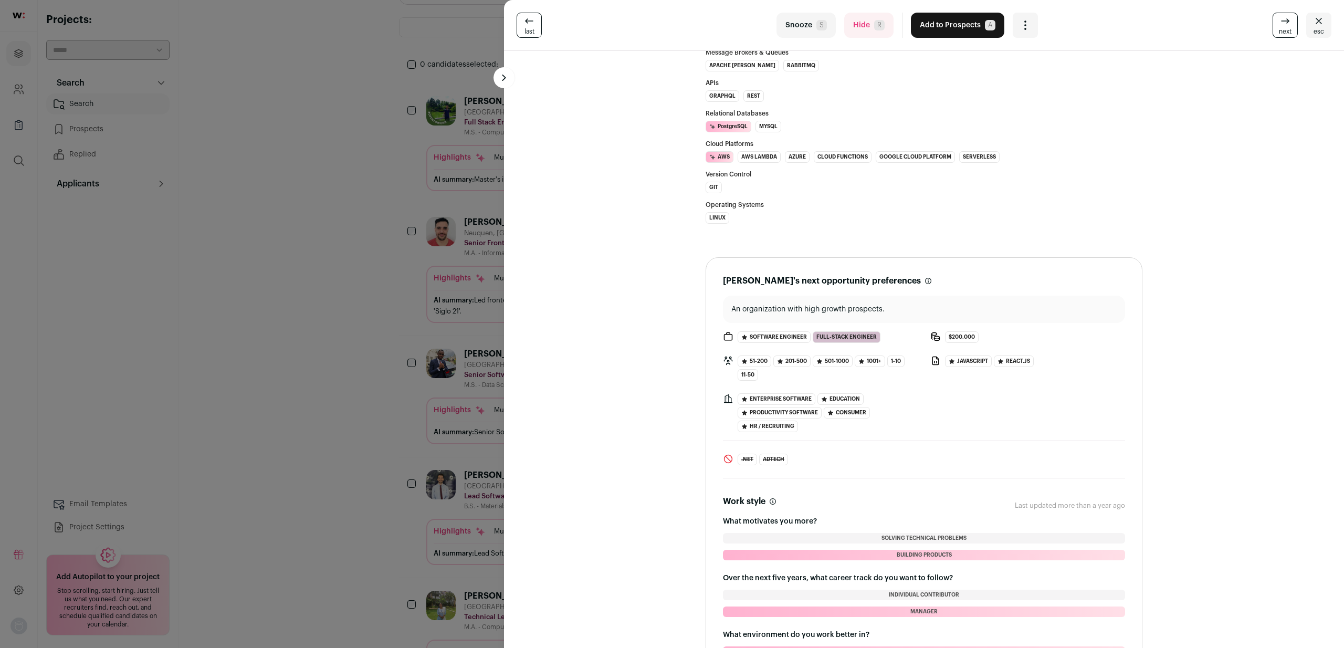
click at [371, 415] on div "last Snooze S Hide R Add to Prospects A Are you sure? [PERSON_NAME] is already …" at bounding box center [672, 324] width 1344 height 648
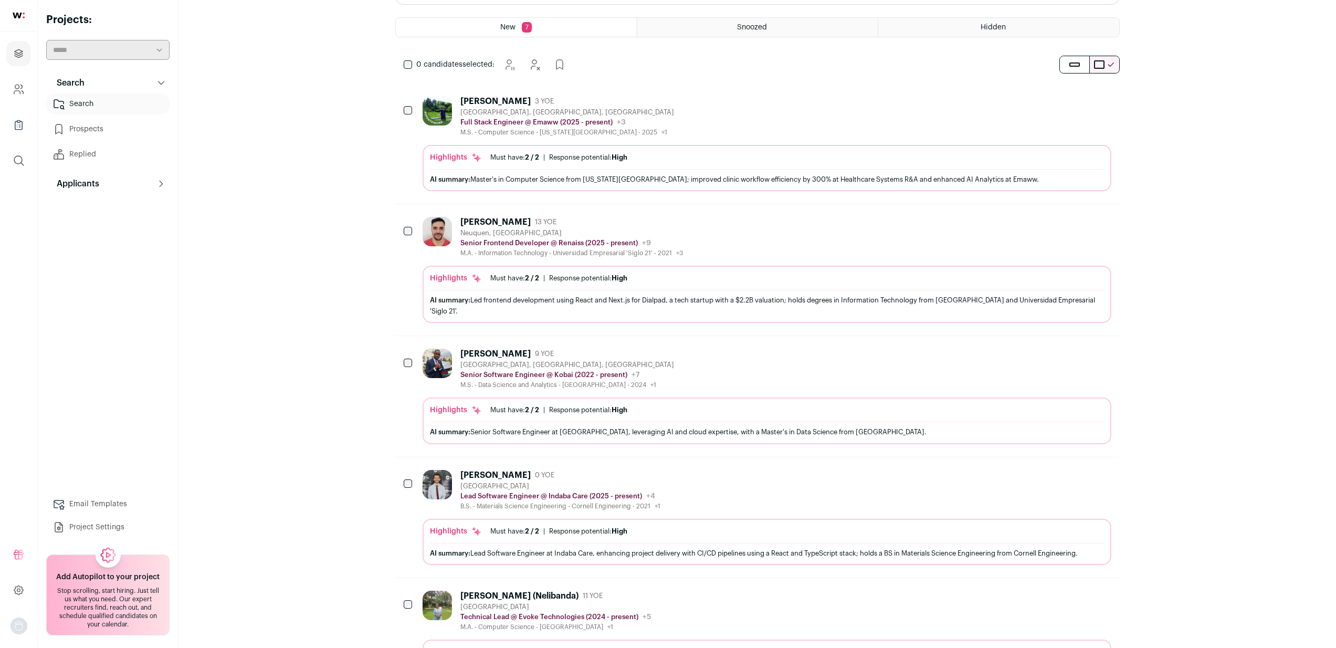
click at [1076, 357] on icon "Hide" at bounding box center [1075, 354] width 8 height 10
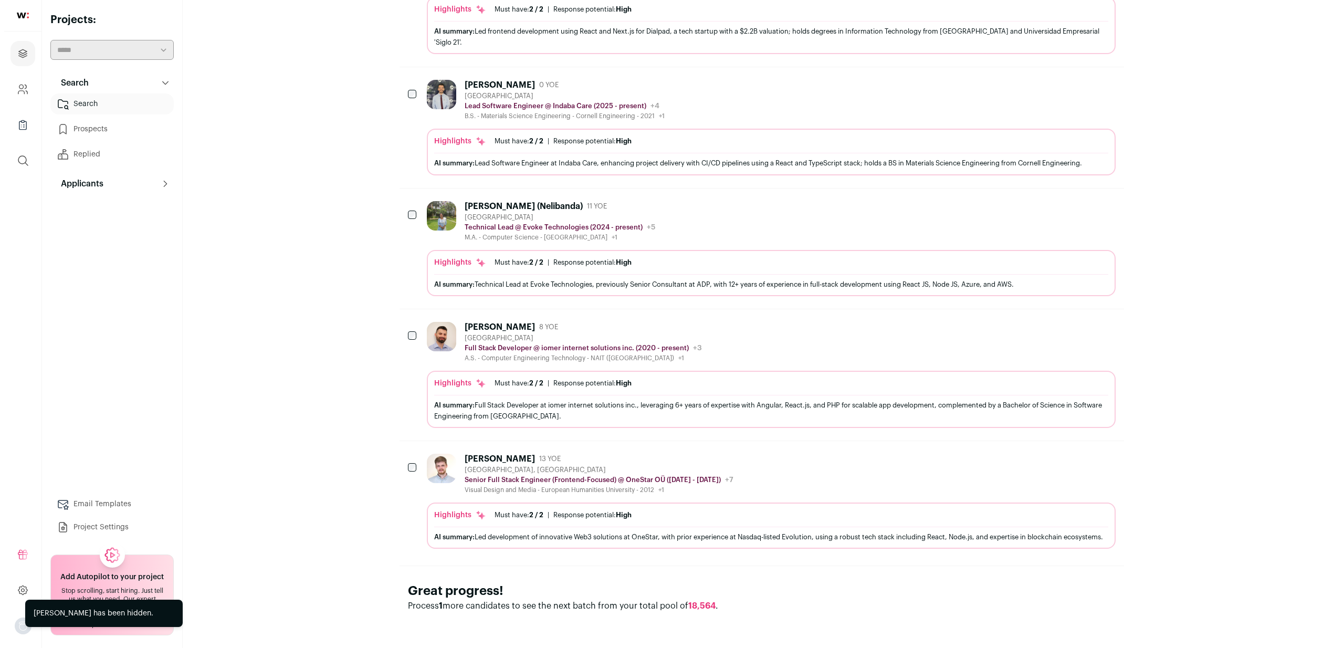
scroll to position [0, 0]
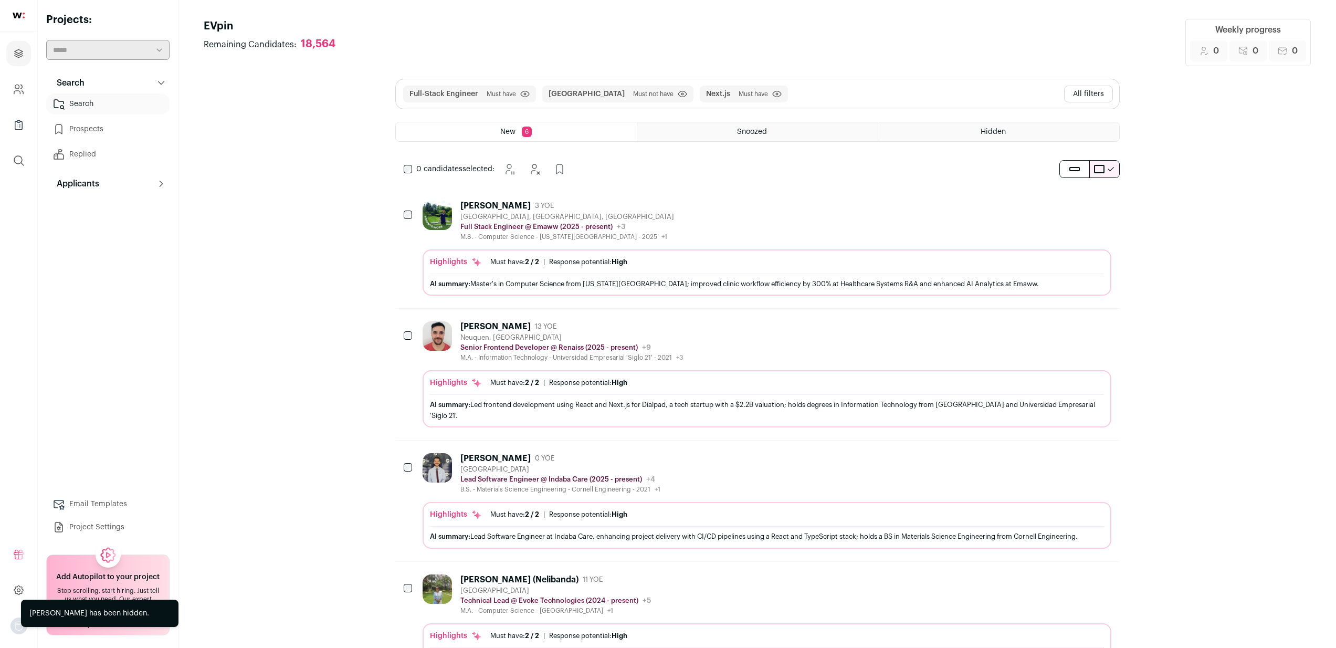
click at [807, 330] on div "[PERSON_NAME] 13 YOE [GEOGRAPHIC_DATA], [GEOGRAPHIC_DATA] Senior Frontend Devel…" at bounding box center [767, 341] width 689 height 40
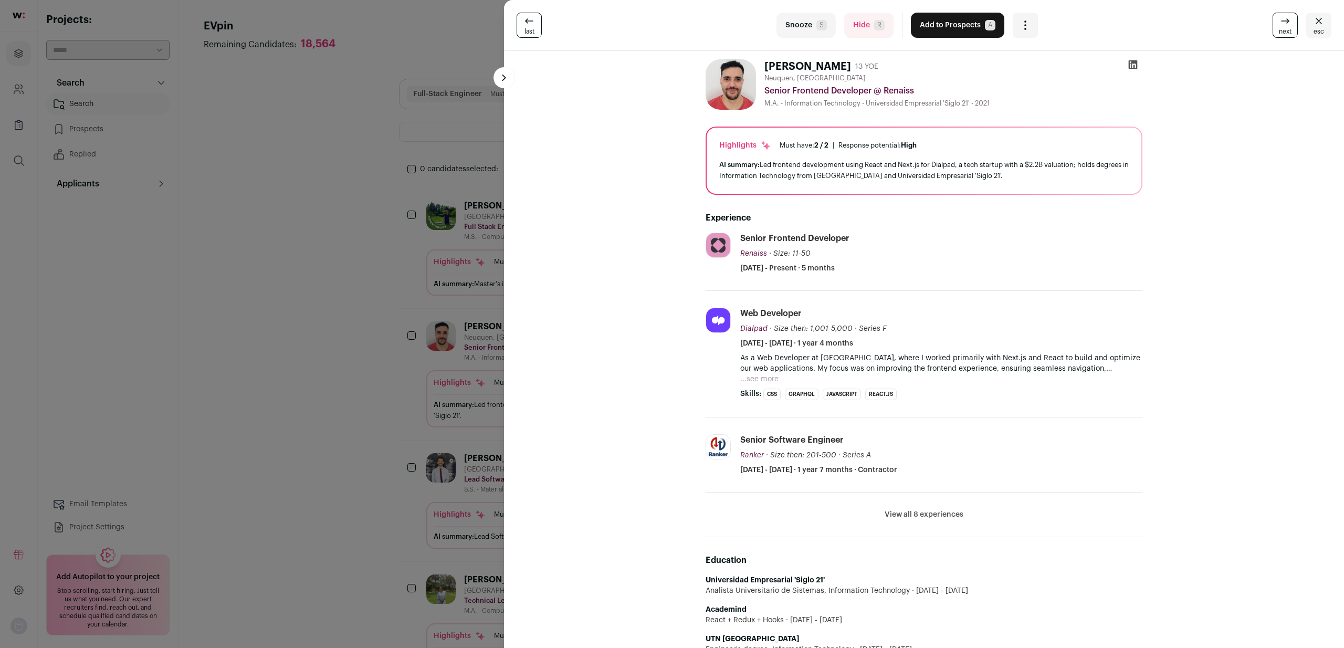
click at [313, 282] on div "last Snooze S Hide R Add to Prospects A Are you sure? [PERSON_NAME] is already …" at bounding box center [672, 324] width 1344 height 648
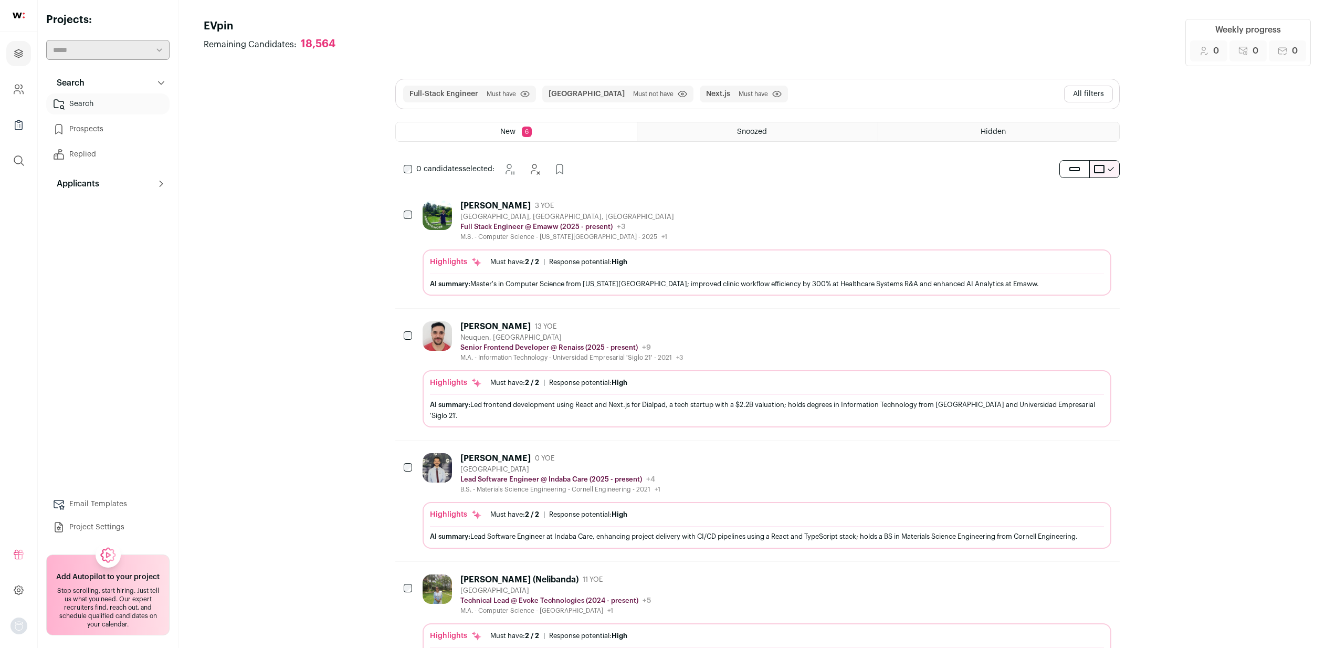
click at [758, 469] on div "[PERSON_NAME] 0 YOE [GEOGRAPHIC_DATA] Lead Software Engineer @ Indaba Care (202…" at bounding box center [767, 473] width 689 height 40
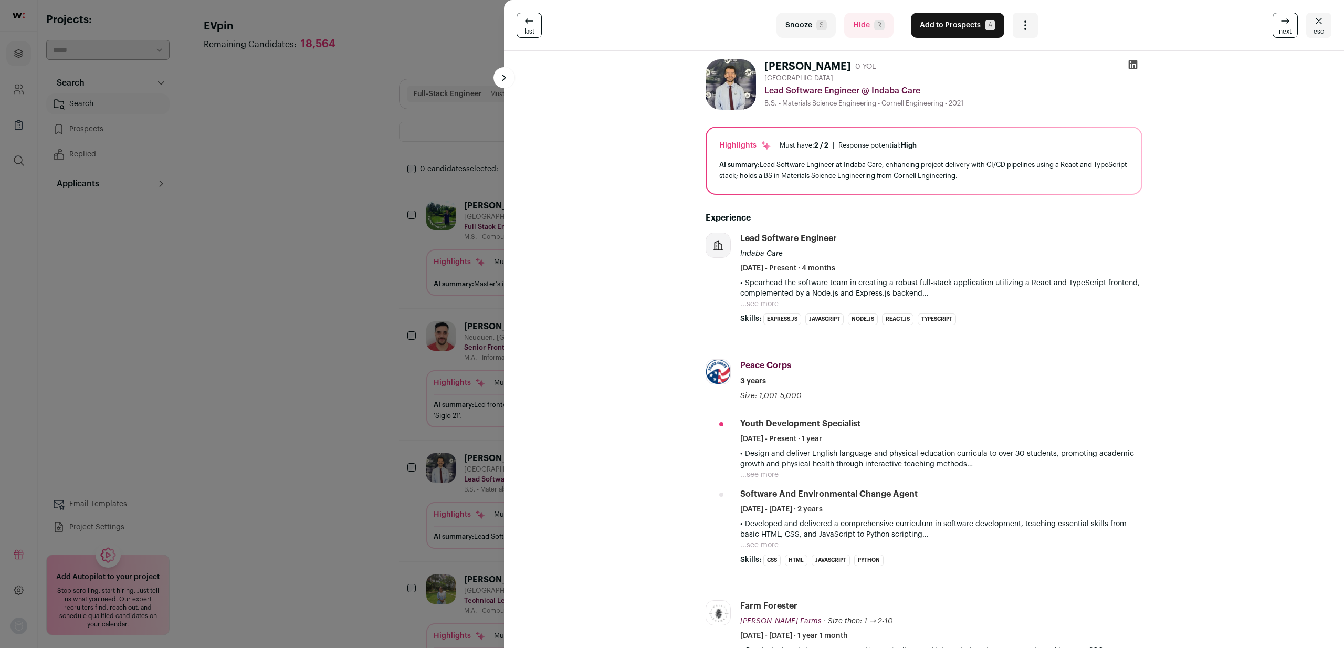
click at [768, 302] on button "...see more" at bounding box center [759, 304] width 38 height 10
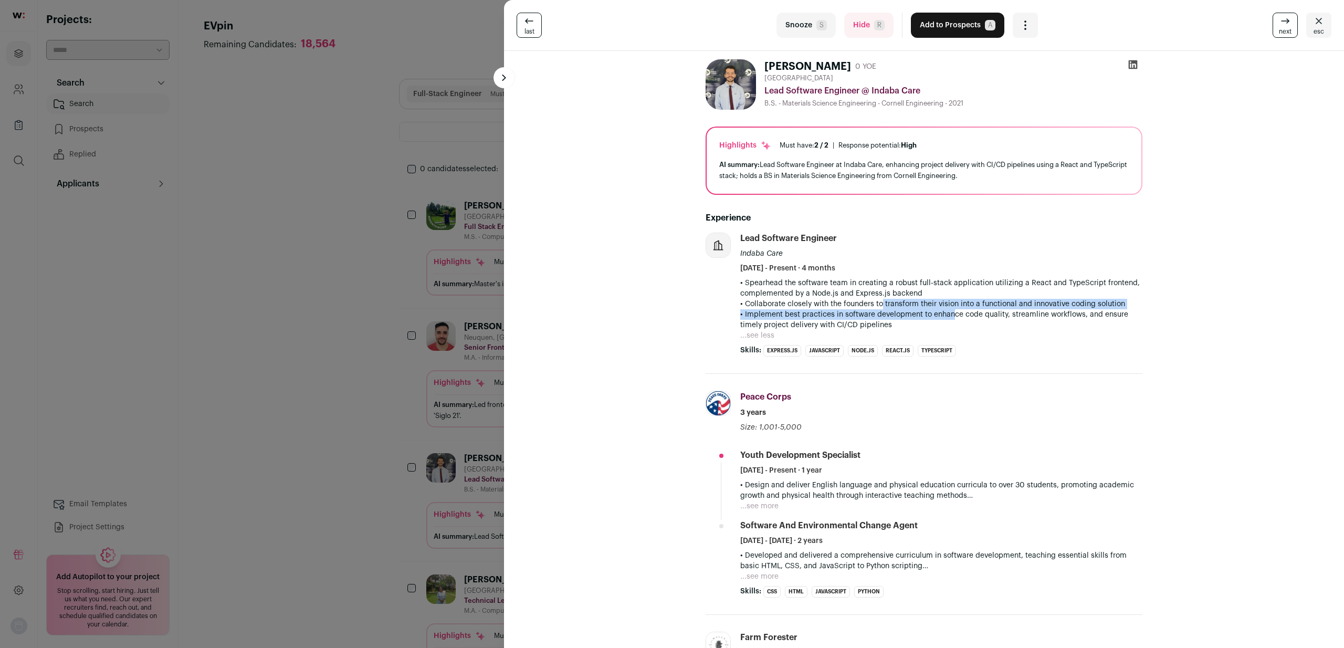
drag, startPoint x: 905, startPoint y: 305, endPoint x: 862, endPoint y: 300, distance: 42.8
click at [872, 301] on div "• Spearhead the software team in creating a robust full-stack application utili…" at bounding box center [941, 304] width 402 height 52
click at [862, 300] on p "• Collaborate closely with the founders to transform their vision into a functi…" at bounding box center [941, 304] width 402 height 10
click at [373, 381] on div "last Snooze S Hide R Add to Prospects A Are you sure? [PERSON_NAME] is already …" at bounding box center [672, 324] width 1344 height 648
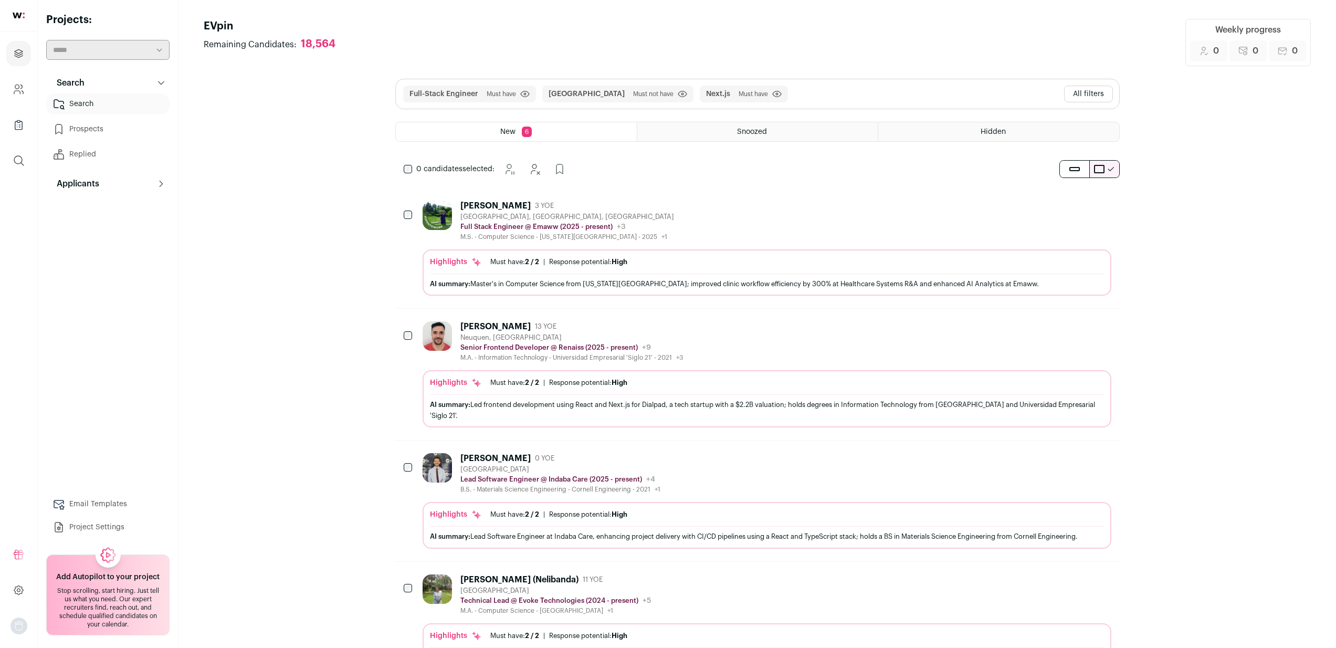
click at [1080, 459] on button "Hide" at bounding box center [1074, 458] width 22 height 22
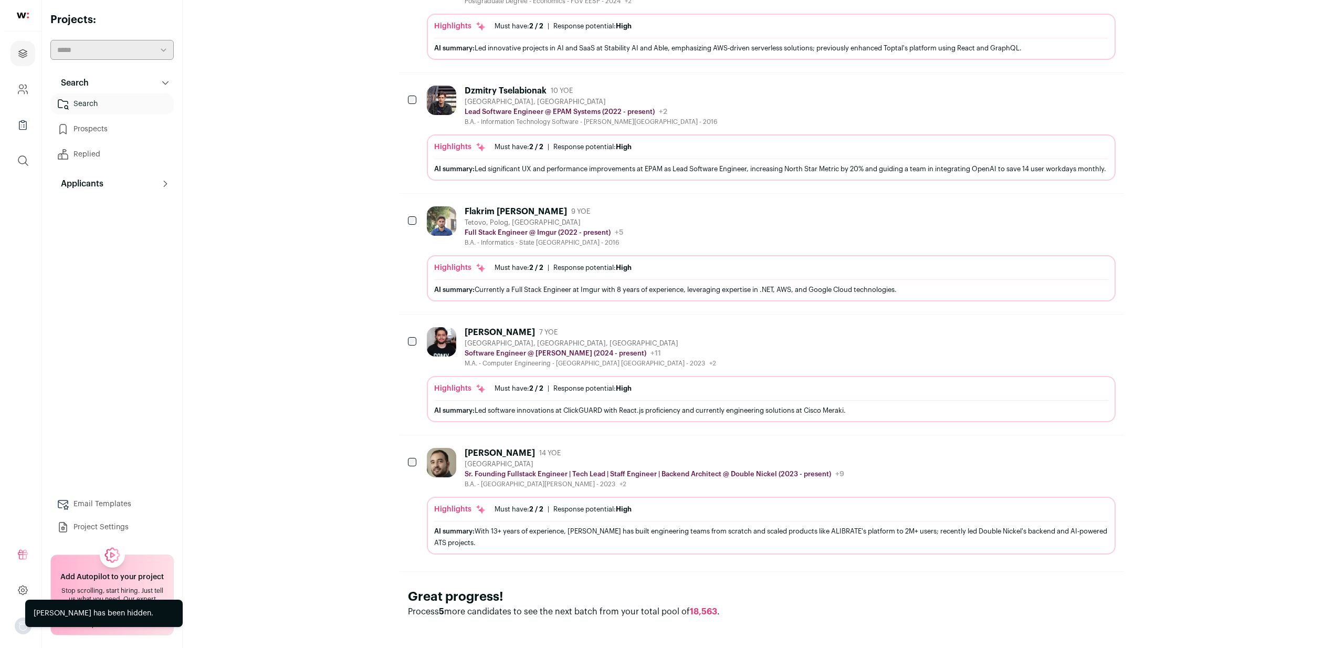
scroll to position [808, 0]
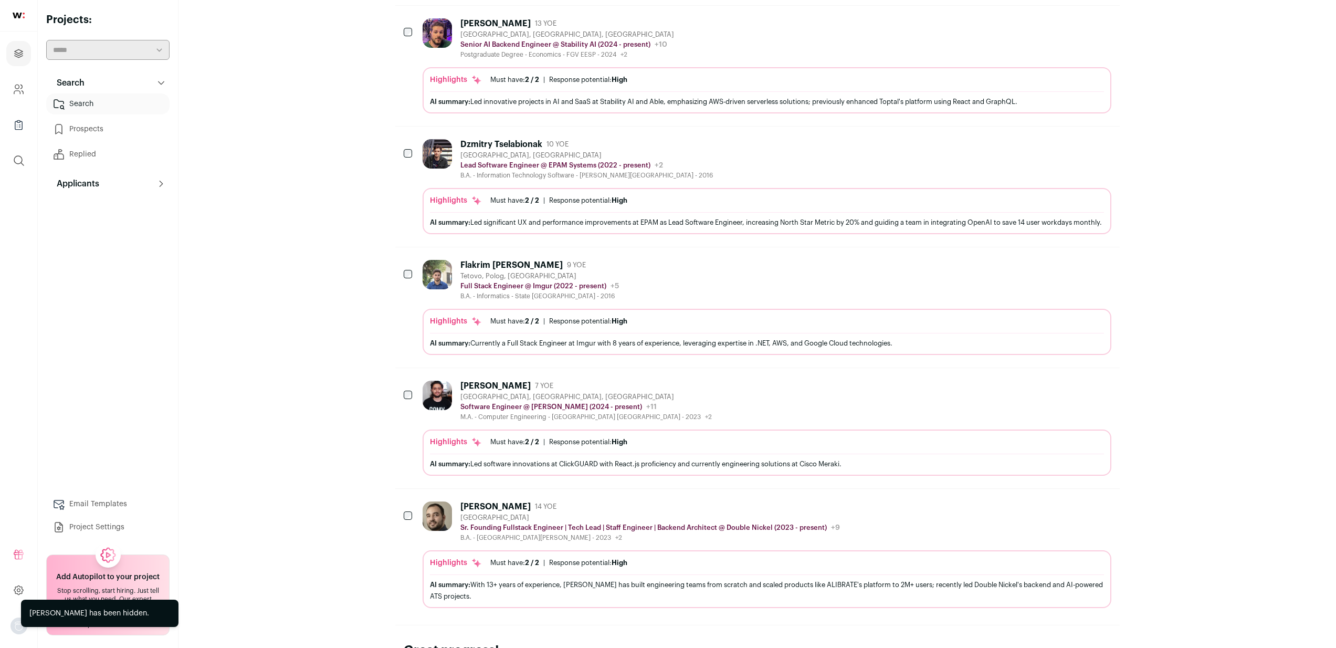
click at [767, 151] on div "Dzmitry Tselabionak 10 YOE [GEOGRAPHIC_DATA], [GEOGRAPHIC_DATA] Lead Software E…" at bounding box center [767, 159] width 689 height 40
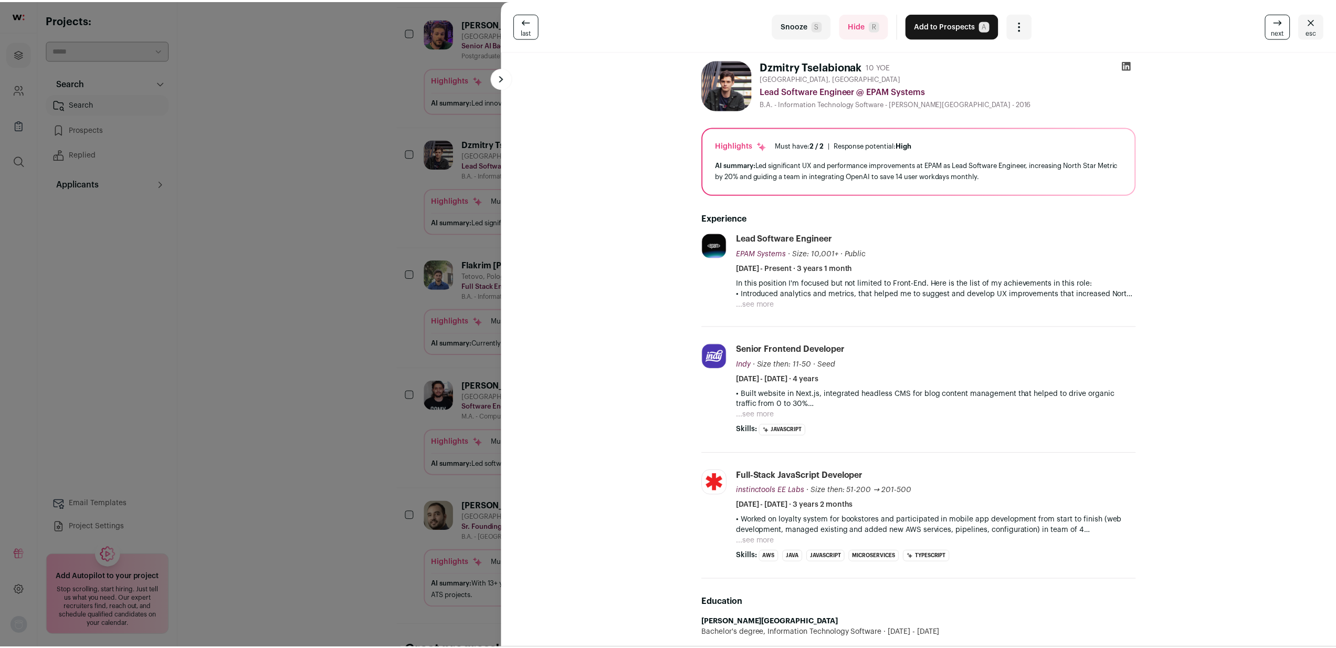
scroll to position [53, 0]
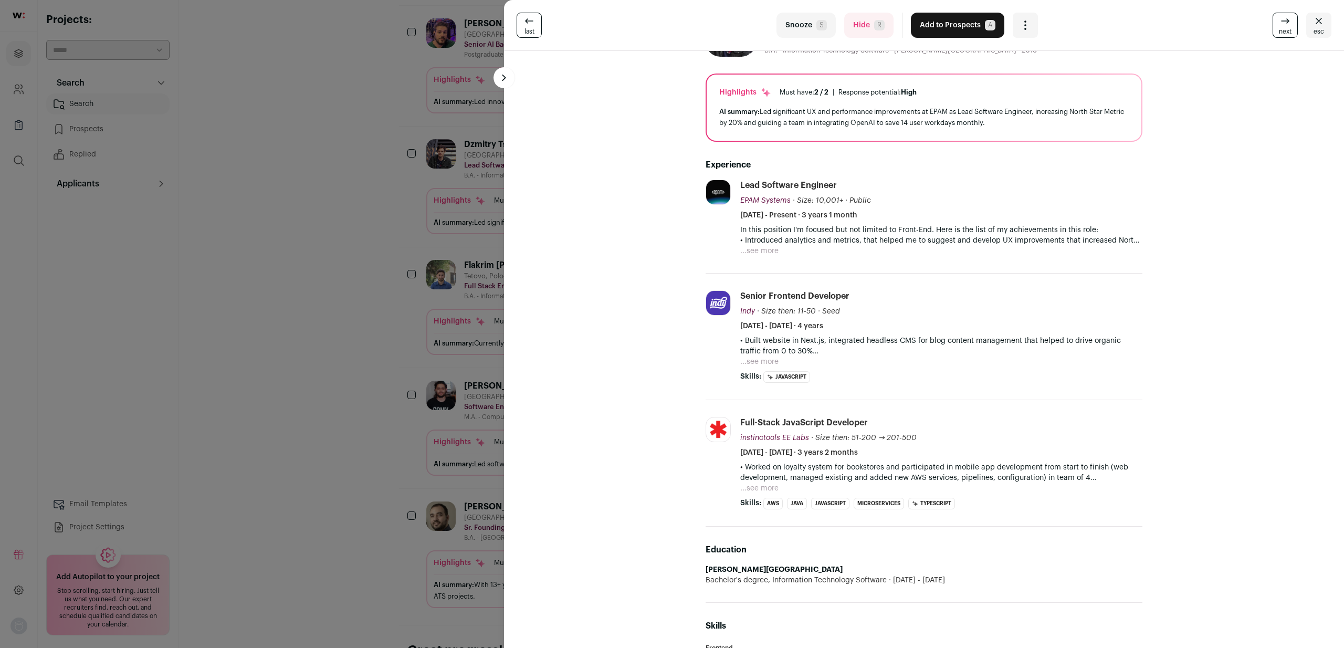
click at [764, 485] on button "...see more" at bounding box center [759, 488] width 38 height 10
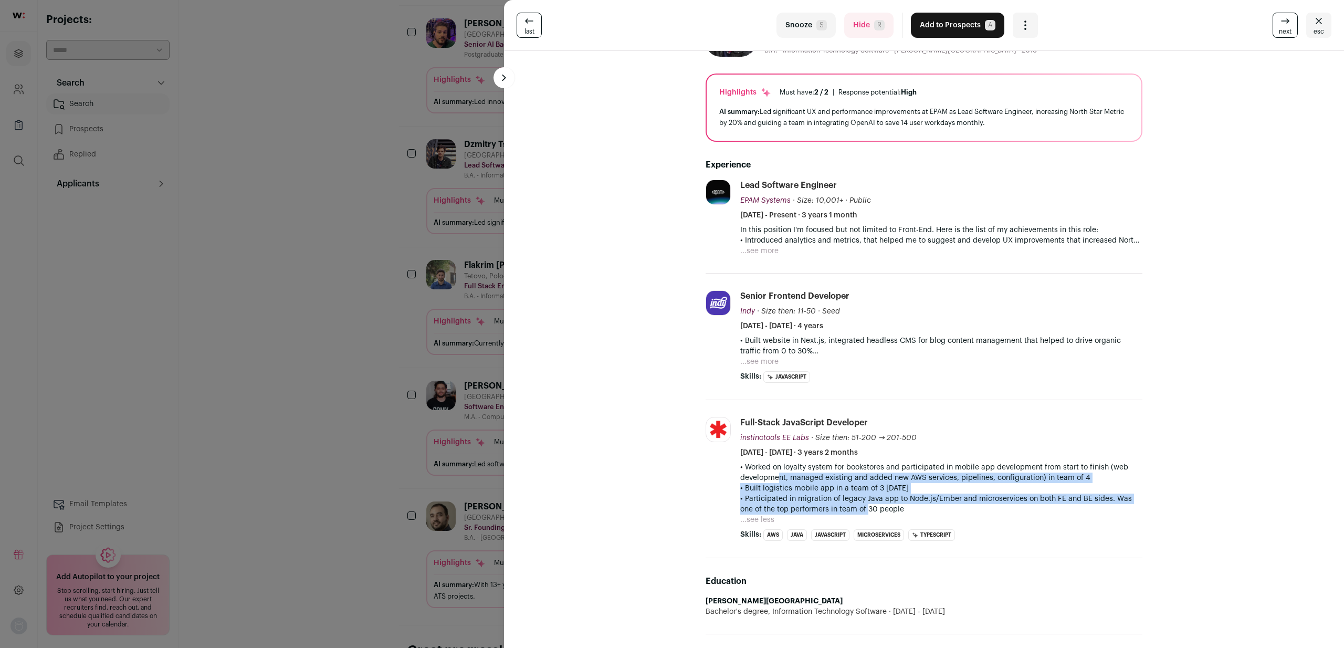
drag, startPoint x: 847, startPoint y: 505, endPoint x: 761, endPoint y: 477, distance: 90.6
click at [765, 478] on div "• Worked on loyalty system for bookstores and participated in mobile app develo…" at bounding box center [941, 488] width 402 height 52
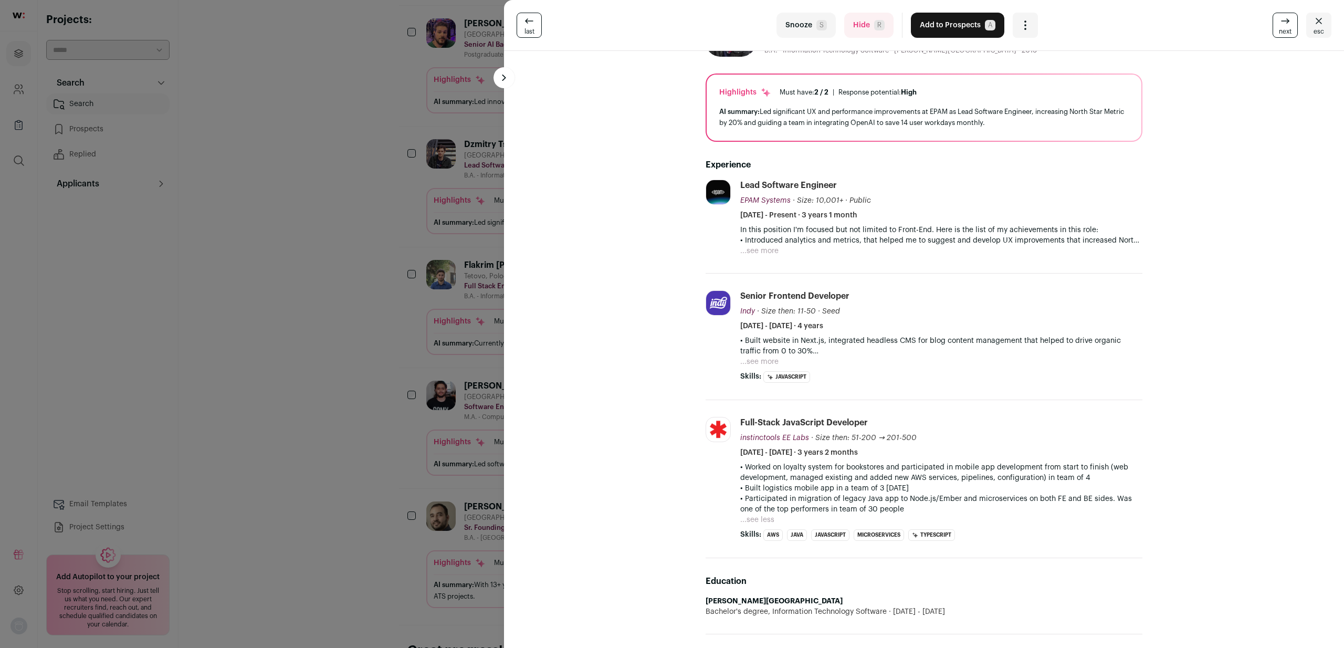
click at [761, 477] on p "• Worked on loyalty system for bookstores and participated in mobile app develo…" at bounding box center [941, 472] width 402 height 21
drag, startPoint x: 756, startPoint y: 477, endPoint x: 815, endPoint y: 499, distance: 62.6
click at [814, 499] on div "• Worked on loyalty system for bookstores and participated in mobile app develo…" at bounding box center [941, 488] width 402 height 52
click at [815, 499] on p "• Participated in migration of legacy Java app to Node.js/Ember and microservic…" at bounding box center [941, 503] width 402 height 21
click at [761, 357] on button "...see more" at bounding box center [759, 361] width 38 height 10
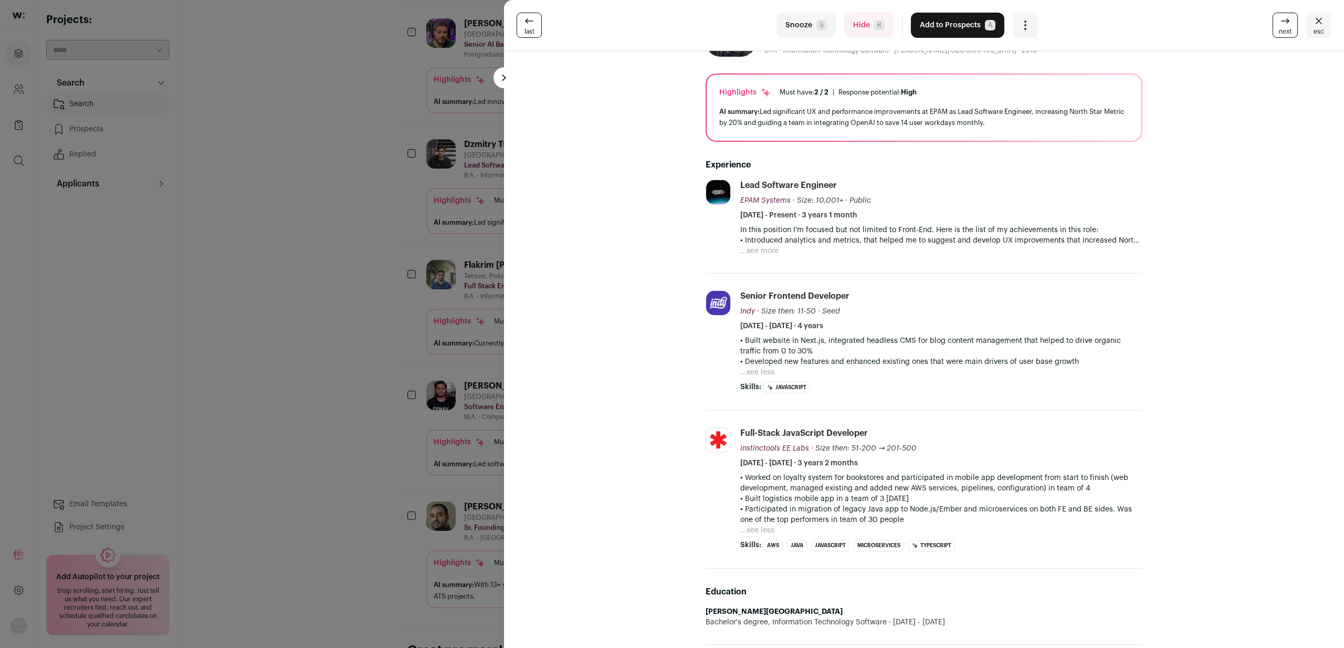
click at [365, 370] on div "last Snooze S Hide R Add to Prospects A Are you sure? [PERSON_NAME] is already …" at bounding box center [672, 324] width 1344 height 648
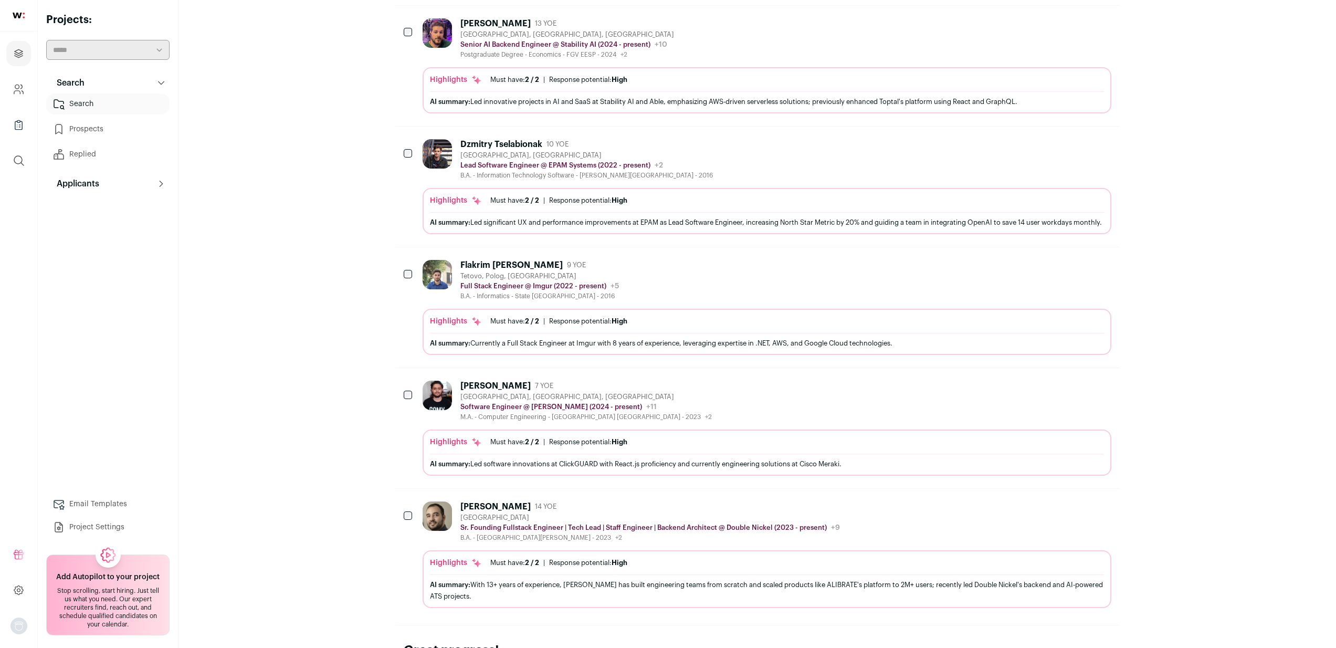
click at [1074, 150] on icon "Hide" at bounding box center [1074, 144] width 13 height 13
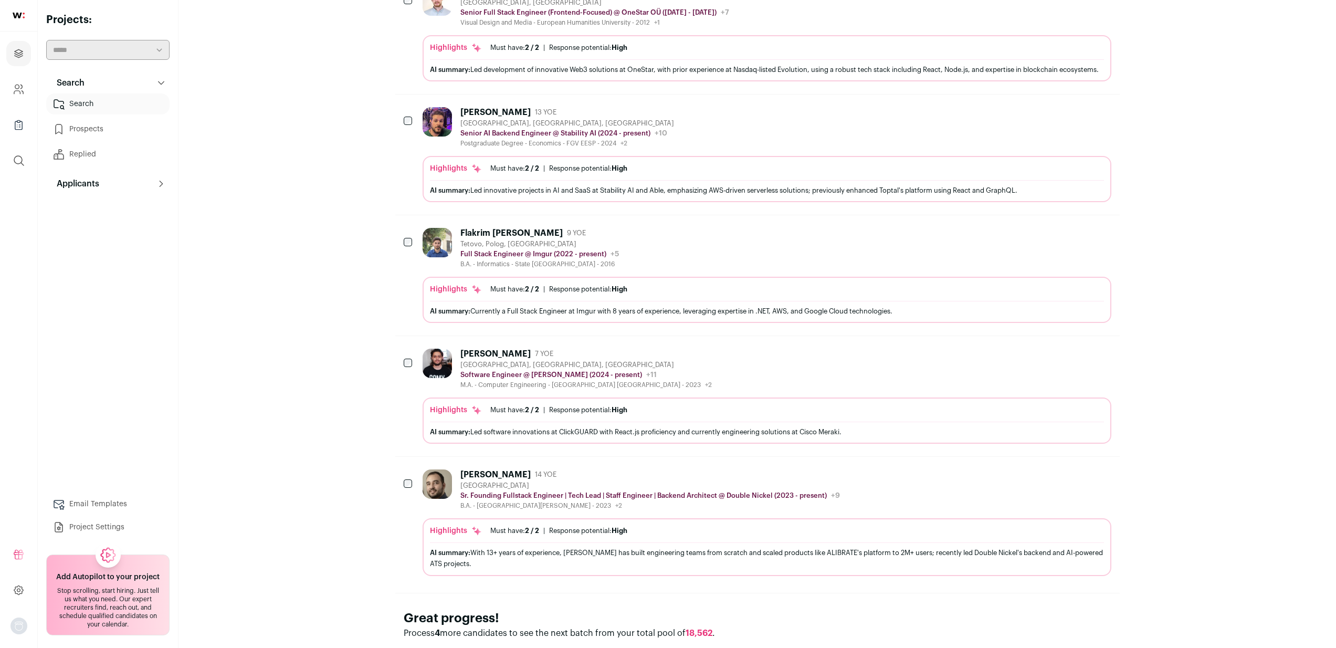
scroll to position [757, 0]
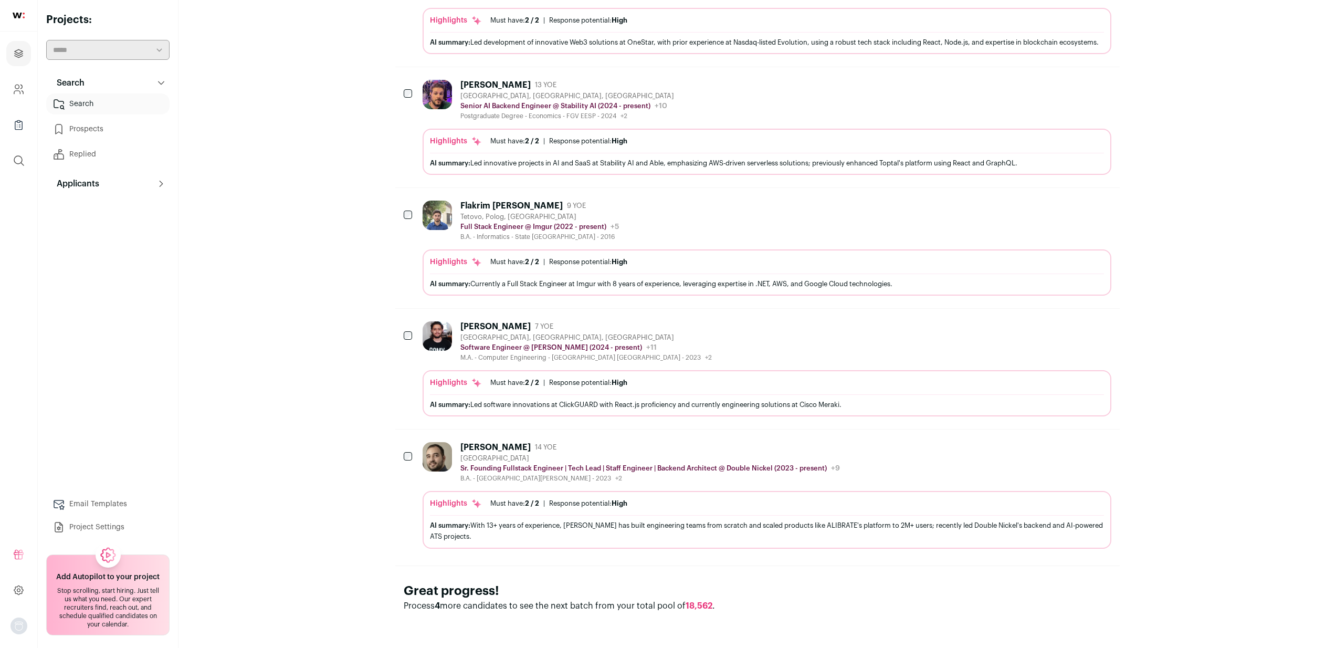
click at [901, 459] on div "[PERSON_NAME] 14 YOE [GEOGRAPHIC_DATA] Sr. Founding Fullstack Engineer | Tech L…" at bounding box center [767, 462] width 689 height 40
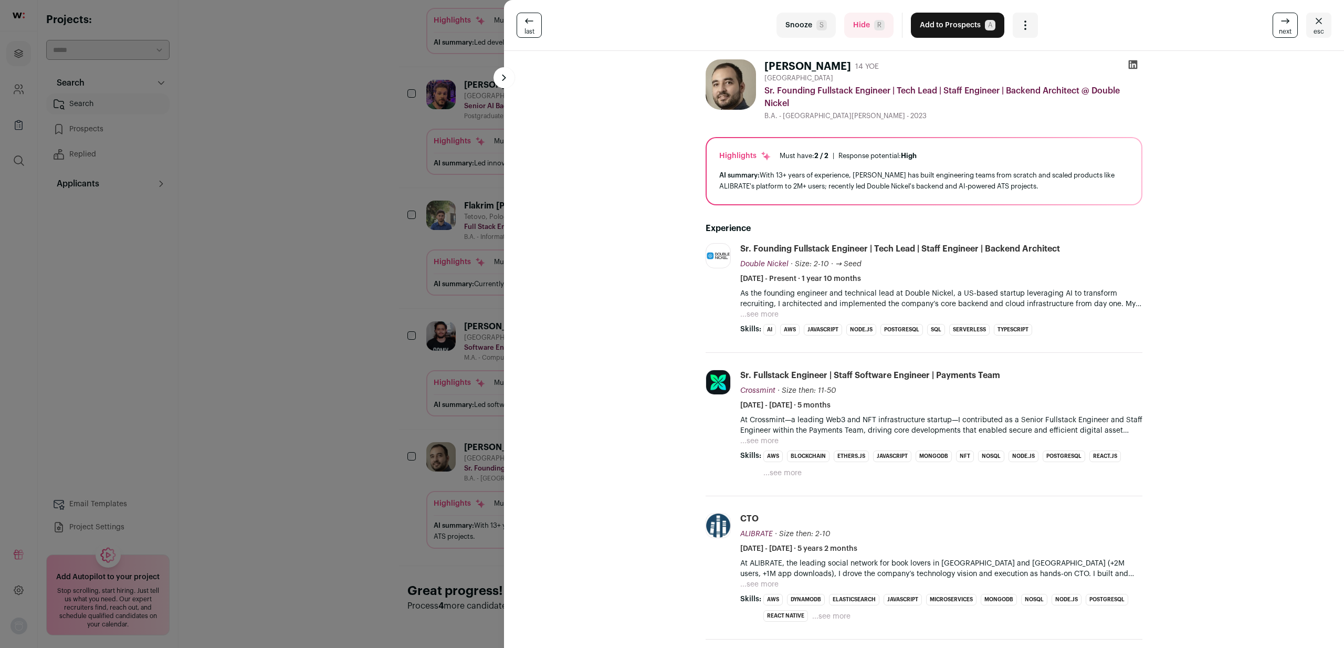
click at [774, 311] on div "As the founding engineer and technical lead at Double Nickel, a US-based startu…" at bounding box center [941, 303] width 402 height 31
click at [765, 311] on button "...see more" at bounding box center [759, 314] width 38 height 10
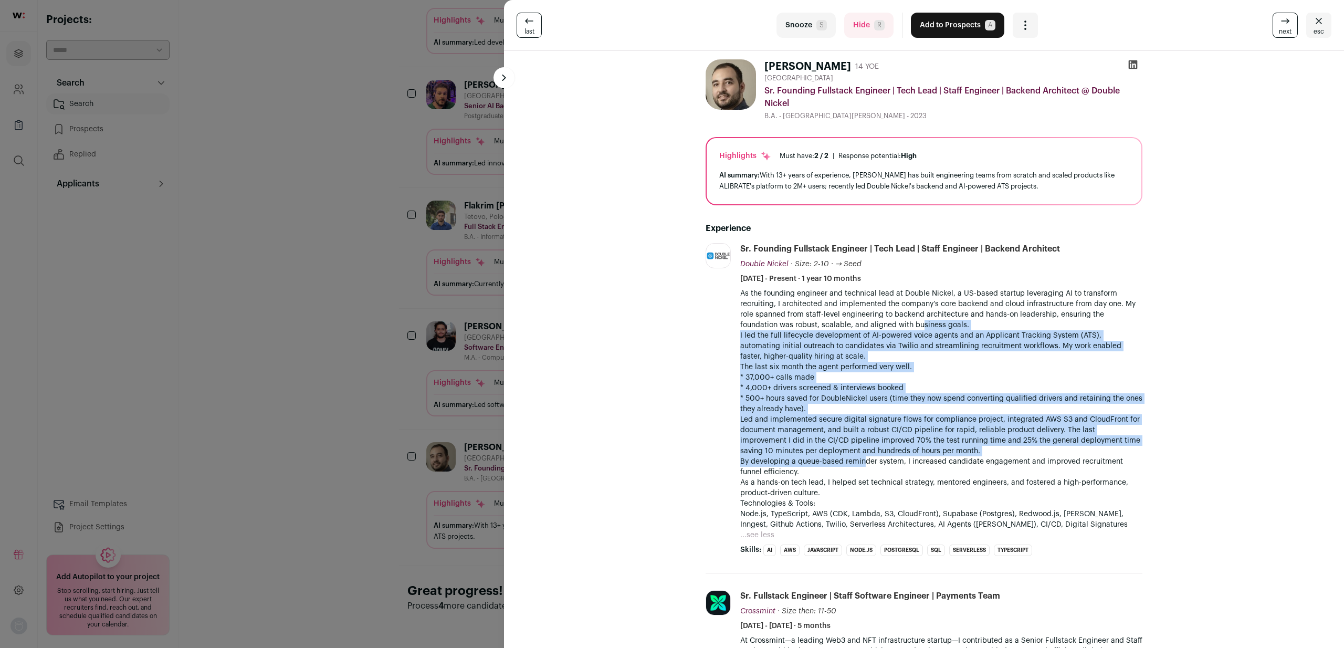
drag, startPoint x: 859, startPoint y: 463, endPoint x: 879, endPoint y: 314, distance: 151.0
click at [879, 315] on div "As the founding engineer and technical lead at Double Nickel, a US-based startu…" at bounding box center [941, 408] width 402 height 241
click at [881, 310] on p "As the founding engineer and technical lead at Double Nickel, a US-based startu…" at bounding box center [941, 309] width 402 height 42
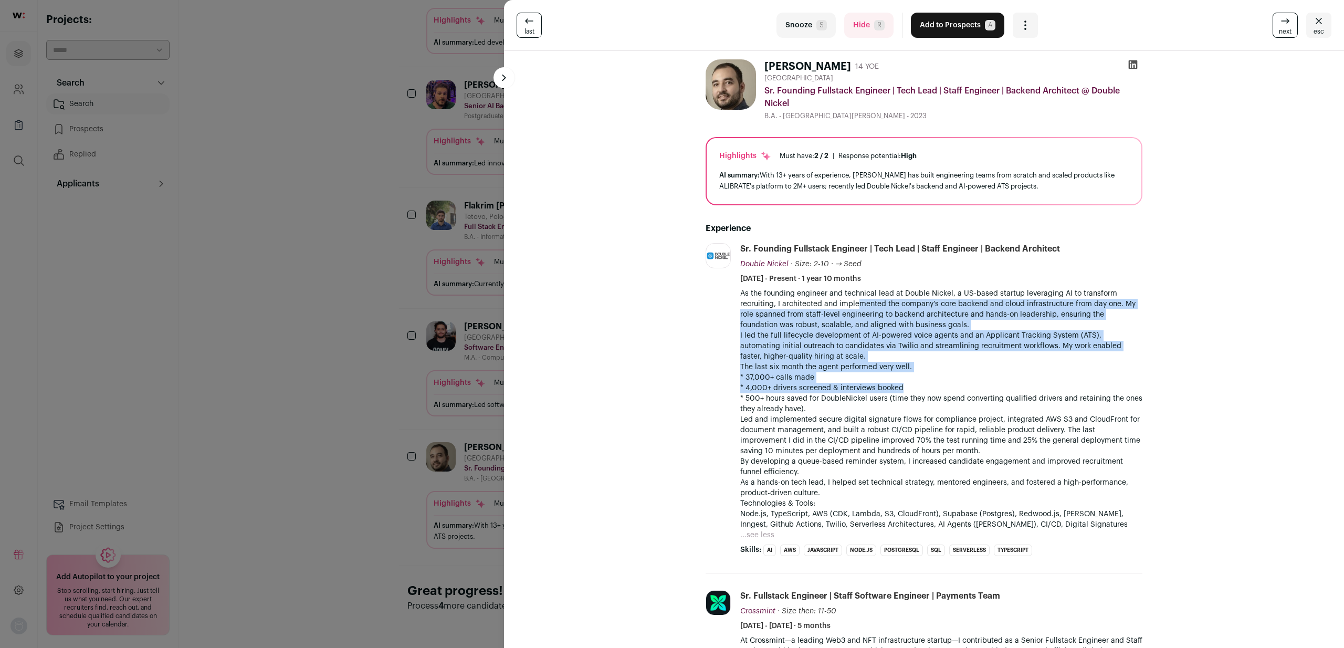
drag, startPoint x: 853, startPoint y: 308, endPoint x: 923, endPoint y: 471, distance: 177.8
click at [918, 450] on div "As the founding engineer and technical lead at Double Nickel, a US-based startu…" at bounding box center [941, 408] width 402 height 241
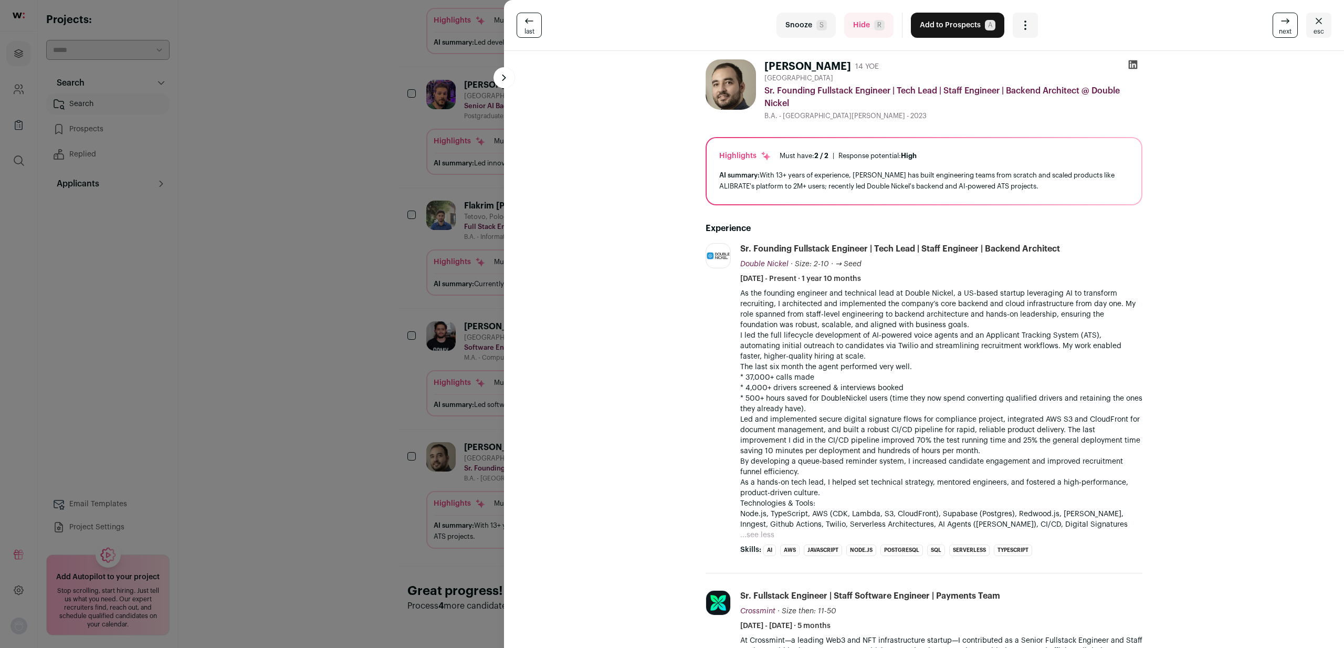
click at [924, 478] on p "As a hands-on tech lead, I helped set technical strategy, mentored engineers, a…" at bounding box center [941, 487] width 402 height 21
click at [356, 485] on div "last Snooze S Hide R Add to Prospects A Are you sure? [PERSON_NAME] is already …" at bounding box center [672, 324] width 1344 height 648
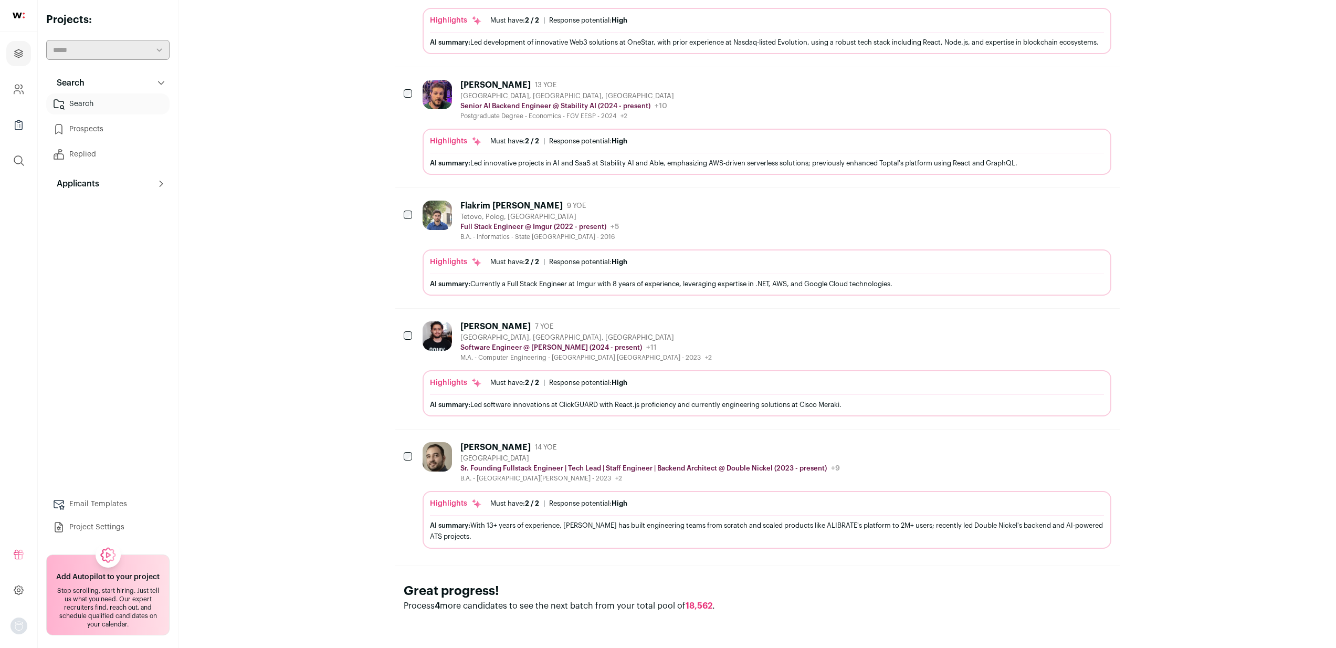
click at [1069, 444] on icon "Hide" at bounding box center [1074, 446] width 13 height 13
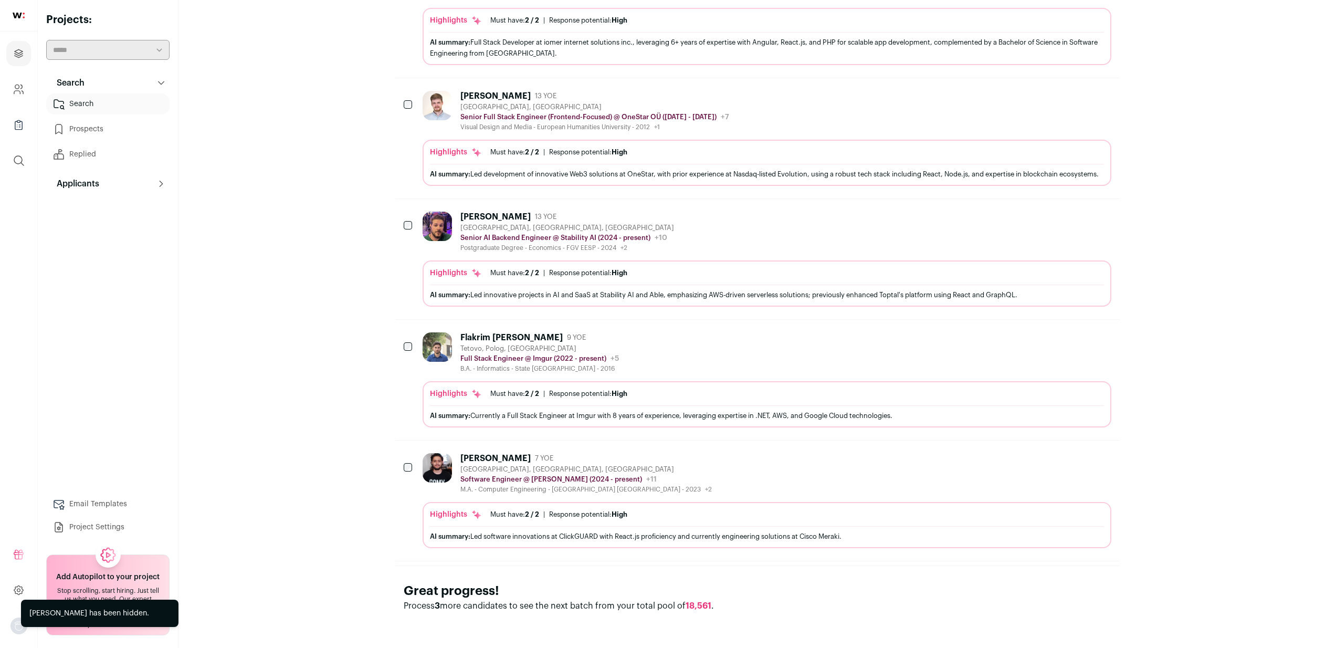
scroll to position [626, 0]
click at [820, 477] on div "[PERSON_NAME] 7 YOE [GEOGRAPHIC_DATA], [GEOGRAPHIC_DATA], [GEOGRAPHIC_DATA] Sof…" at bounding box center [767, 473] width 689 height 40
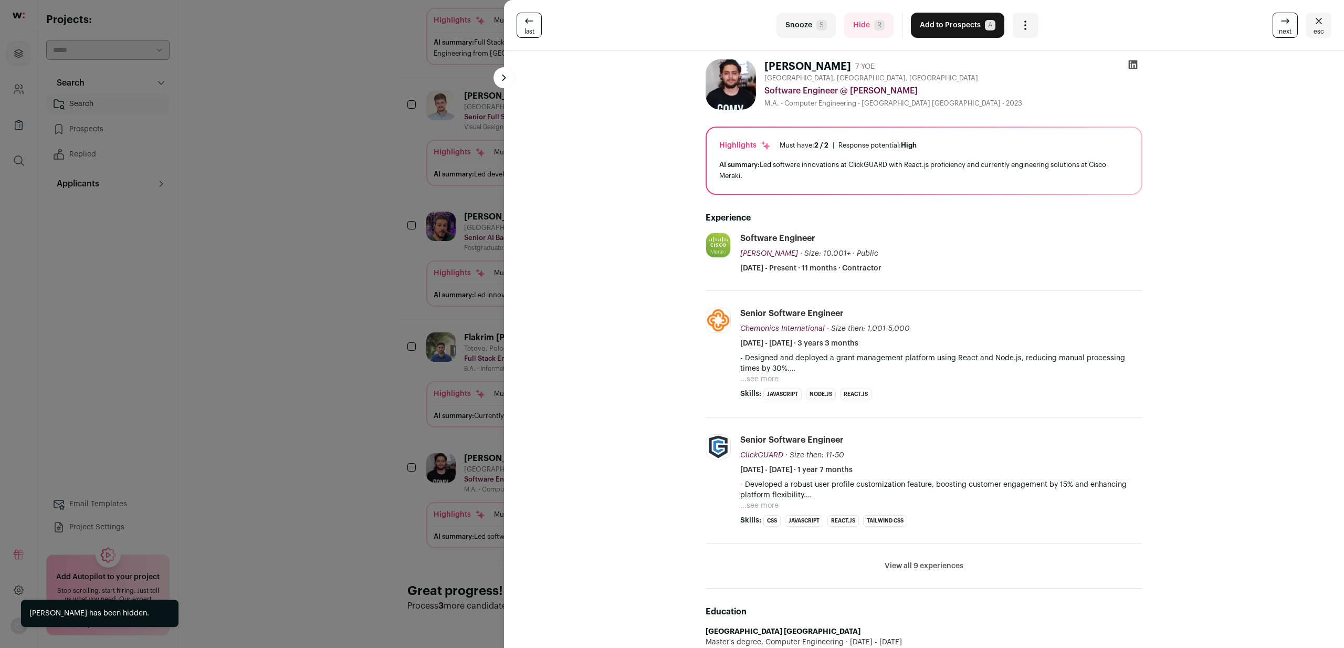
click at [384, 349] on div "last Snooze S Hide R Add to Prospects A Are you sure? [PERSON_NAME] is already …" at bounding box center [672, 324] width 1344 height 648
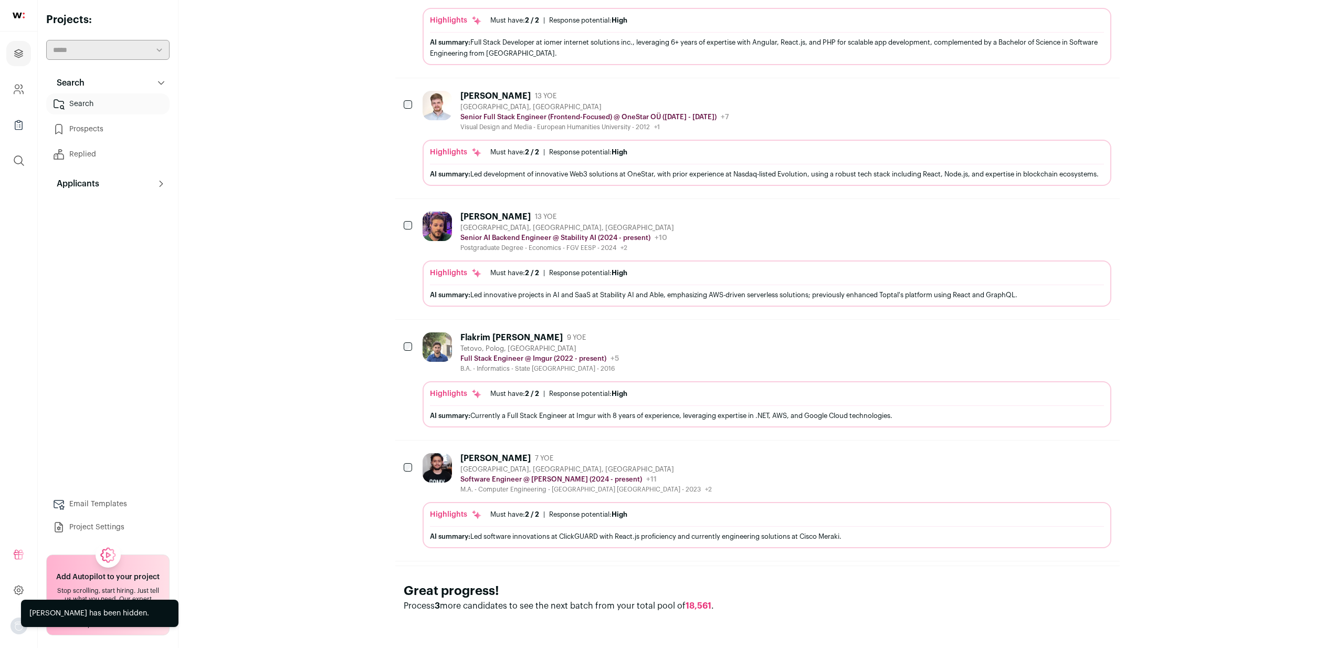
click at [1073, 462] on icon "Hide" at bounding box center [1074, 457] width 13 height 13
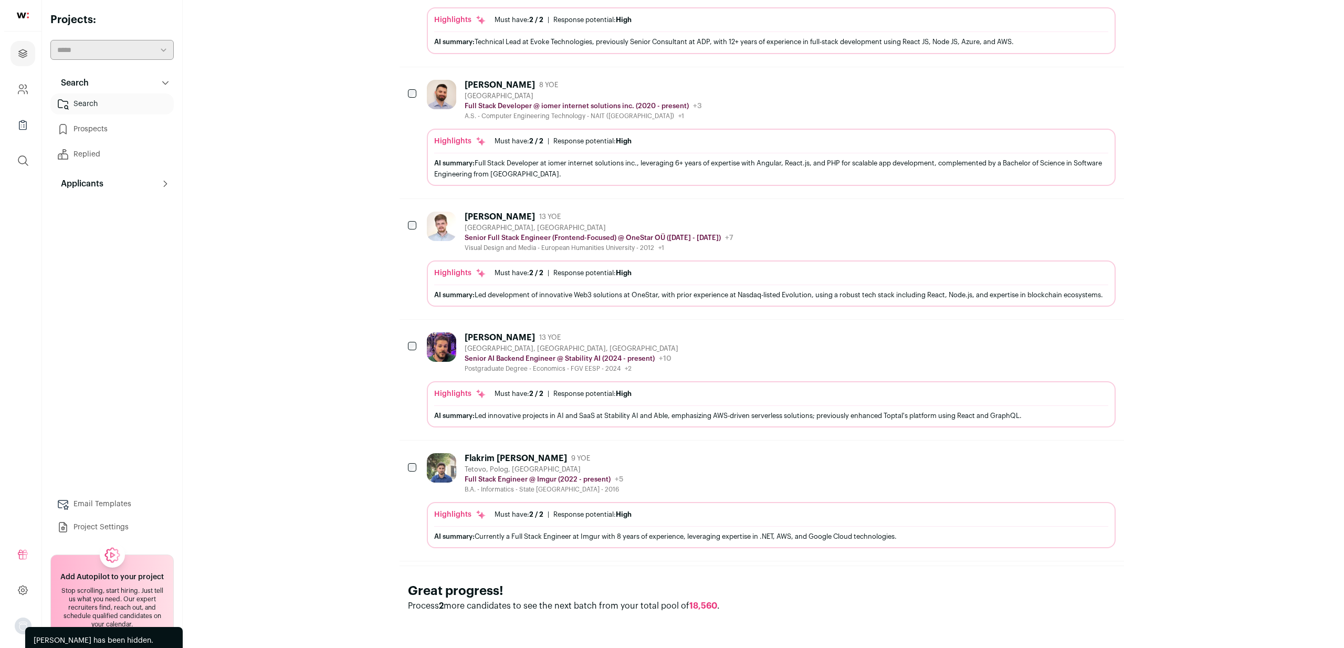
scroll to position [505, 0]
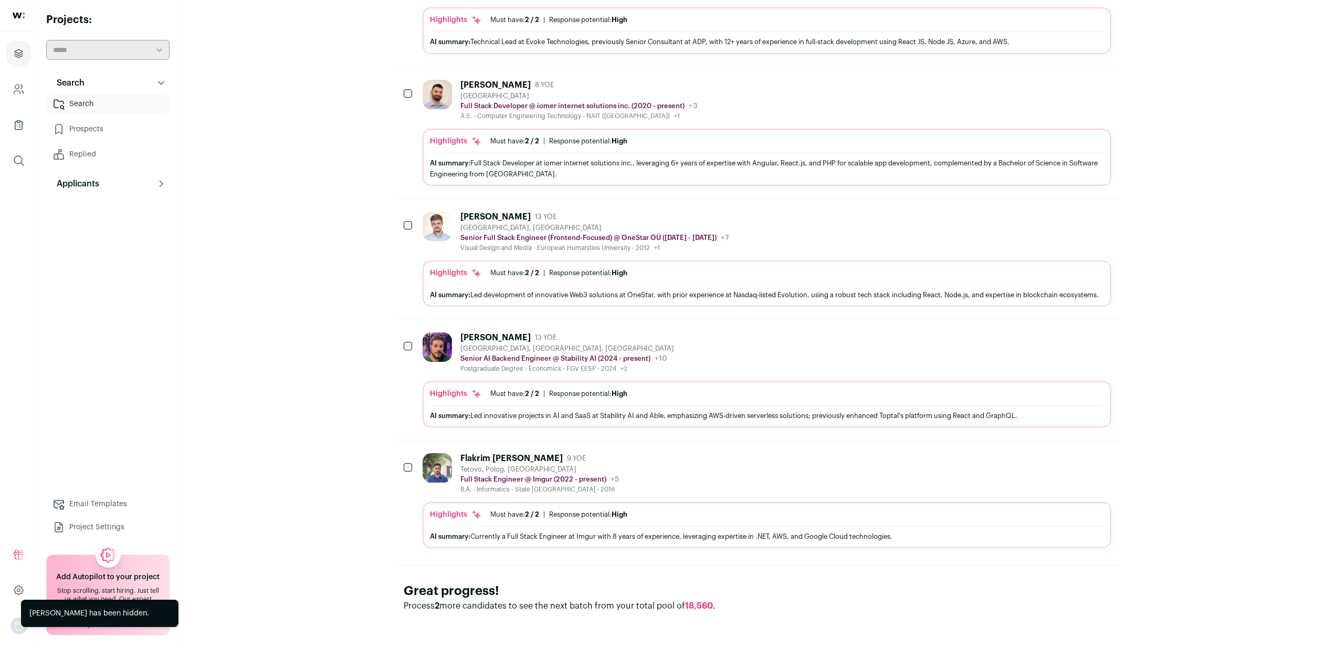
click at [745, 477] on div "Flakrim [PERSON_NAME] 9 YOE [GEOGRAPHIC_DATA], [GEOGRAPHIC_DATA], [GEOGRAPHIC_D…" at bounding box center [767, 473] width 689 height 40
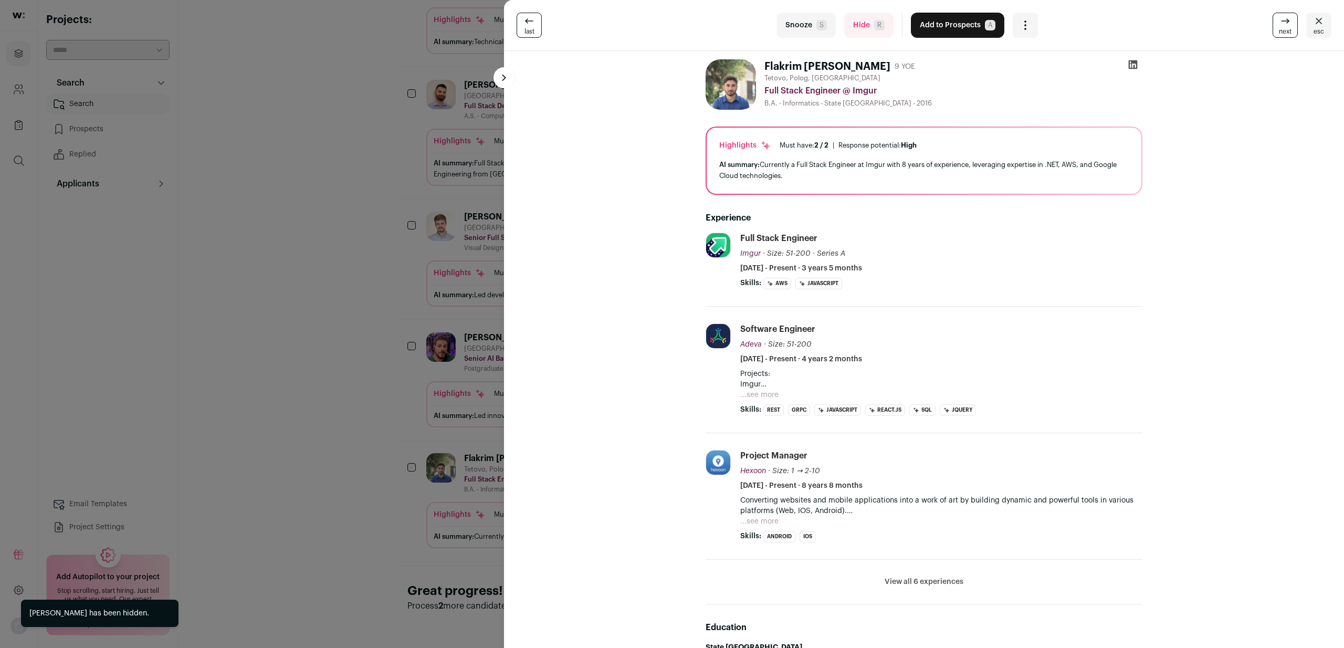
click at [332, 456] on div "last Snooze S Hide R Add to Prospects A Are you sure? Flakrim [PERSON_NAME] is …" at bounding box center [672, 324] width 1344 height 648
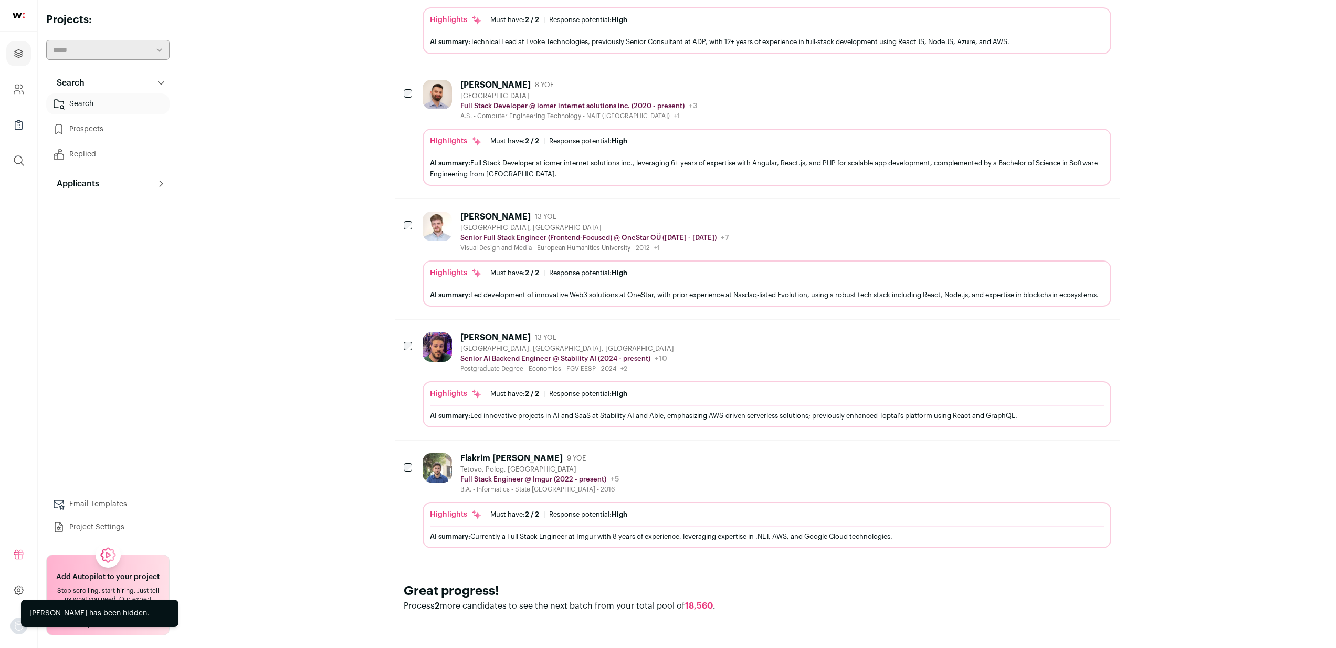
click at [848, 470] on div "Flakrim [PERSON_NAME] 9 YOE [GEOGRAPHIC_DATA], [GEOGRAPHIC_DATA], [GEOGRAPHIC_D…" at bounding box center [767, 473] width 689 height 40
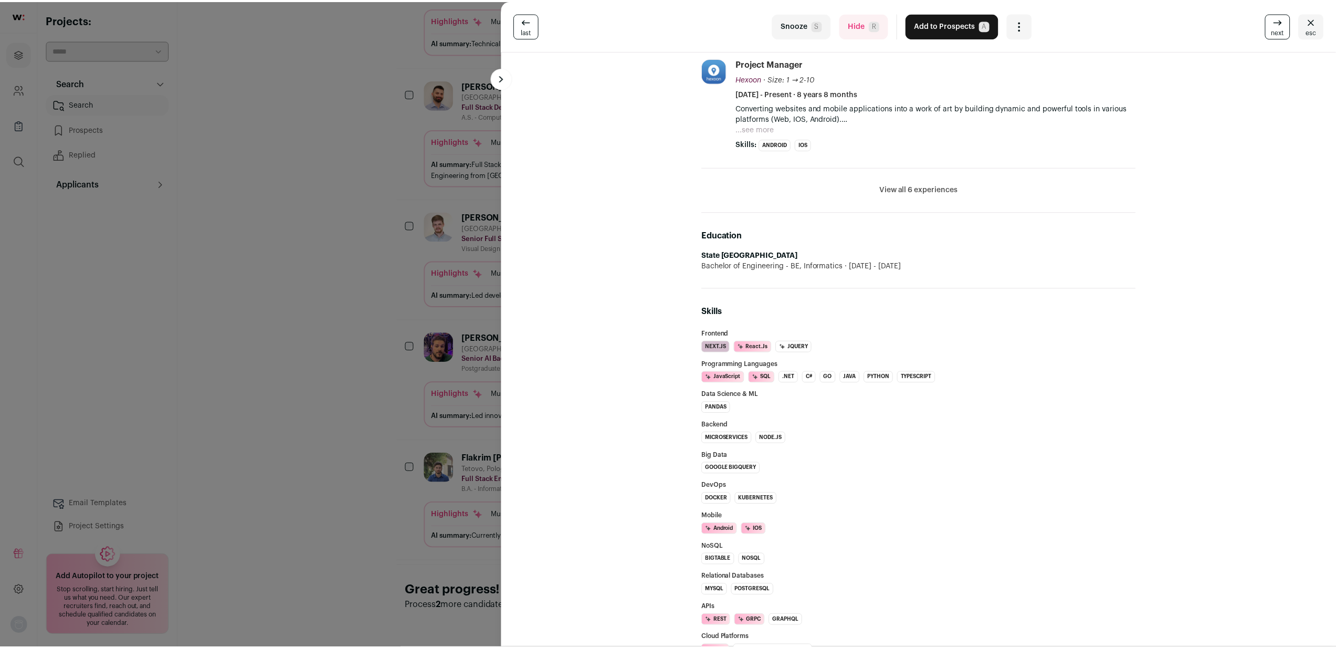
scroll to position [472, 0]
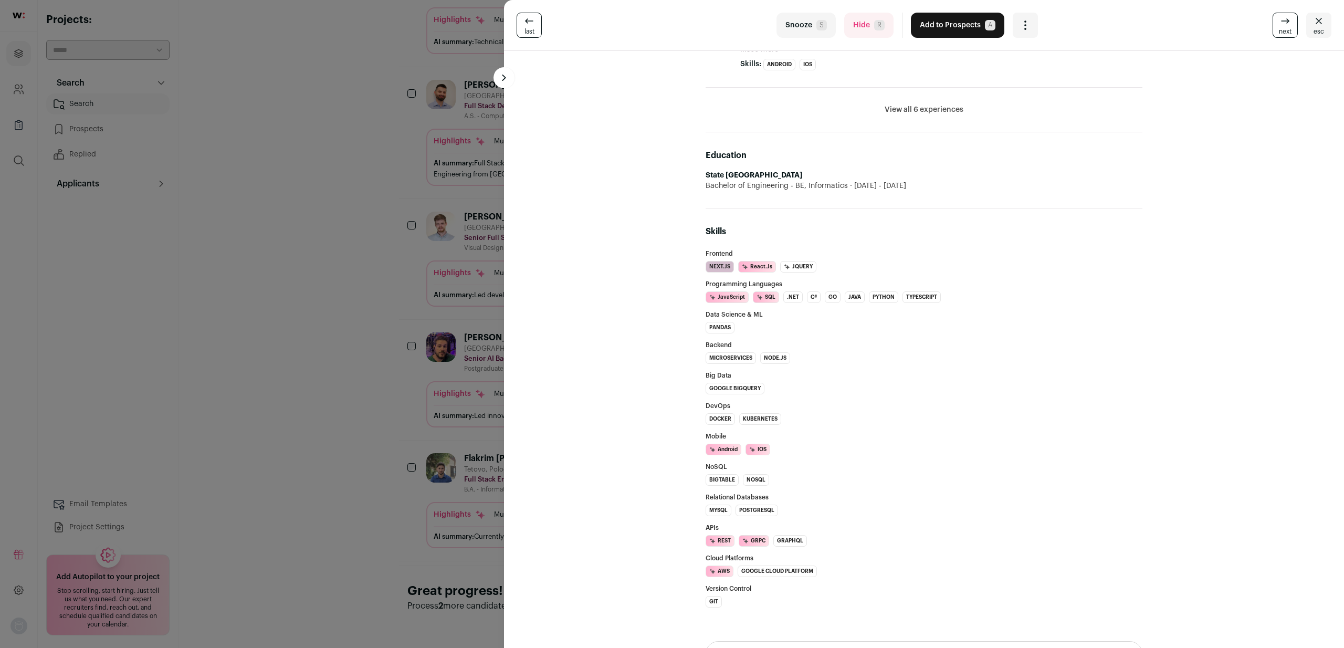
click at [441, 390] on div "last Snooze S Hide R Add to Prospects A Are you sure? Flakrim [PERSON_NAME] is …" at bounding box center [672, 324] width 1344 height 648
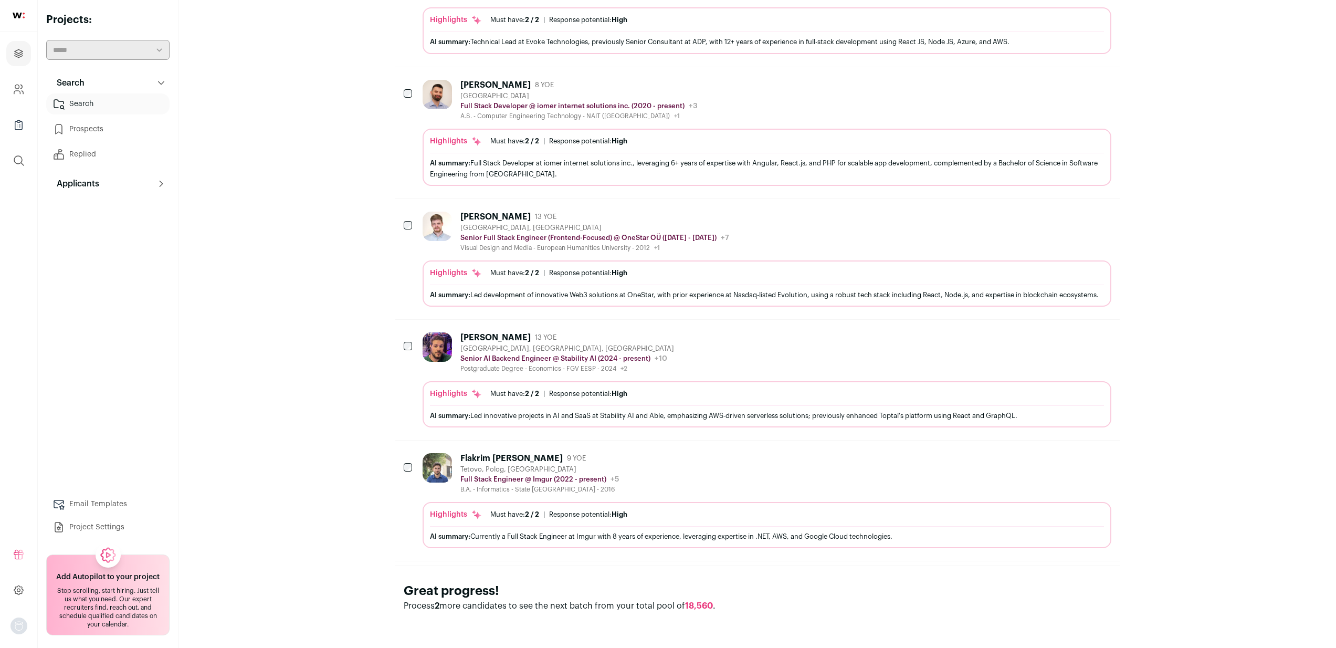
click at [1072, 456] on icon "Hide" at bounding box center [1075, 458] width 8 height 10
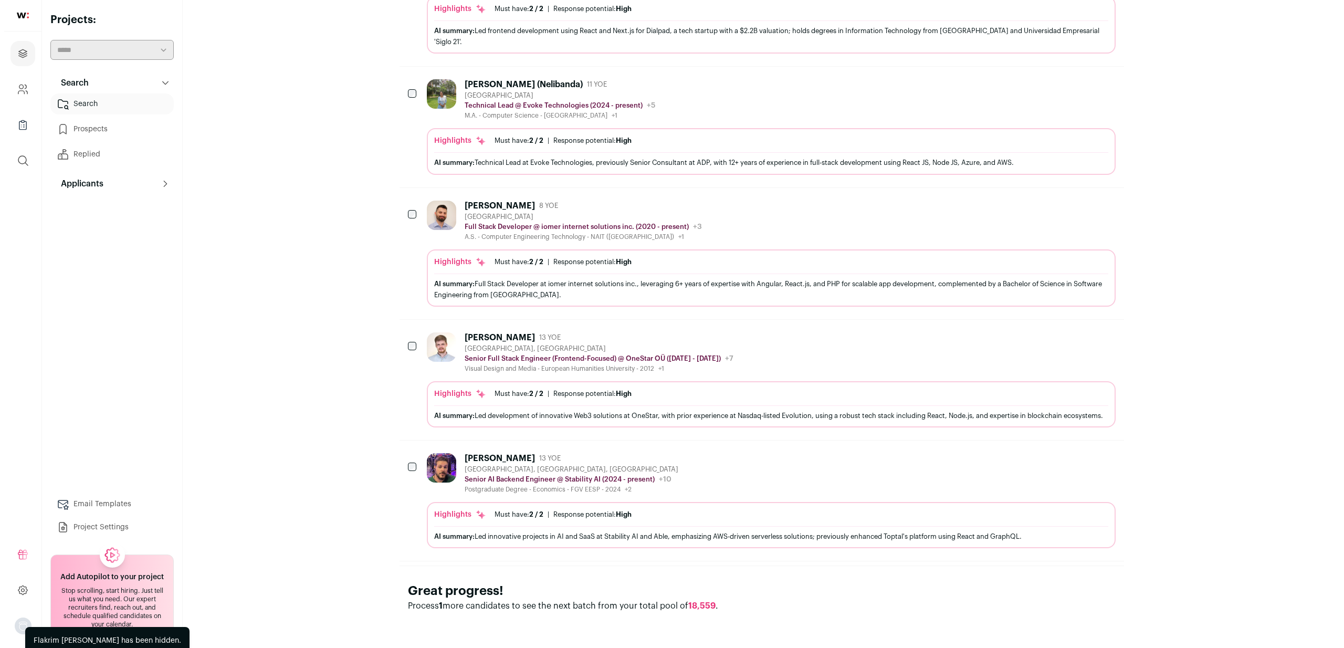
scroll to position [385, 0]
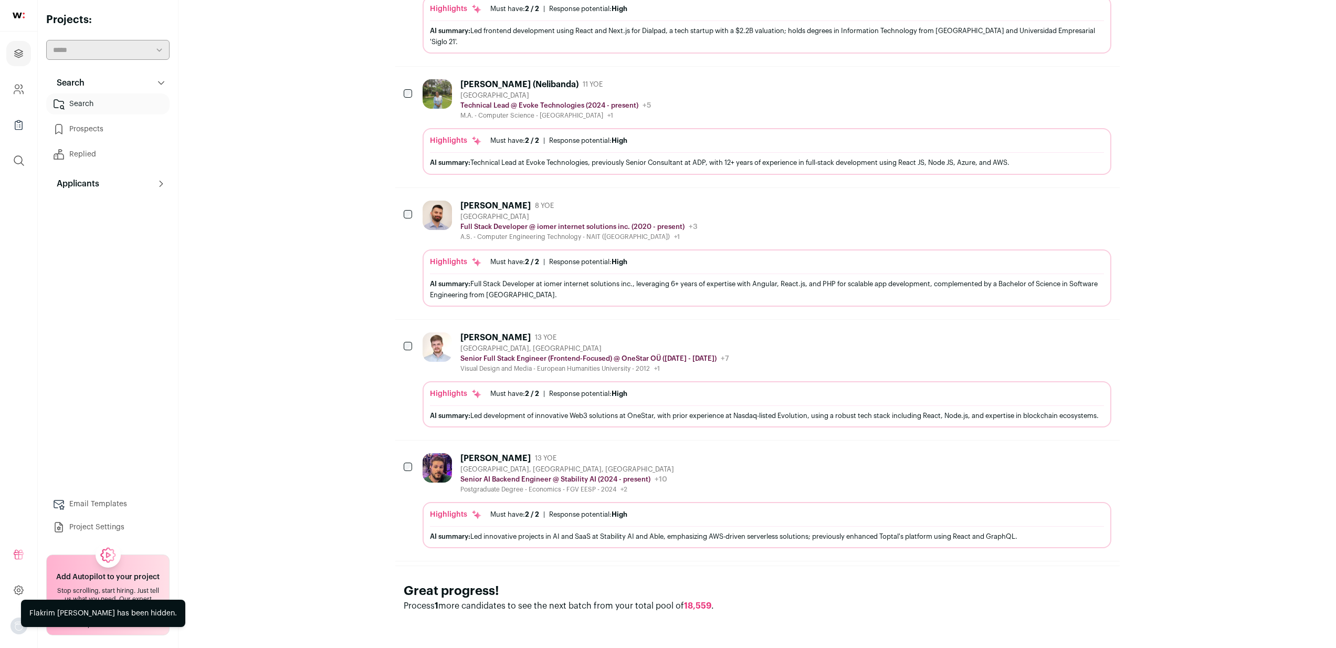
click at [886, 490] on div "[PERSON_NAME] 13 YOE [GEOGRAPHIC_DATA], [GEOGRAPHIC_DATA], [GEOGRAPHIC_DATA] Se…" at bounding box center [767, 473] width 689 height 40
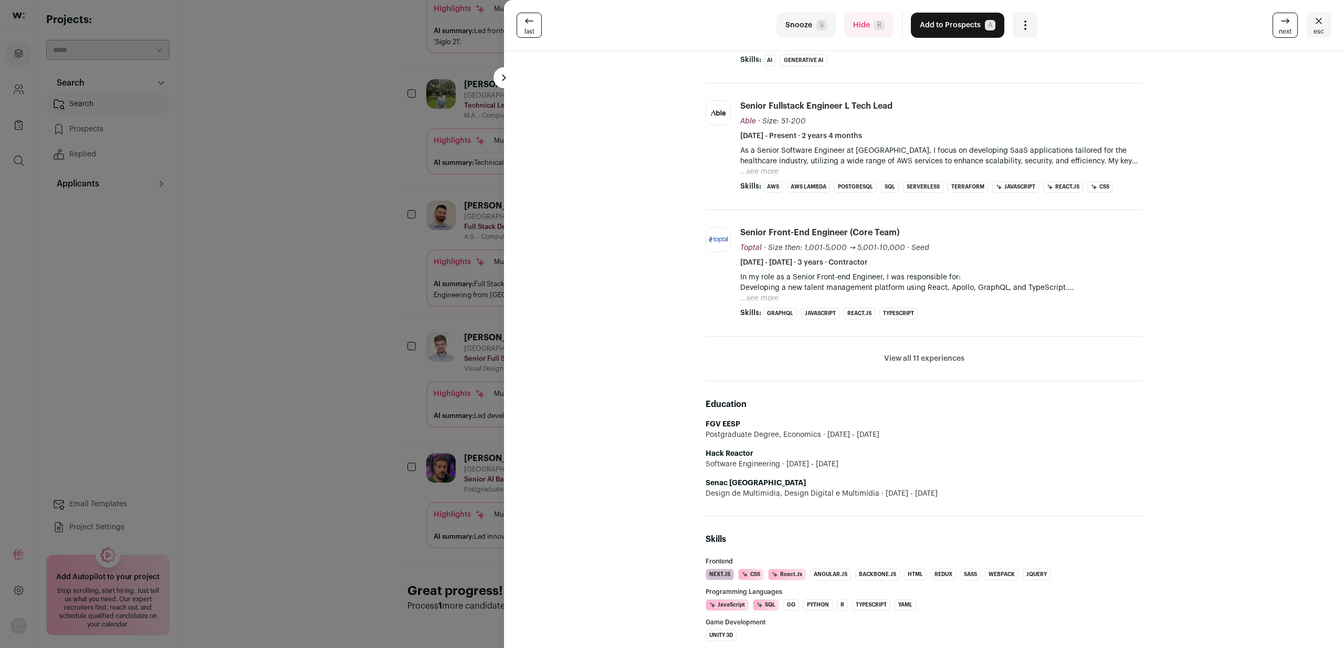
scroll to position [0, 0]
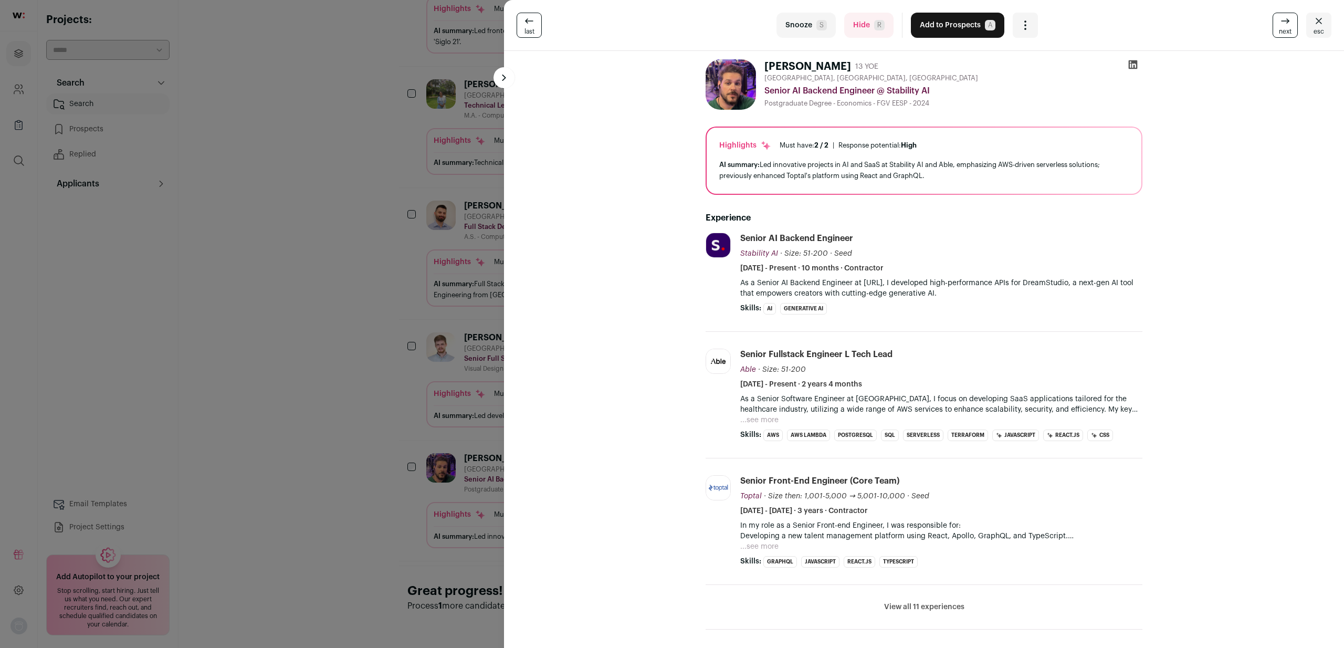
drag, startPoint x: 970, startPoint y: 180, endPoint x: 885, endPoint y: 168, distance: 85.3
click at [892, 170] on div "AI summary: Led innovative projects in AI and SaaS at Stability AI and Able, em…" at bounding box center [923, 170] width 409 height 22
click at [885, 168] on div "AI summary: Led innovative projects in AI and SaaS at Stability AI and Able, em…" at bounding box center [923, 170] width 409 height 22
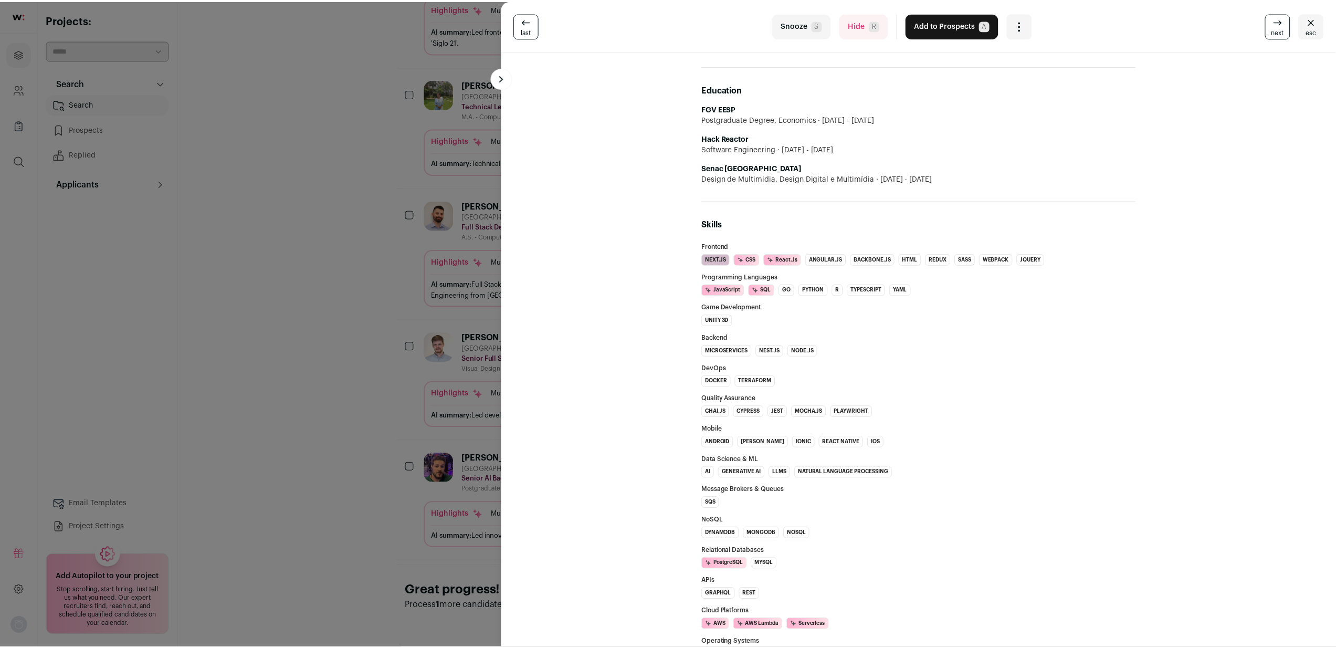
scroll to position [889, 0]
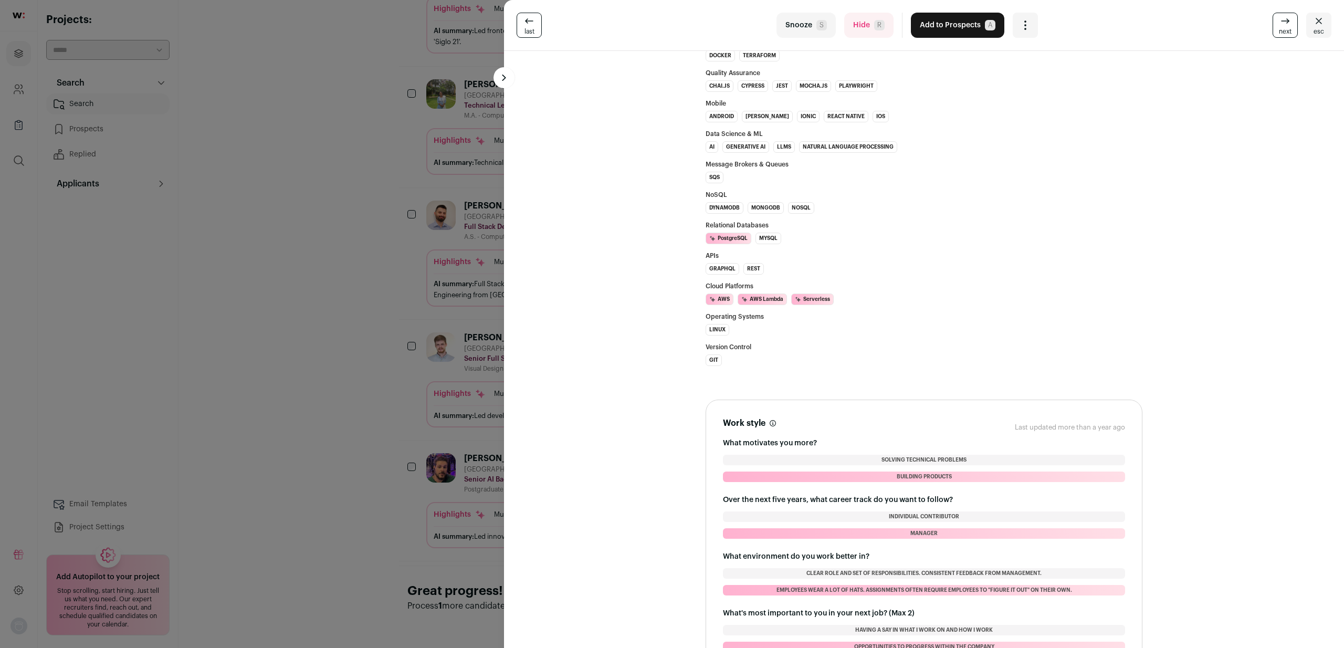
click at [366, 494] on div "last Snooze S Hide R Add to Prospects A Are you sure? [PERSON_NAME] is already …" at bounding box center [672, 324] width 1344 height 648
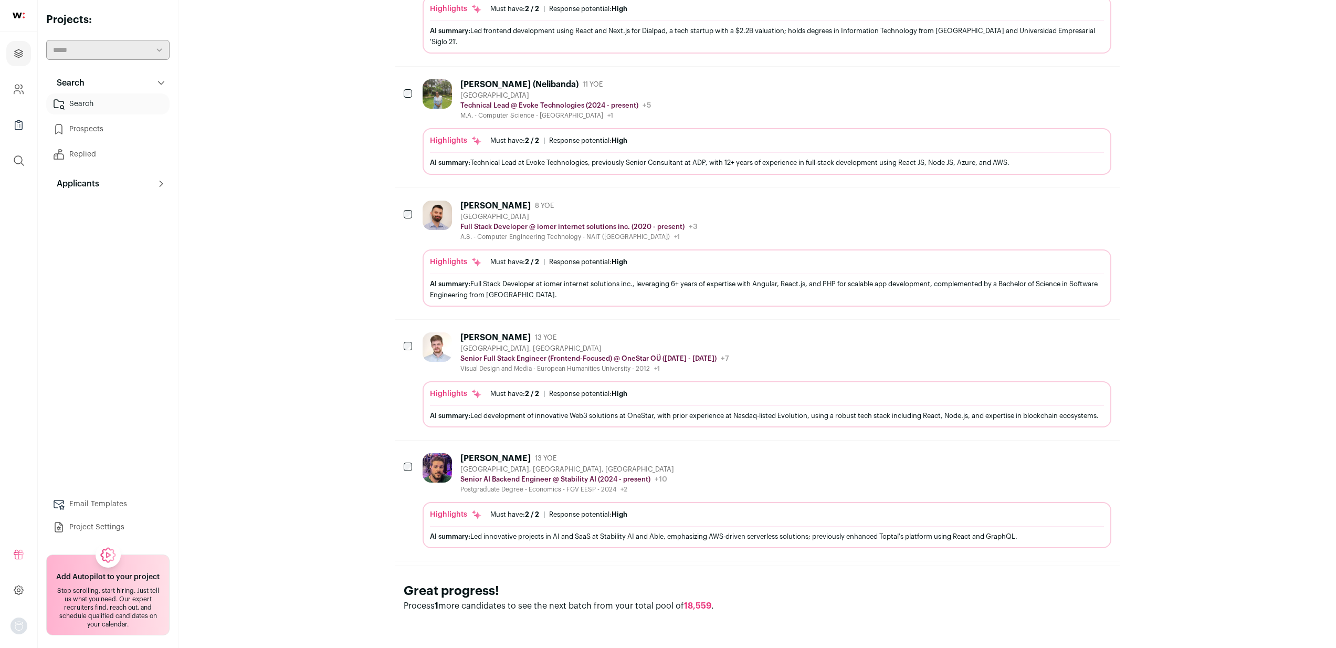
scroll to position [365, 0]
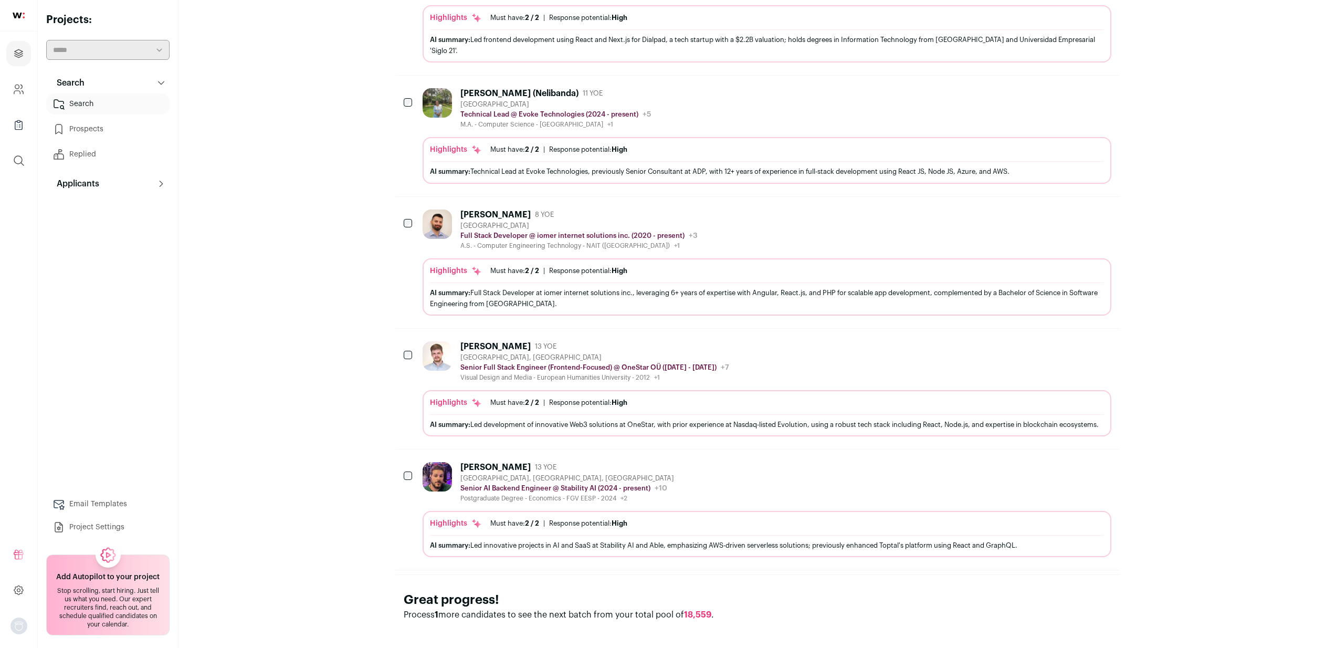
click at [838, 282] on div "AI summary: Full Stack Developer at iomer internet solutions inc., leveraging 6…" at bounding box center [767, 297] width 674 height 31
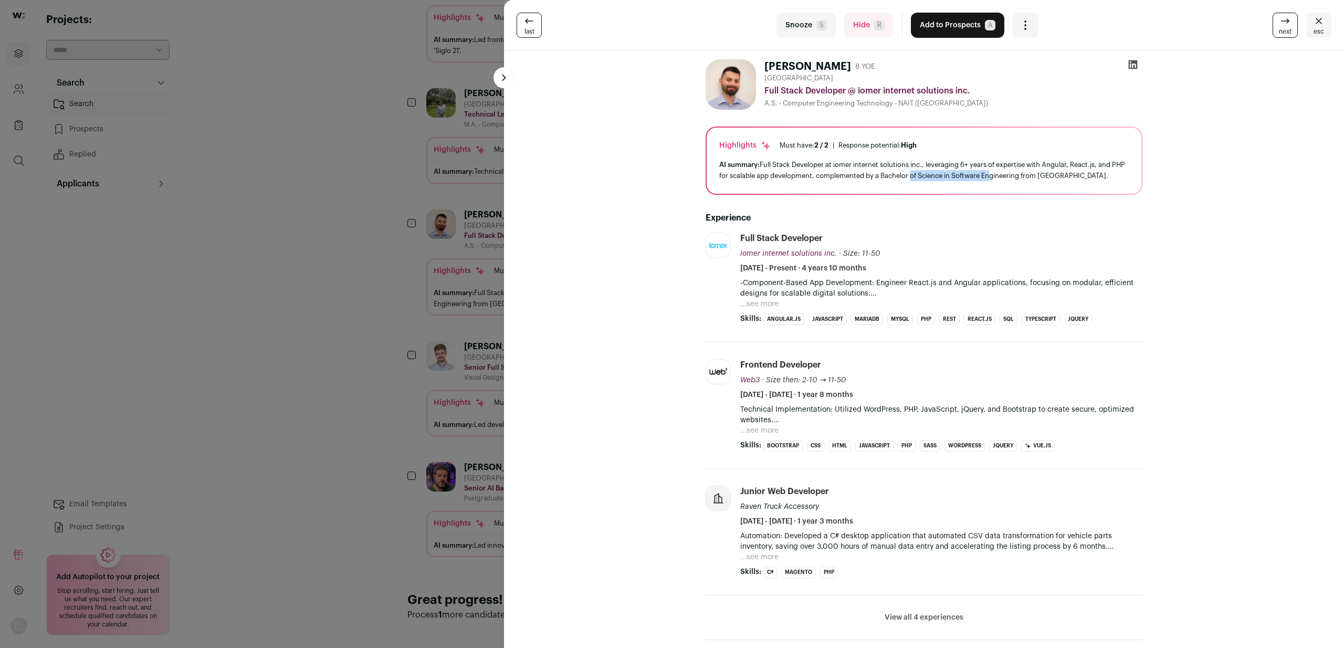
drag, startPoint x: 1001, startPoint y: 179, endPoint x: 918, endPoint y: 175, distance: 83.5
click at [920, 175] on div "AI summary: Full Stack Developer at iomer internet solutions inc., leveraging 6…" at bounding box center [923, 170] width 409 height 22
click at [917, 175] on div "AI summary: Full Stack Developer at iomer internet solutions inc., leveraging 6…" at bounding box center [923, 170] width 409 height 22
click at [448, 302] on div "last Snooze S Hide R Add to Prospects A Are you sure? [PERSON_NAME] is already …" at bounding box center [672, 324] width 1344 height 648
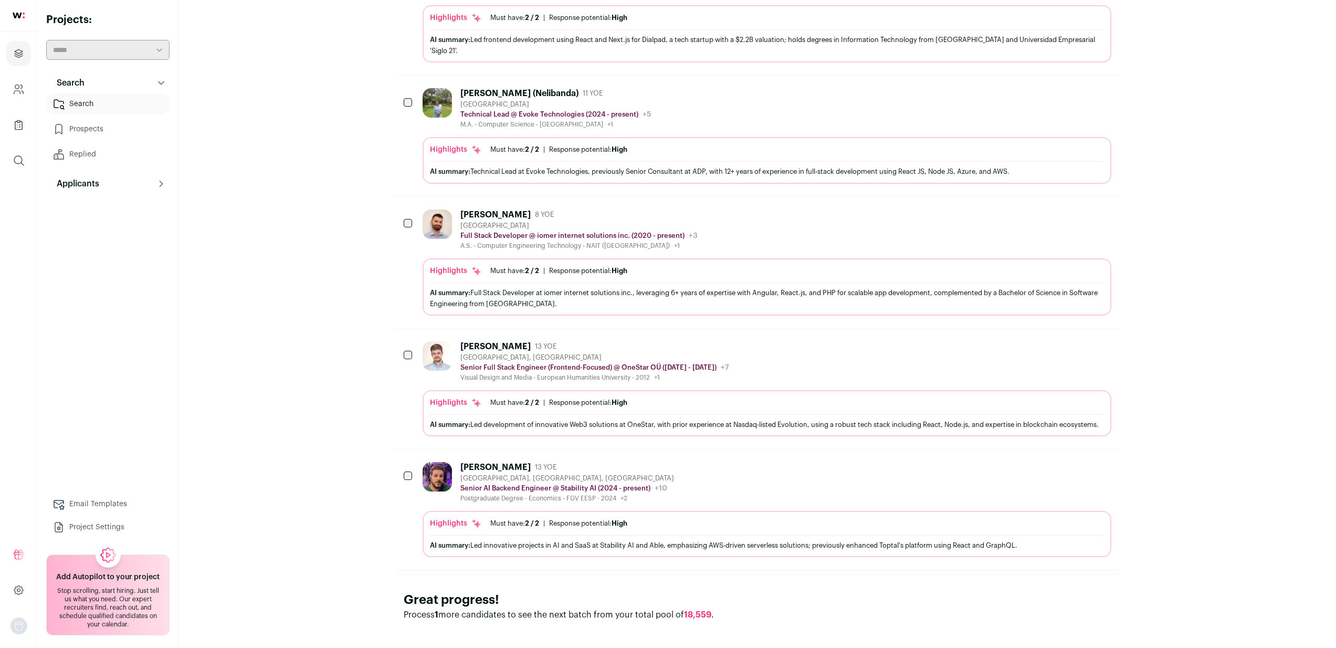
click at [1070, 210] on icon "Hide" at bounding box center [1074, 214] width 13 height 13
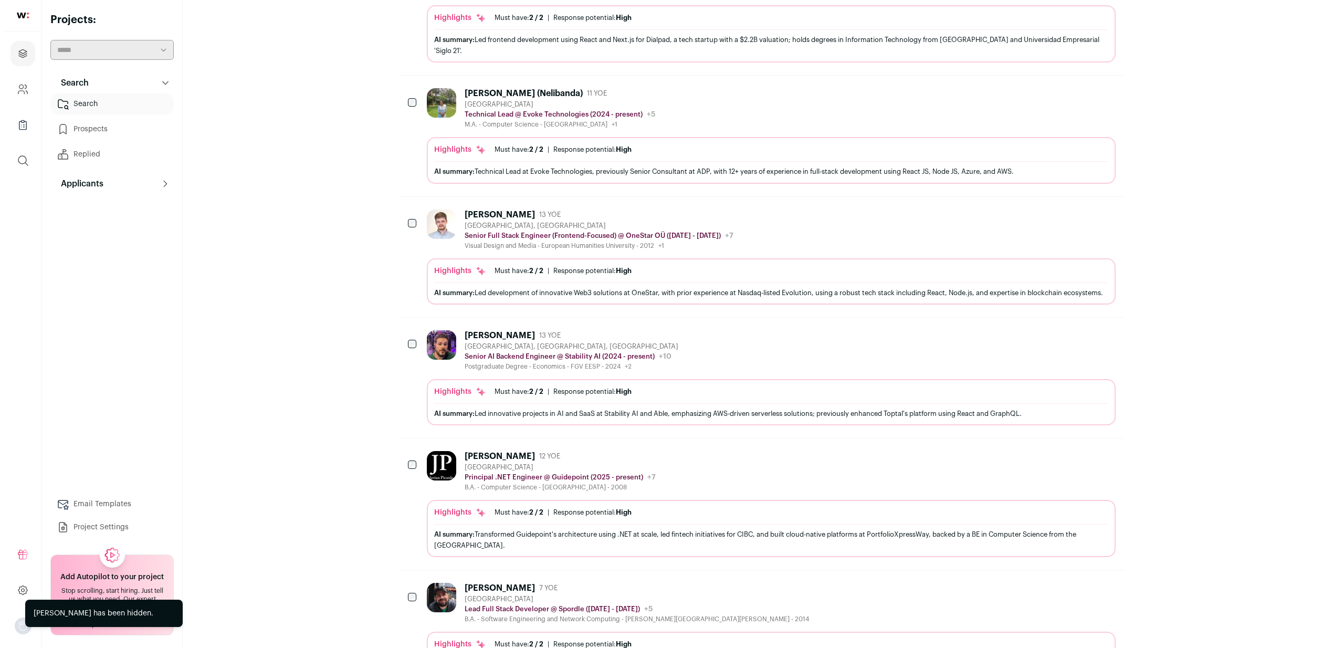
scroll to position [530, 0]
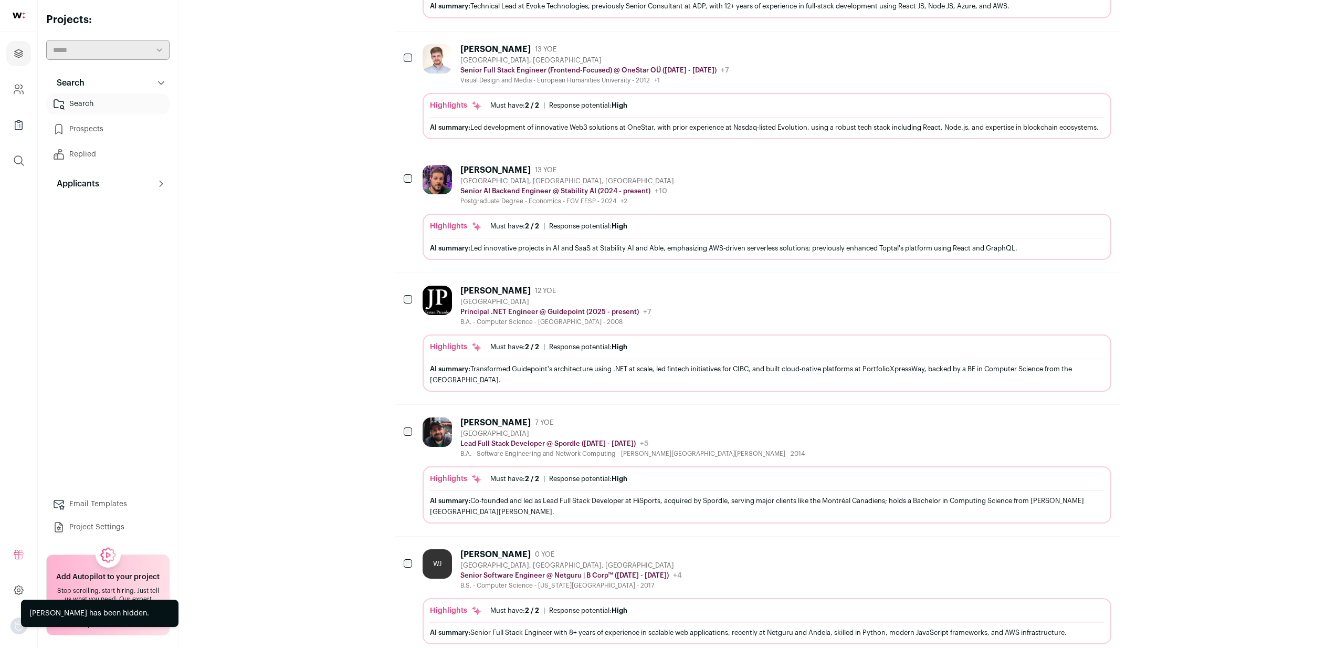
click at [1067, 301] on button "Hide" at bounding box center [1074, 290] width 22 height 22
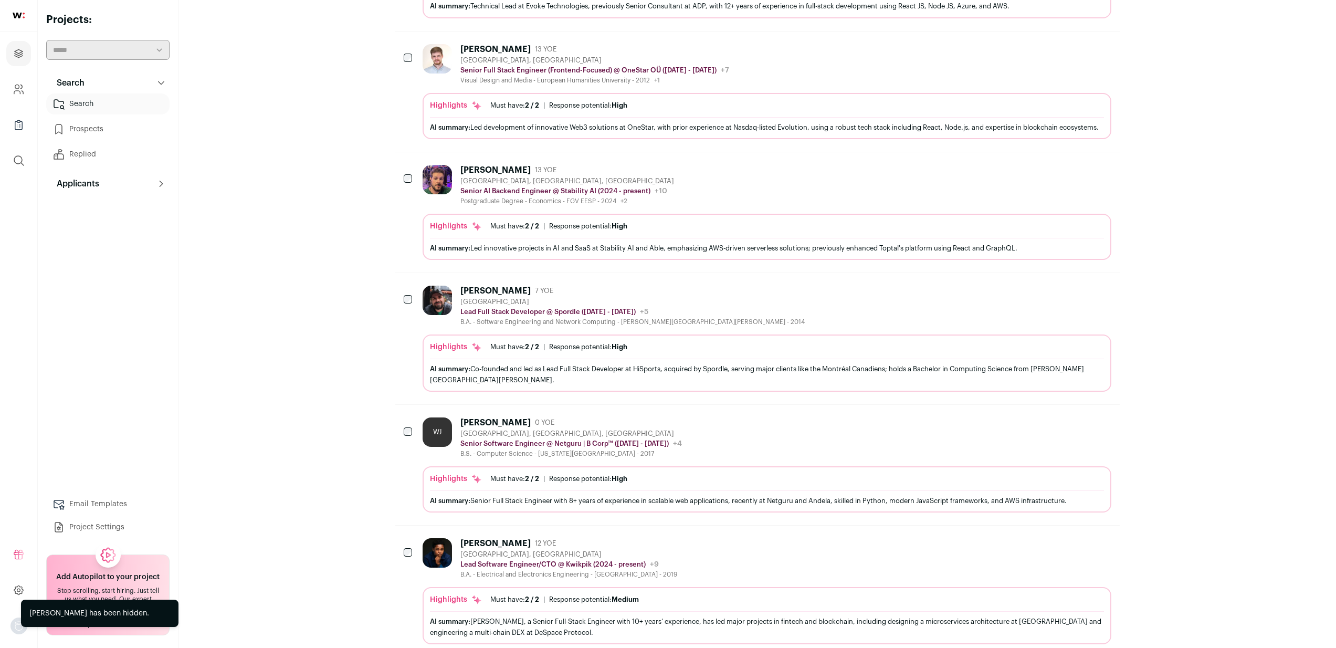
click at [875, 385] on div "AI summary: Co-founded and led as Lead Full Stack Developer at HiSports, acquir…" at bounding box center [767, 374] width 674 height 22
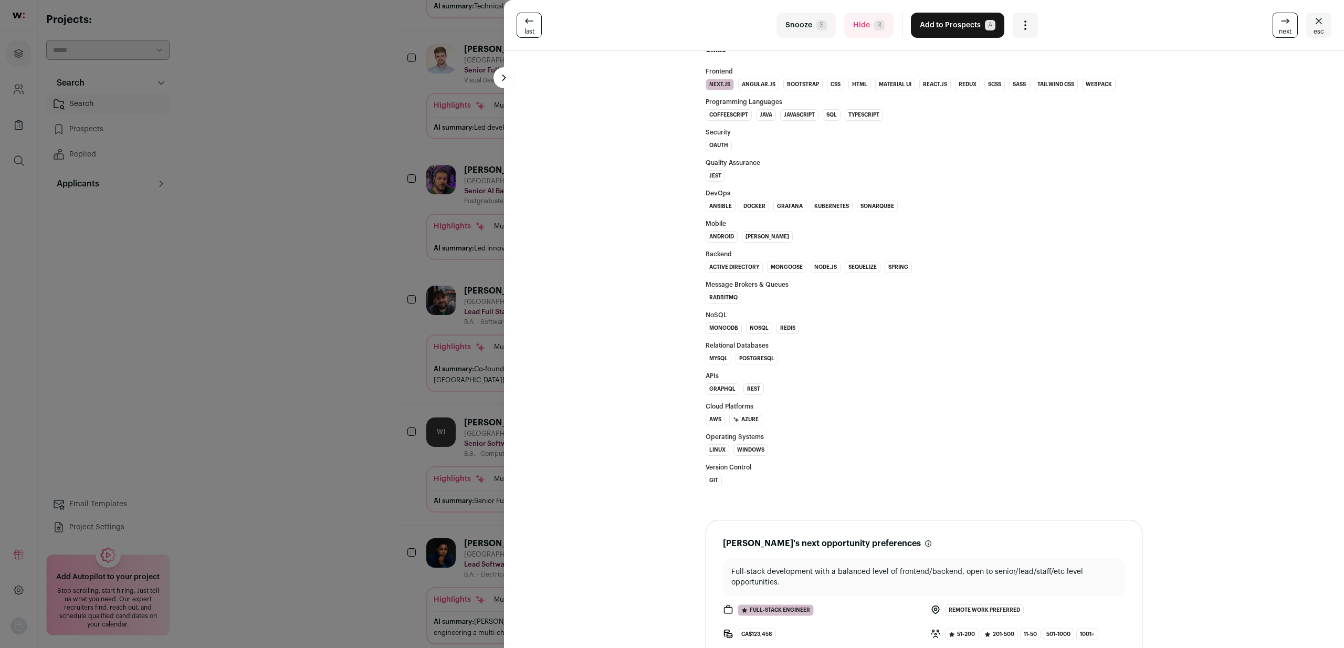
scroll to position [985, 0]
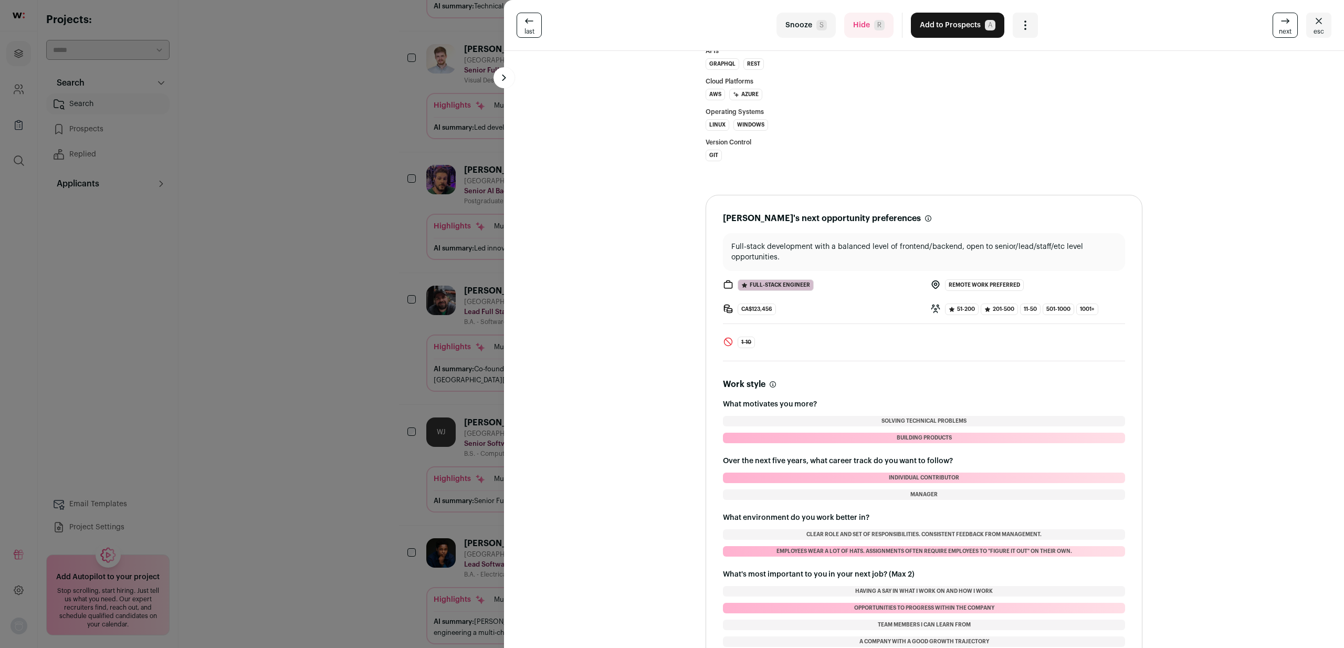
click at [389, 320] on div "last Snooze S Hide R Add to Prospects A Are you sure? [PERSON_NAME] is already …" at bounding box center [672, 324] width 1344 height 648
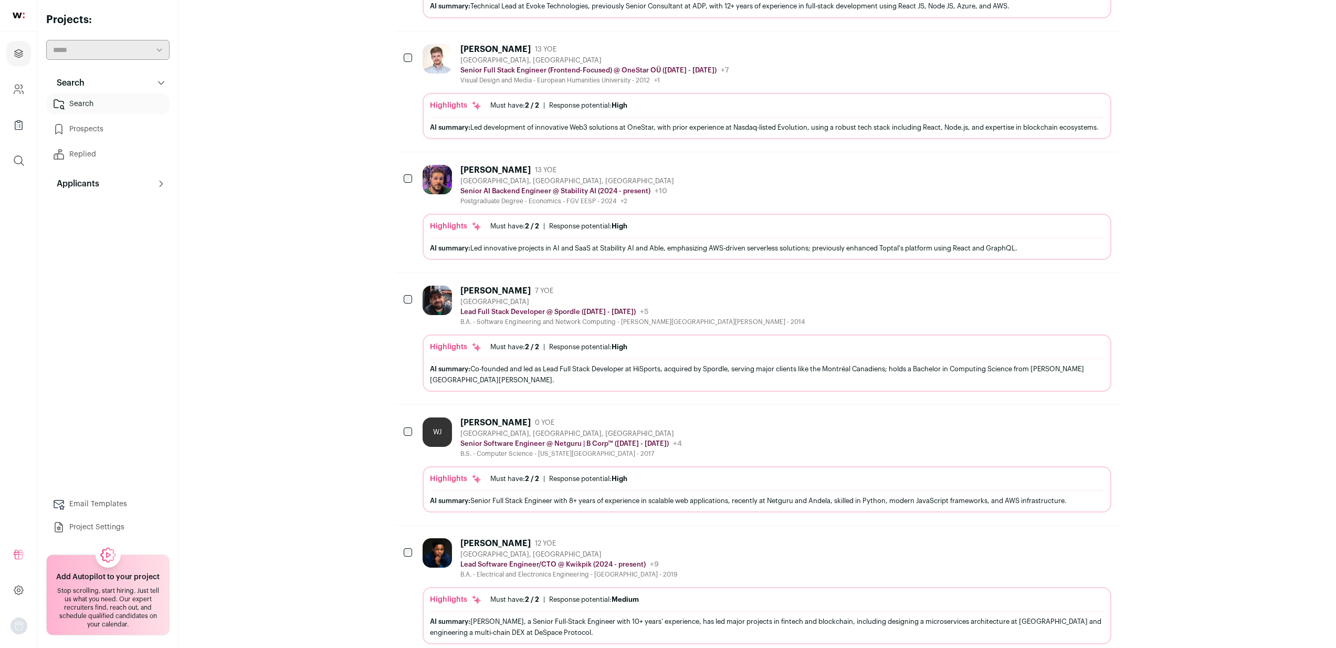
click at [1082, 301] on button "Hide" at bounding box center [1074, 290] width 22 height 22
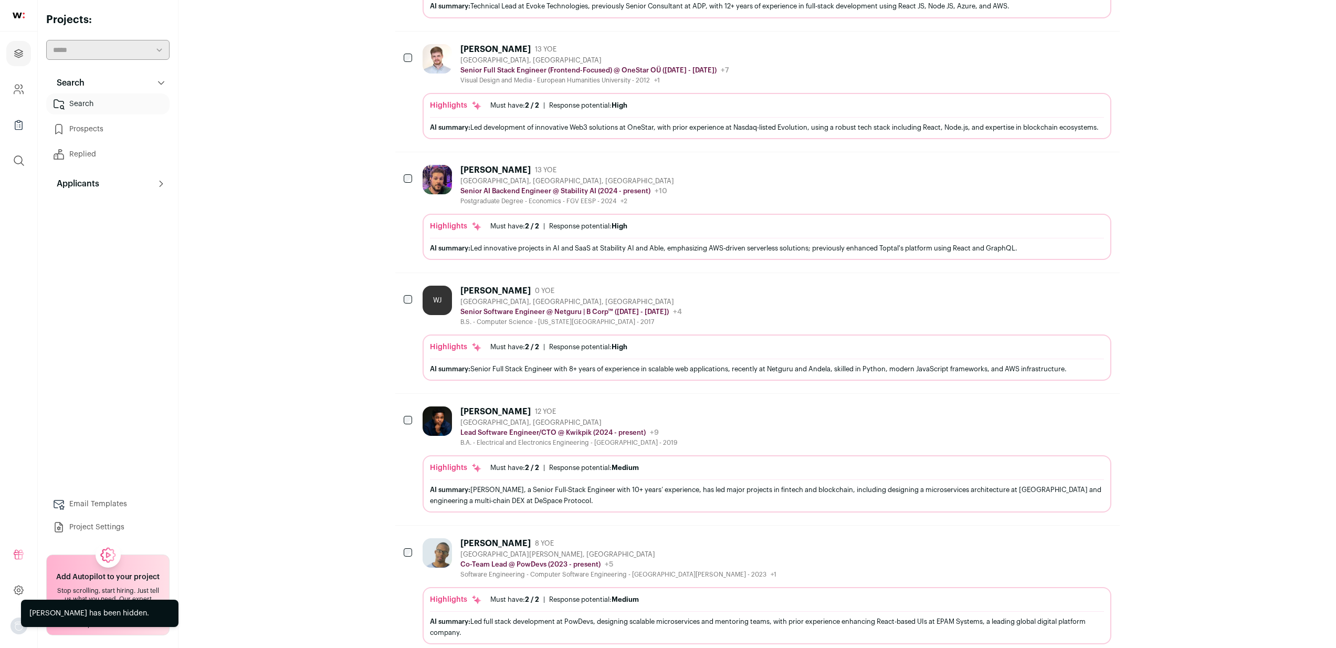
click at [818, 313] on div "[PERSON_NAME] 0 YOE [GEOGRAPHIC_DATA], [GEOGRAPHIC_DATA], [GEOGRAPHIC_DATA] Sen…" at bounding box center [767, 306] width 689 height 40
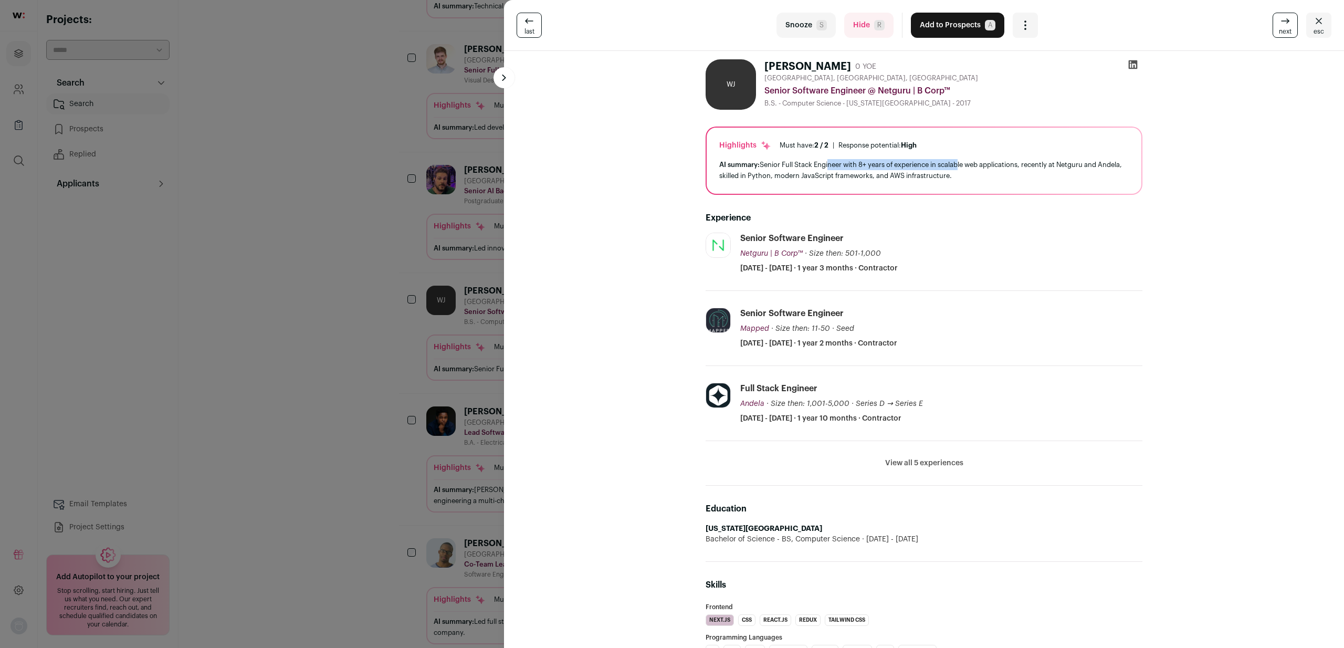
drag, startPoint x: 824, startPoint y: 168, endPoint x: 955, endPoint y: 167, distance: 131.2
click at [955, 167] on div "AI summary: Senior Full Stack Engineer with 8+ years of experience in scalable …" at bounding box center [923, 170] width 409 height 22
drag, startPoint x: 943, startPoint y: 179, endPoint x: 850, endPoint y: 165, distance: 93.5
click at [851, 165] on div "AI summary: Senior Full Stack Engineer with 8+ years of experience in scalable …" at bounding box center [923, 170] width 409 height 22
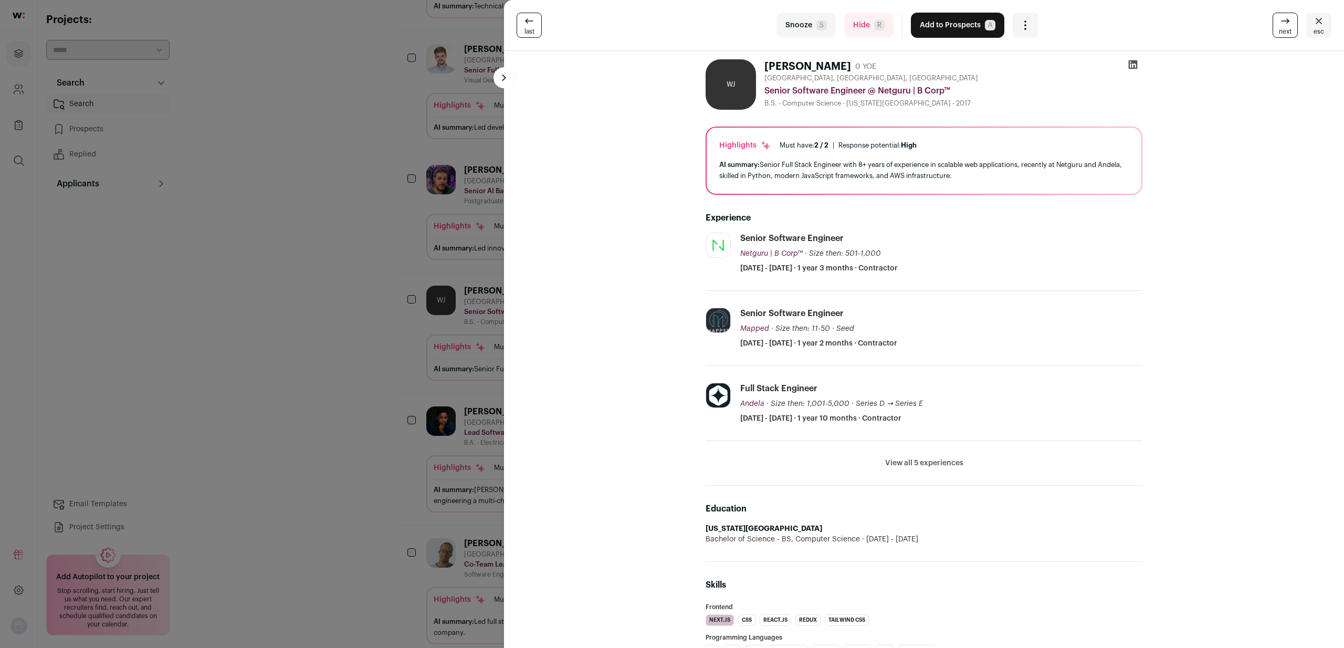
click at [850, 165] on div "AI summary: Senior Full Stack Engineer with 8+ years of experience in scalable …" at bounding box center [923, 170] width 409 height 22
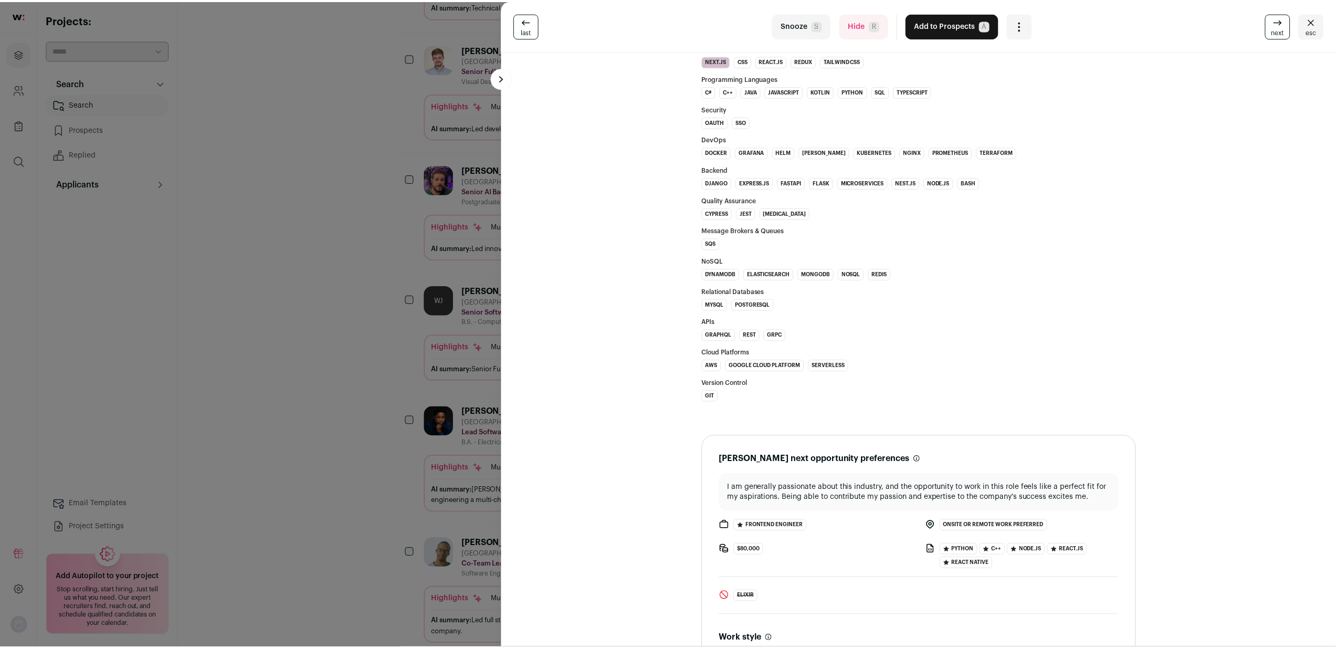
scroll to position [598, 0]
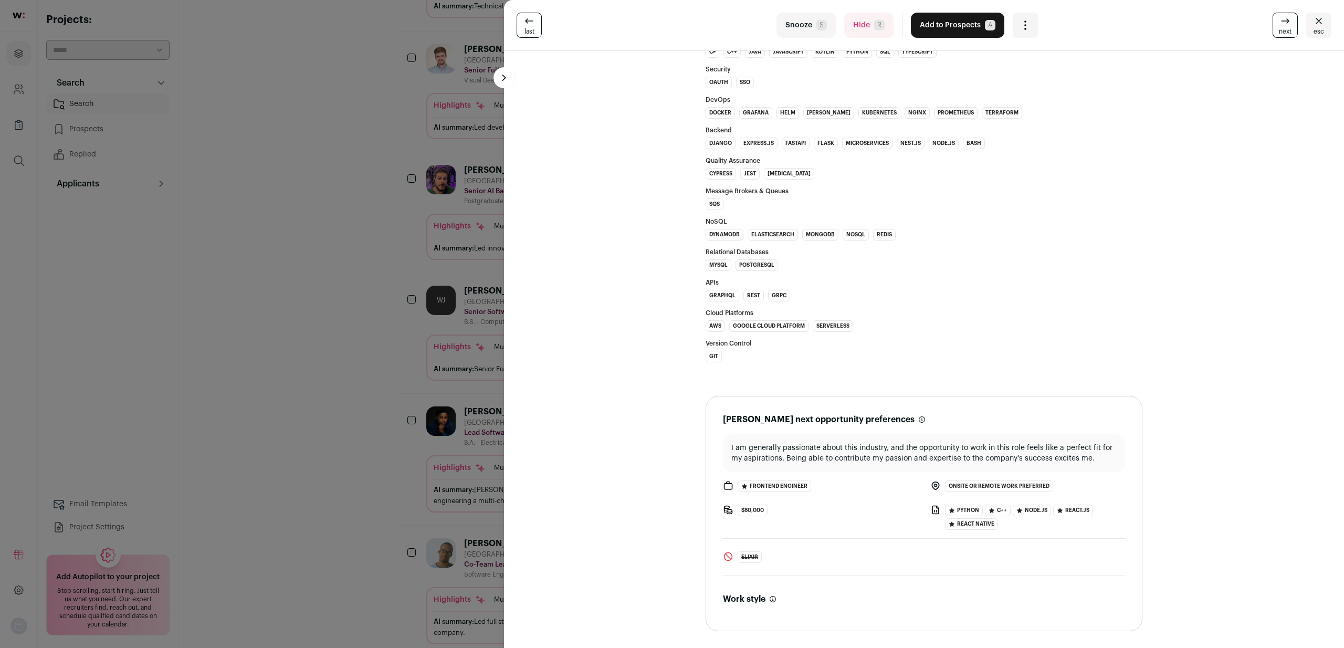
click at [352, 390] on div "last Snooze S Hide R Add to Prospects A Are you sure? [PERSON_NAME] is already …" at bounding box center [672, 324] width 1344 height 648
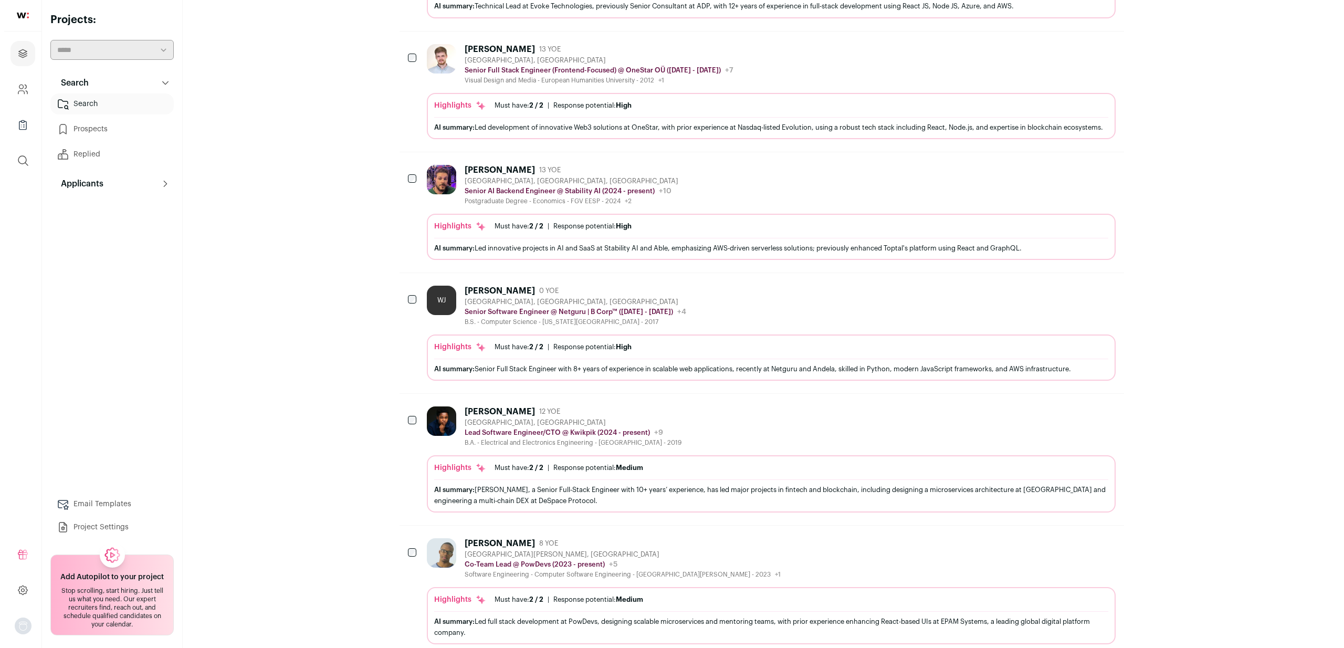
scroll to position [371, 0]
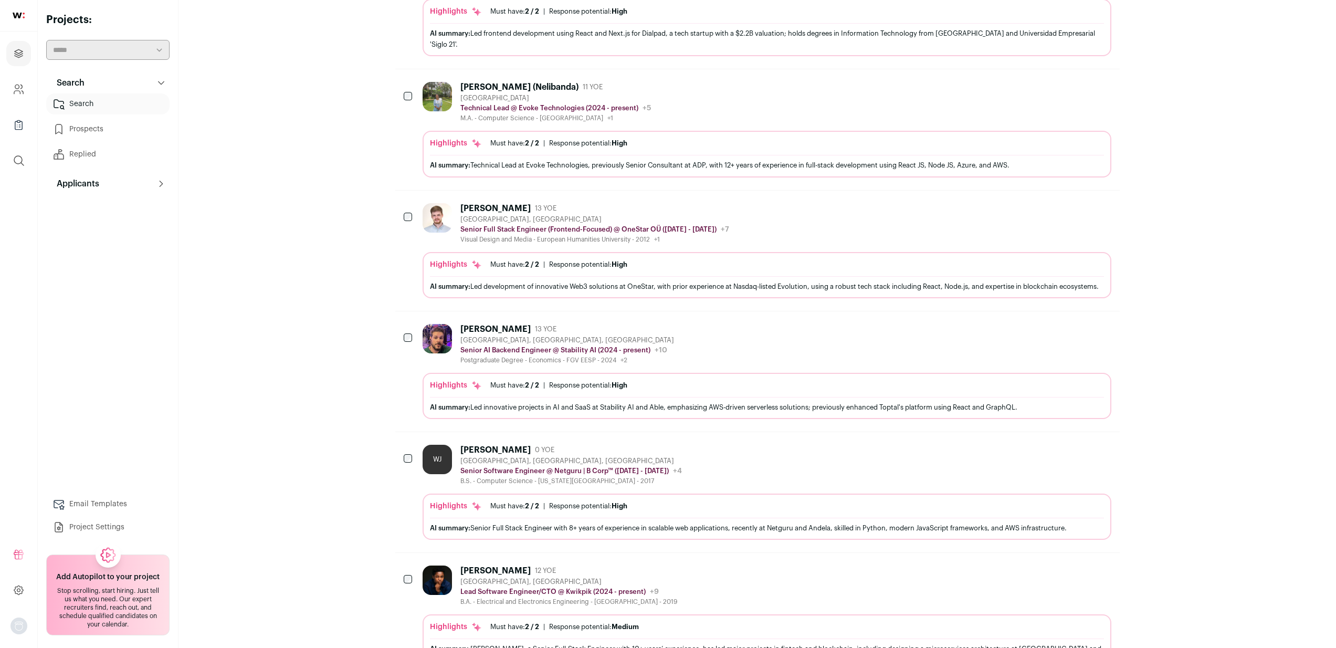
click at [879, 364] on div "[PERSON_NAME] 13 YOE [GEOGRAPHIC_DATA], [GEOGRAPHIC_DATA], [GEOGRAPHIC_DATA] Se…" at bounding box center [767, 344] width 689 height 40
